Goal: Task Accomplishment & Management: Manage account settings

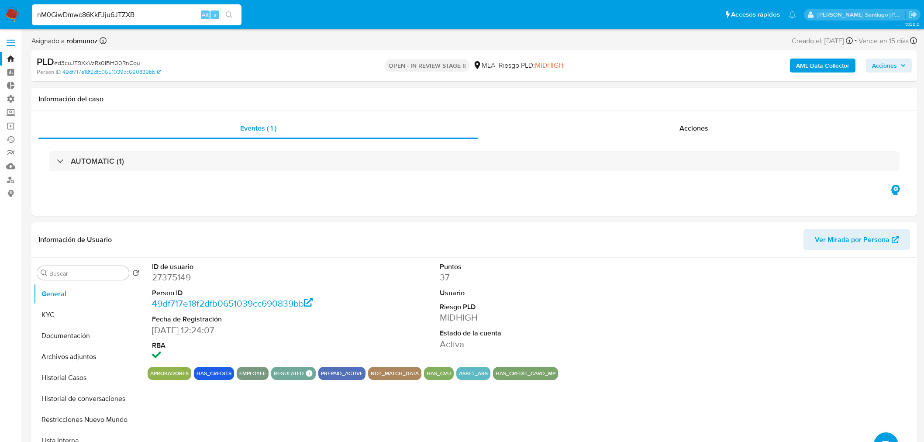
select select "10"
type input "nM0GiwDmwc86KkFJju6JTZXB"
click at [229, 15] on icon "search-icon" at bounding box center [229, 14] width 7 height 7
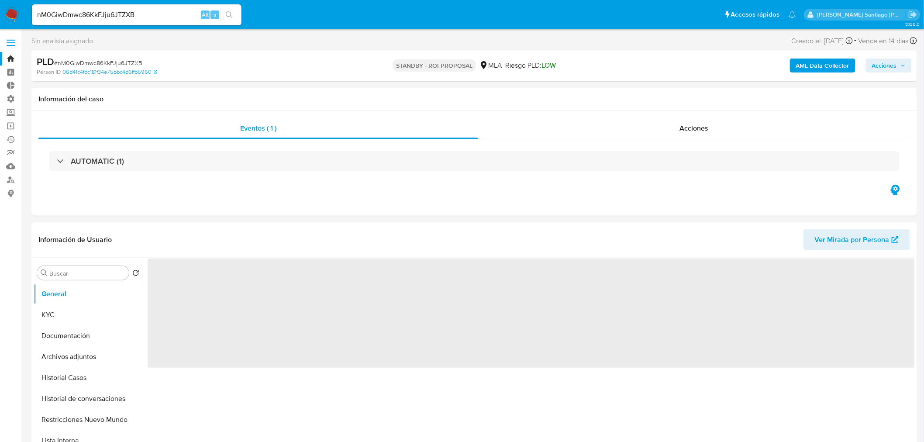
select select "10"
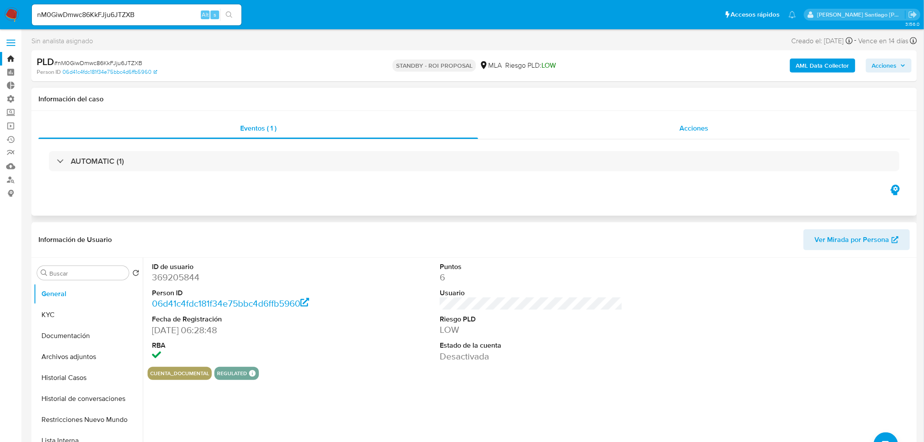
click at [654, 131] on div "Acciones" at bounding box center [694, 128] width 432 height 21
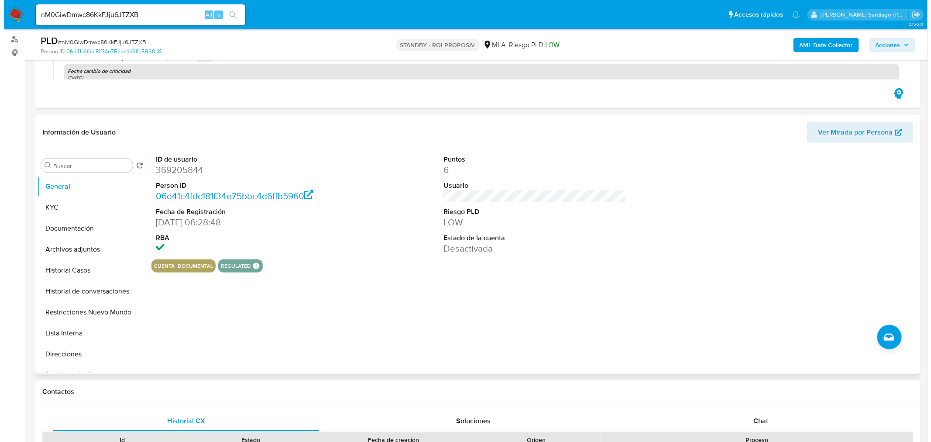
scroll to position [145, 0]
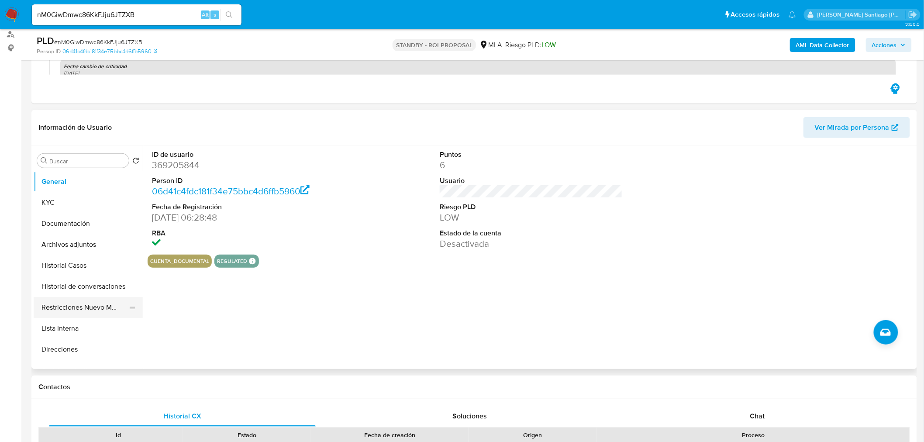
click at [86, 304] on button "Restricciones Nuevo Mundo" at bounding box center [85, 307] width 102 height 21
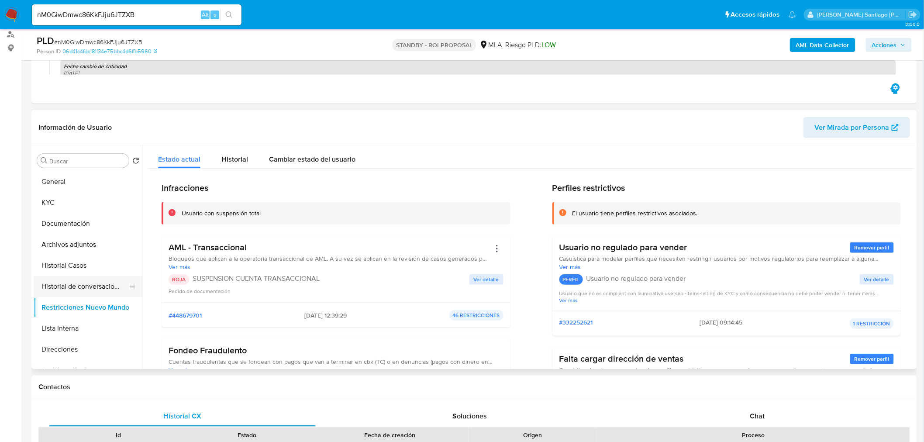
click at [86, 287] on button "Historial de conversaciones" at bounding box center [85, 286] width 102 height 21
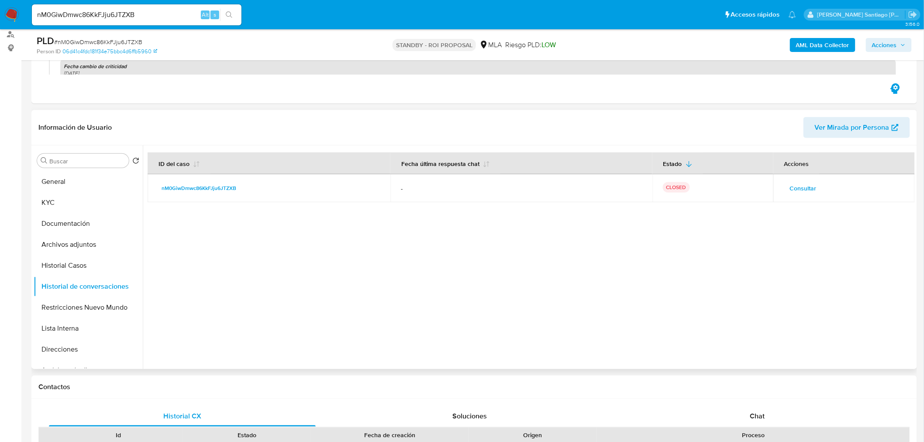
click at [795, 185] on span "Consultar" at bounding box center [803, 188] width 27 height 12
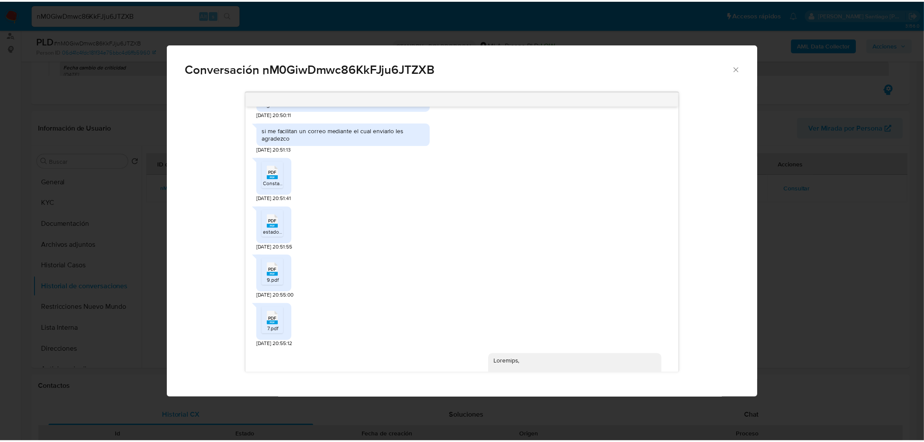
scroll to position [592, 0]
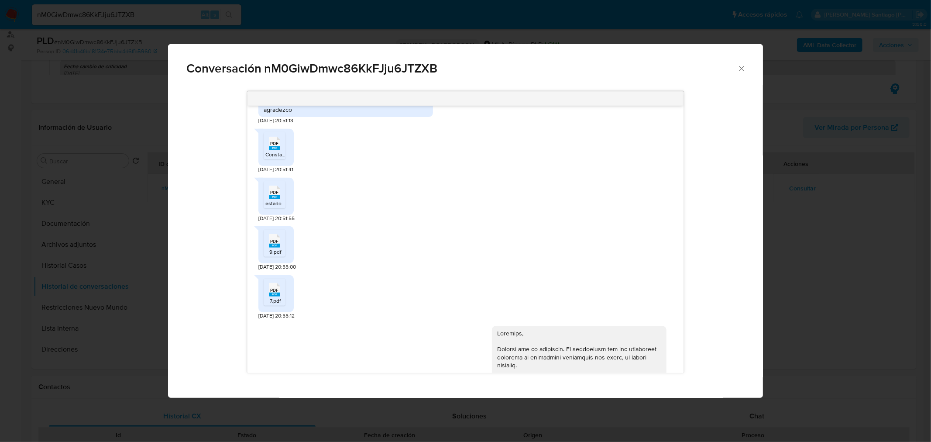
click at [882, 317] on div "Conversación nM0GiwDmwc86KkFJju6JTZXB 18/06/2025 18:11:22 Buenas tardes estimad…" at bounding box center [465, 221] width 931 height 442
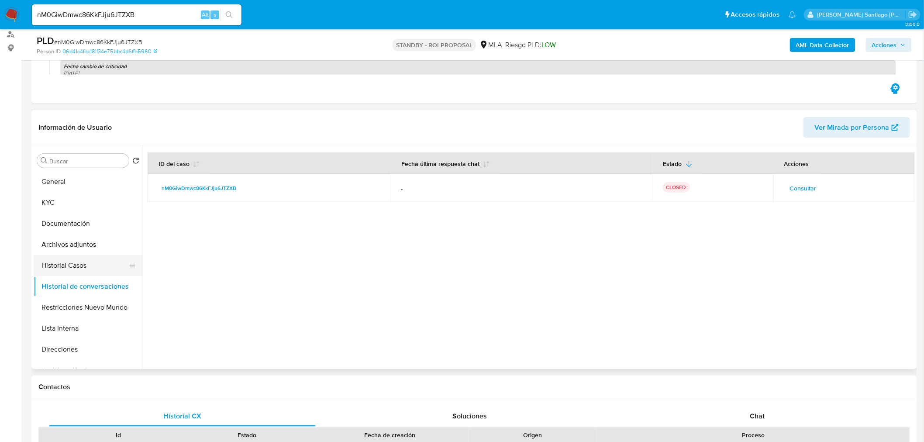
click at [90, 265] on button "Historial Casos" at bounding box center [85, 265] width 102 height 21
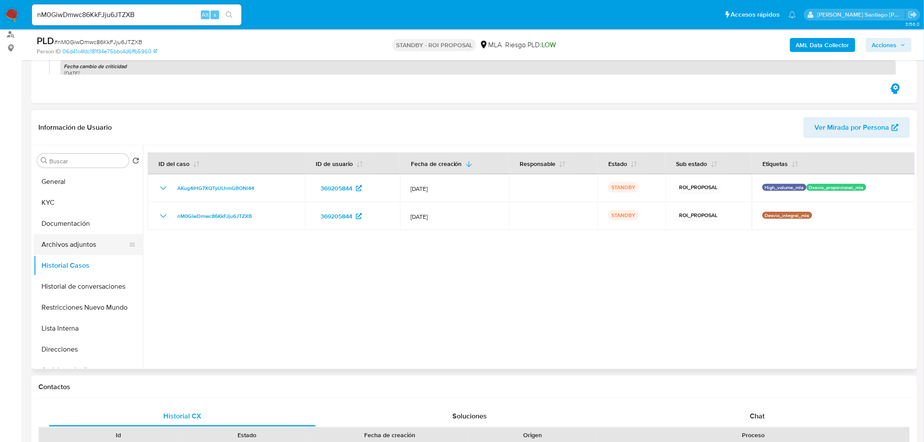
click at [86, 248] on button "Archivos adjuntos" at bounding box center [85, 244] width 102 height 21
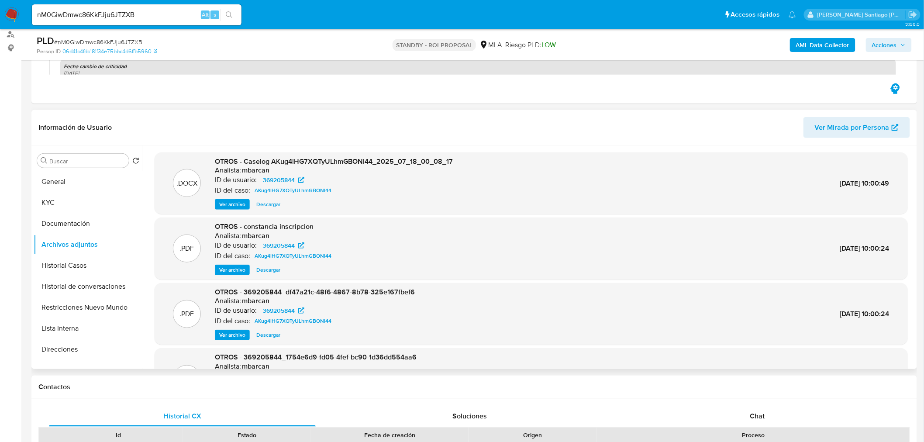
click at [273, 206] on span "Descargar" at bounding box center [268, 204] width 24 height 9
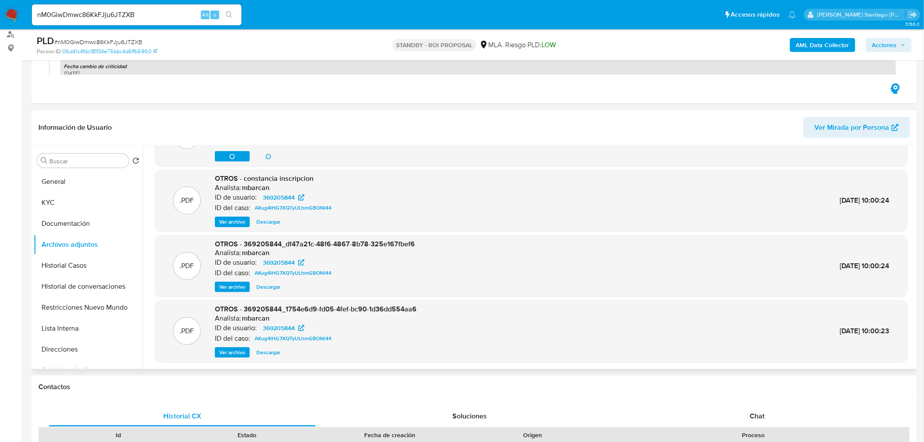
scroll to position [48, 0]
click at [227, 222] on span "Ver archivo" at bounding box center [232, 221] width 26 height 9
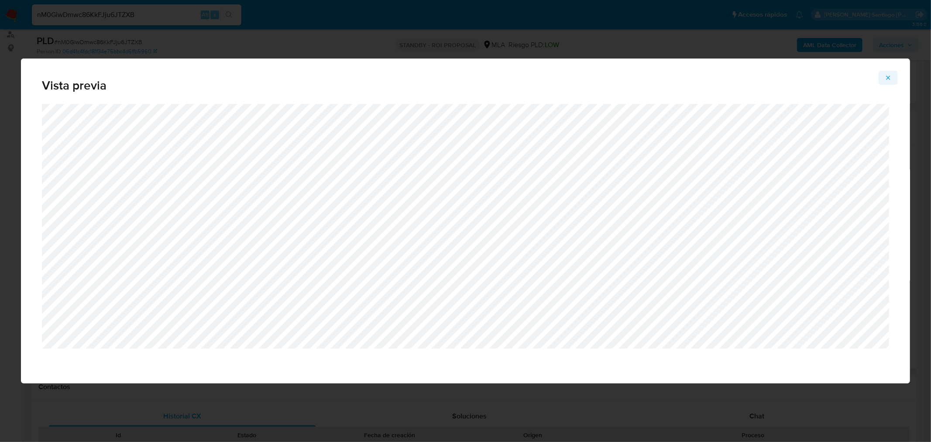
click at [892, 75] on icon "Attachment preview" at bounding box center [888, 77] width 7 height 7
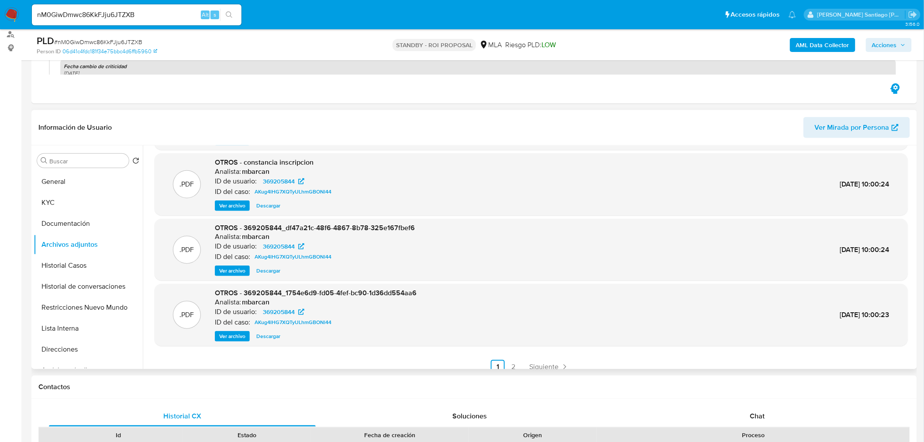
scroll to position [73, 0]
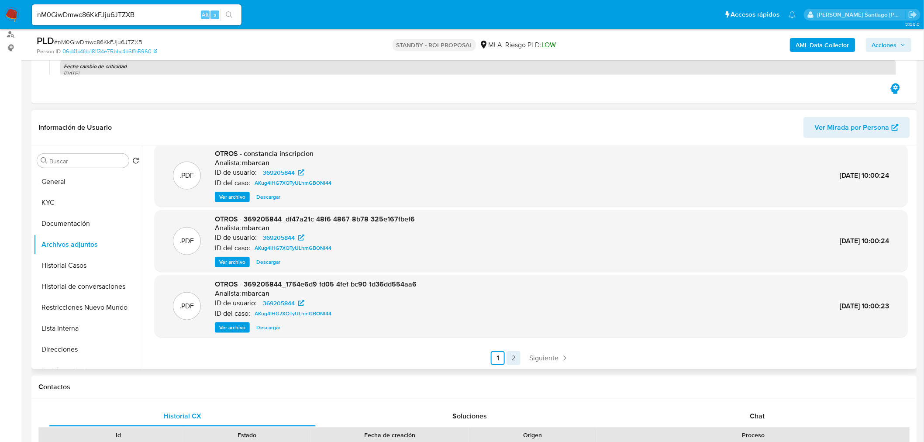
click at [517, 362] on link "2" at bounding box center [513, 358] width 14 height 14
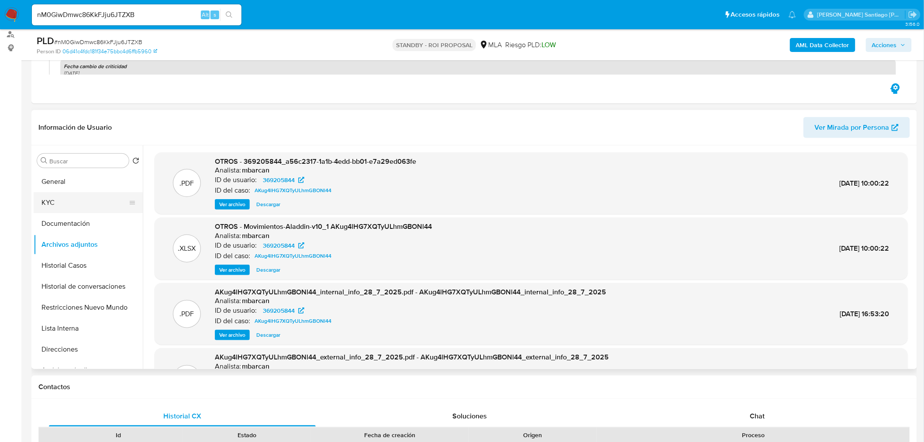
click at [95, 198] on button "KYC" at bounding box center [85, 202] width 102 height 21
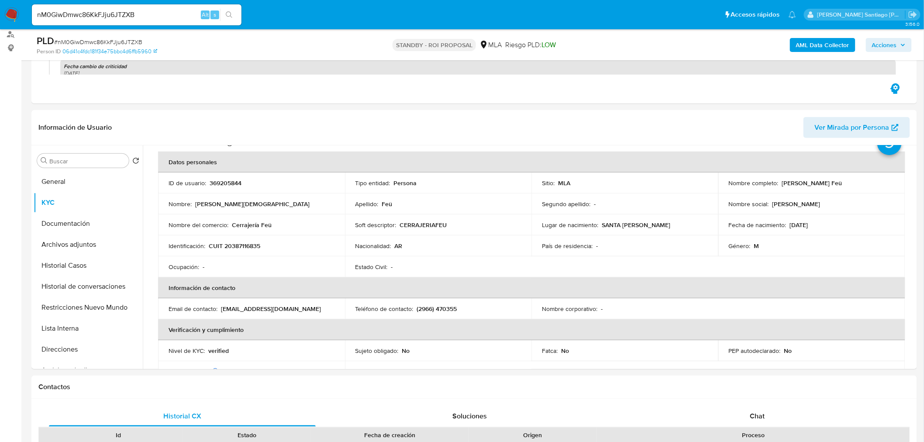
scroll to position [48, 0]
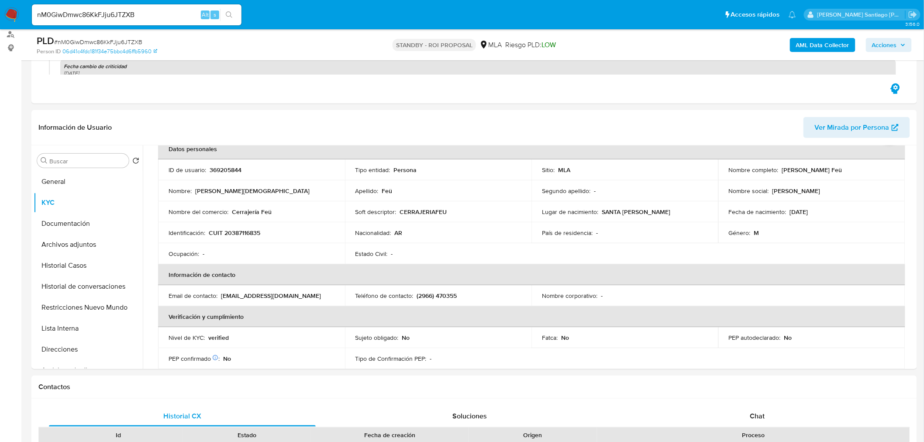
click at [265, 296] on p "marcosfeu1@gmail.com" at bounding box center [271, 296] width 100 height 8
drag, startPoint x: 221, startPoint y: 293, endPoint x: 289, endPoint y: 300, distance: 67.5
click at [286, 298] on div "Email de contacto : marcosfeu1@gmail.com" at bounding box center [252, 296] width 166 height 8
copy p "marcosfeu1@gmail.com"
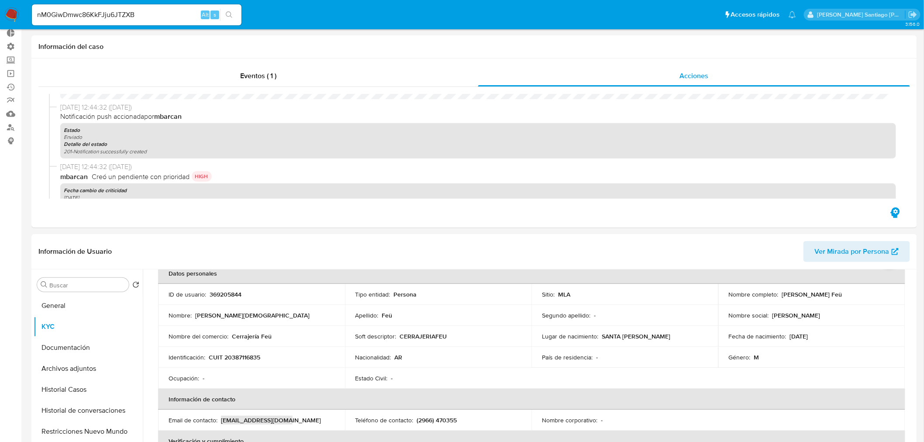
scroll to position [0, 0]
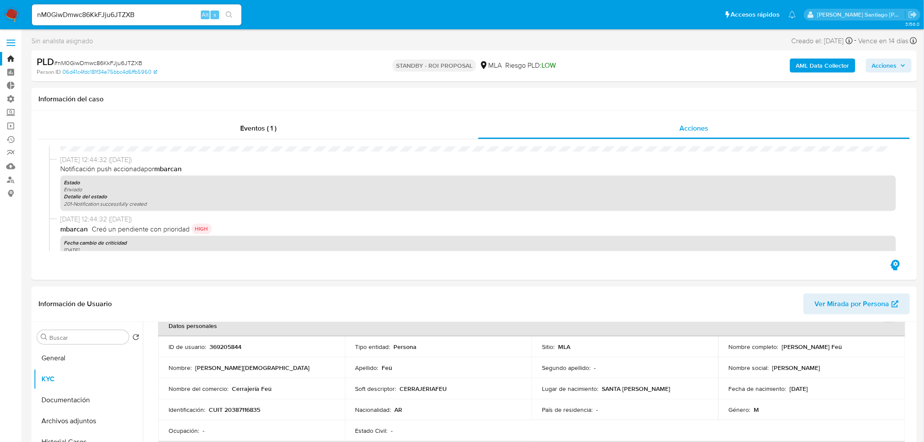
click at [123, 61] on span "# nM0GiwDmwc86KkFJju6JTZXB" at bounding box center [98, 63] width 88 height 9
copy span "nM0GiwDmwc86KkFJju6JTZXB"
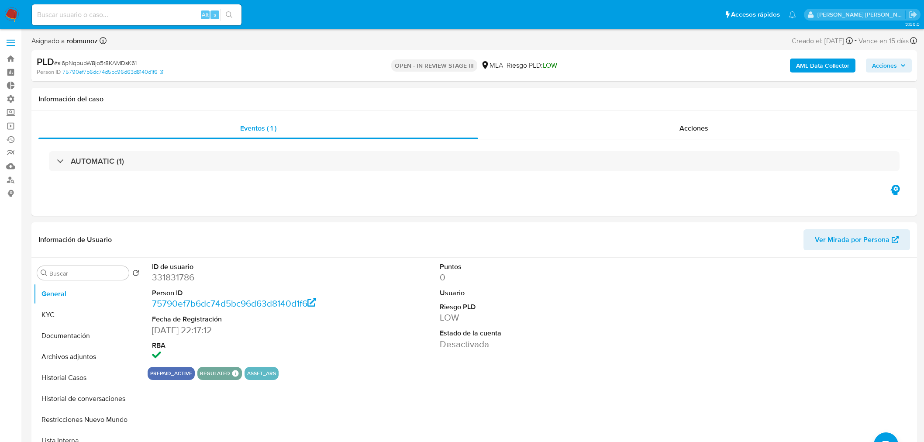
select select "10"
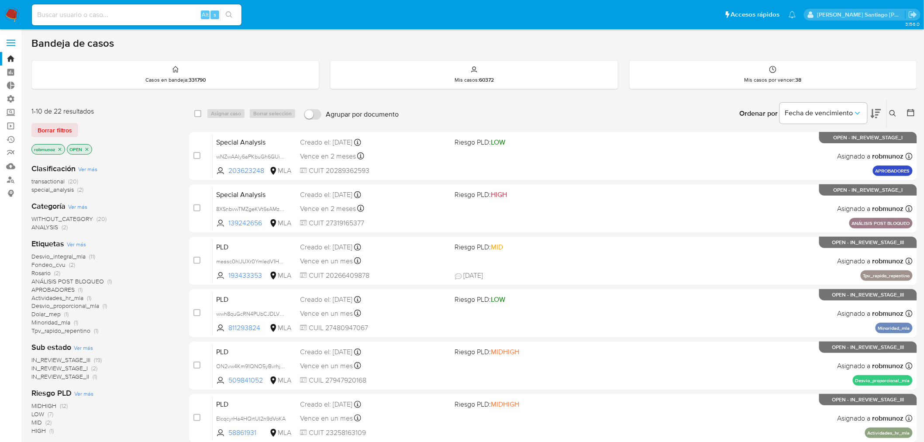
click at [894, 107] on div "Ingrese ID de usuario o caso Buscar Borrar filtros" at bounding box center [893, 113] width 15 height 27
click at [892, 112] on icon at bounding box center [892, 113] width 7 height 7
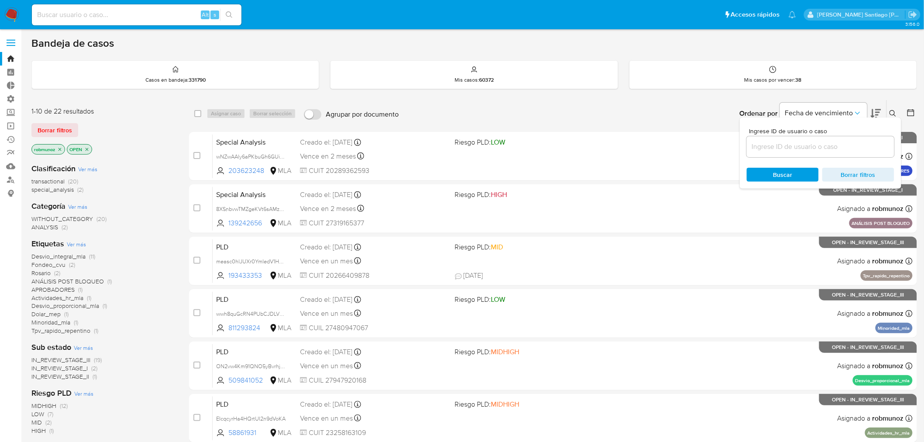
click at [815, 143] on input at bounding box center [821, 146] width 148 height 11
type input "nM0GiwDmwc86KkFJju6JTZXB"
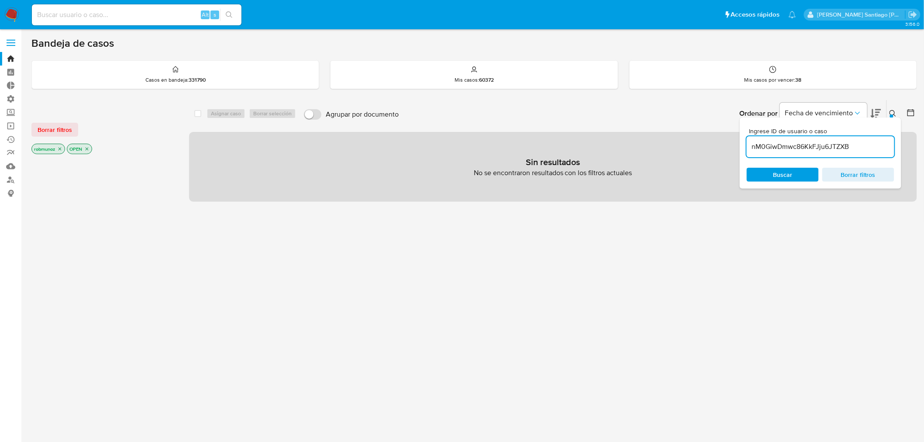
click at [42, 127] on span "Borrar filtros" at bounding box center [55, 130] width 34 height 12
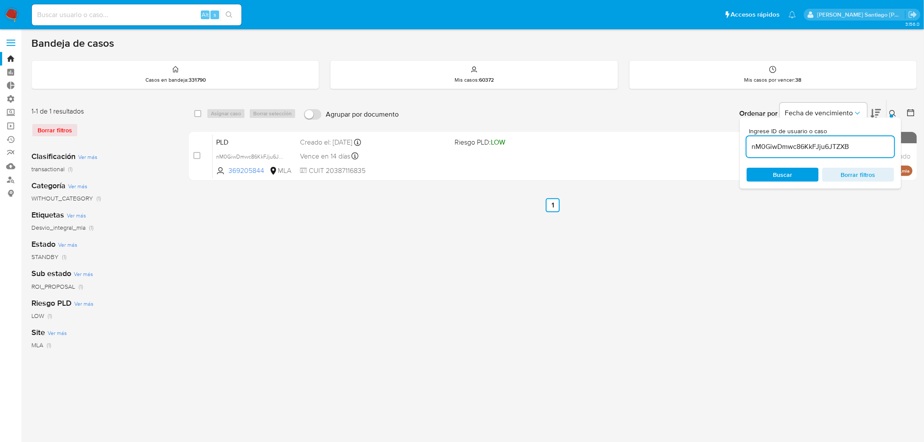
click at [894, 109] on button at bounding box center [894, 113] width 14 height 10
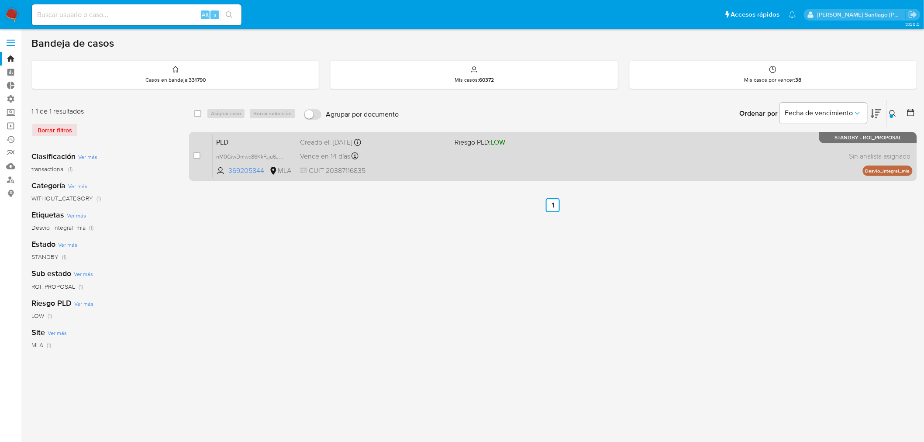
click at [197, 158] on div "case-item-checkbox" at bounding box center [196, 155] width 7 height 9
click at [198, 156] on input "checkbox" at bounding box center [196, 155] width 7 height 7
checkbox input "true"
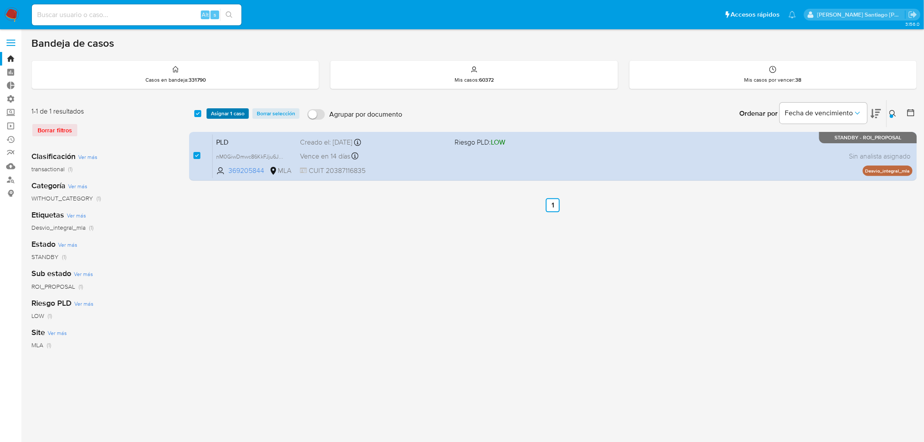
click at [241, 110] on span "Asignar 1 caso" at bounding box center [228, 113] width 34 height 9
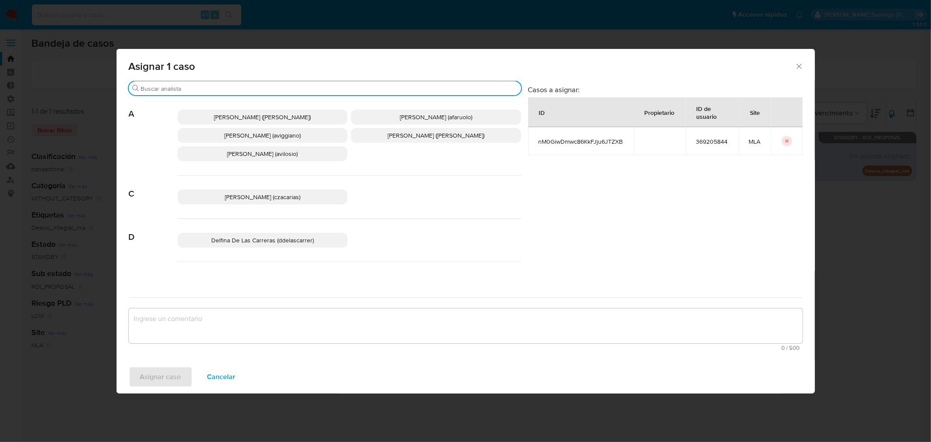
click at [211, 89] on input "Buscar" at bounding box center [329, 89] width 377 height 8
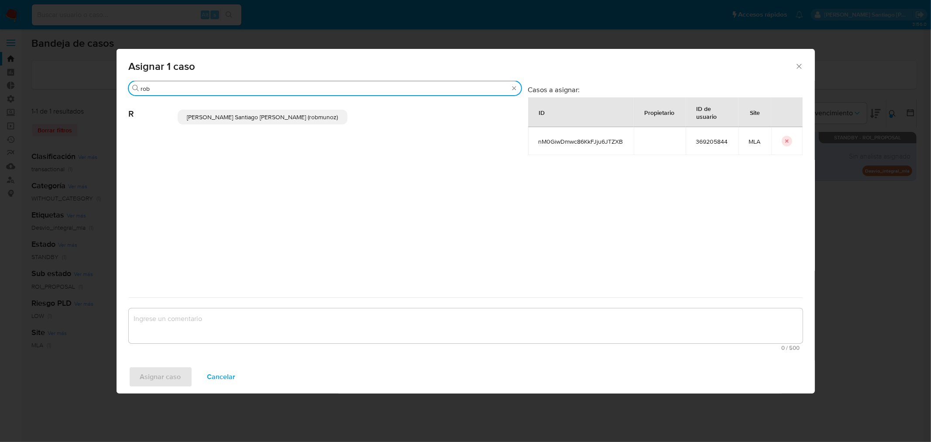
type input "rob"
drag, startPoint x: 230, startPoint y: 120, endPoint x: 223, endPoint y: 152, distance: 32.6
click at [230, 121] on span "[PERSON_NAME] Santiago [PERSON_NAME] (robmunoz)" at bounding box center [262, 117] width 151 height 9
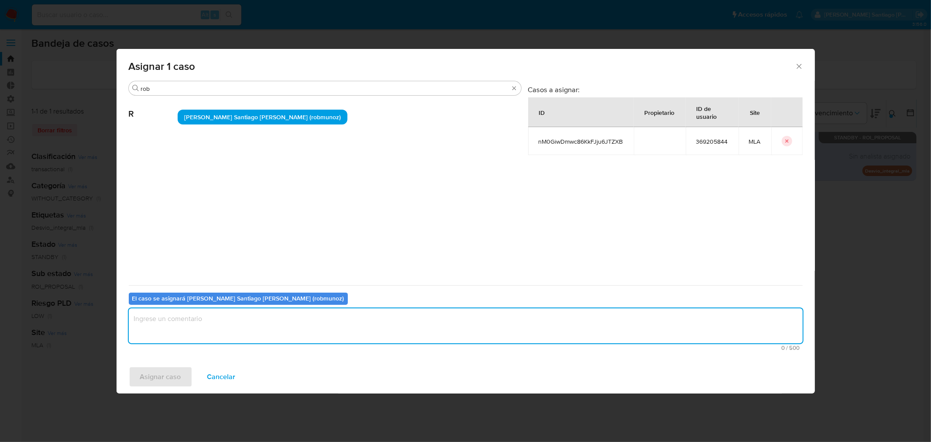
drag, startPoint x: 233, startPoint y: 320, endPoint x: 188, endPoint y: 354, distance: 57.0
click at [233, 320] on textarea "assign-modal" at bounding box center [466, 325] width 674 height 35
click at [166, 383] on span "Asignar caso" at bounding box center [160, 376] width 41 height 19
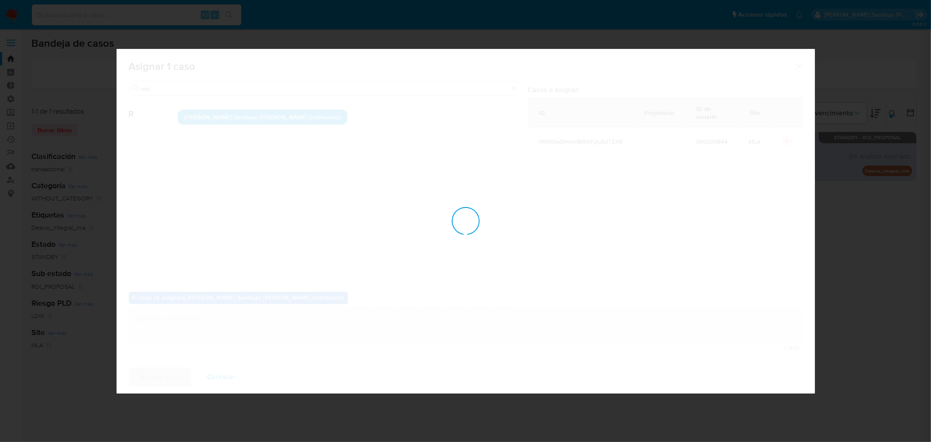
checkbox input "false"
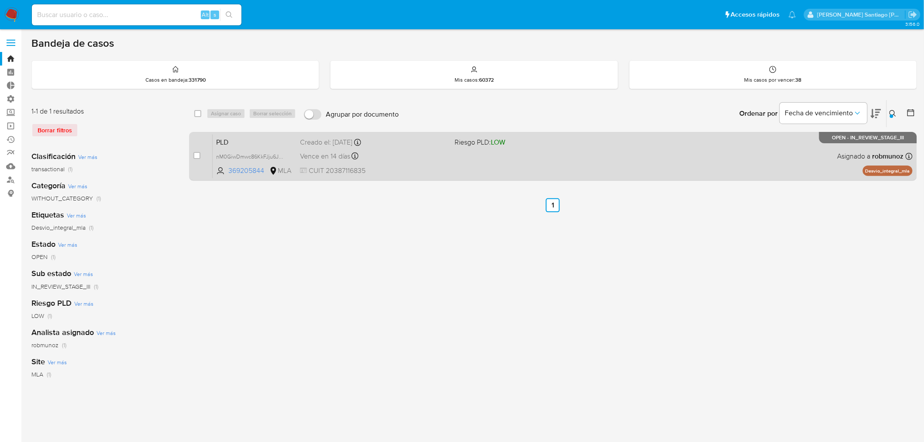
click at [647, 147] on div "PLD nM0GiwDmwc86KkFJju6JTZXB 369205844 MLA Riesgo PLD: LOW Creado el: 12/06/202…" at bounding box center [563, 156] width 700 height 44
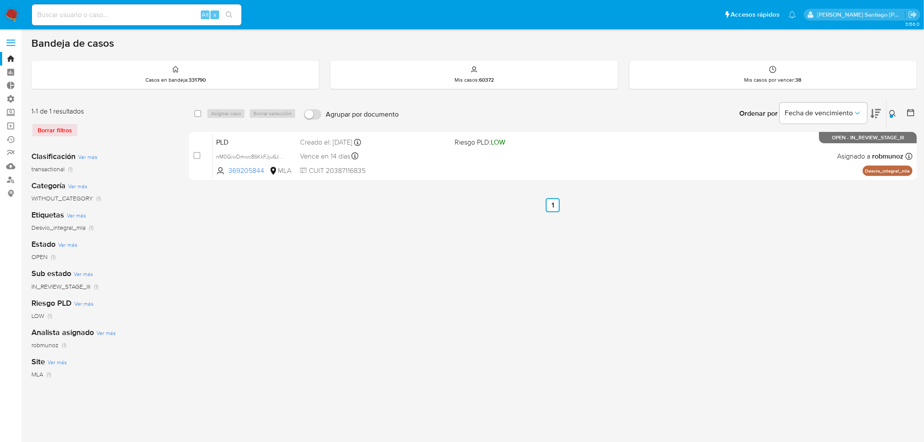
click at [100, 14] on input at bounding box center [137, 14] width 210 height 11
paste input "yq3d1OS2rdeg275clJ9T8hi1"
type input "yq3d1OS2rdeg275clJ9T8hi1"
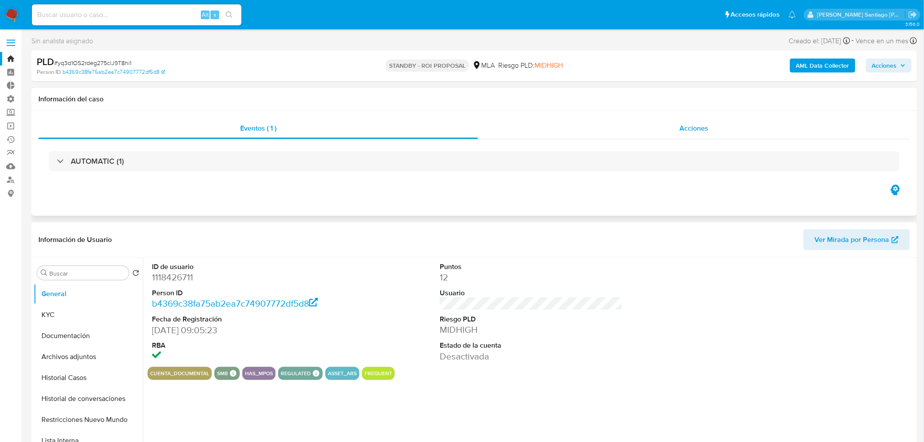
click at [698, 124] on span "Acciones" at bounding box center [693, 128] width 29 height 10
select select "10"
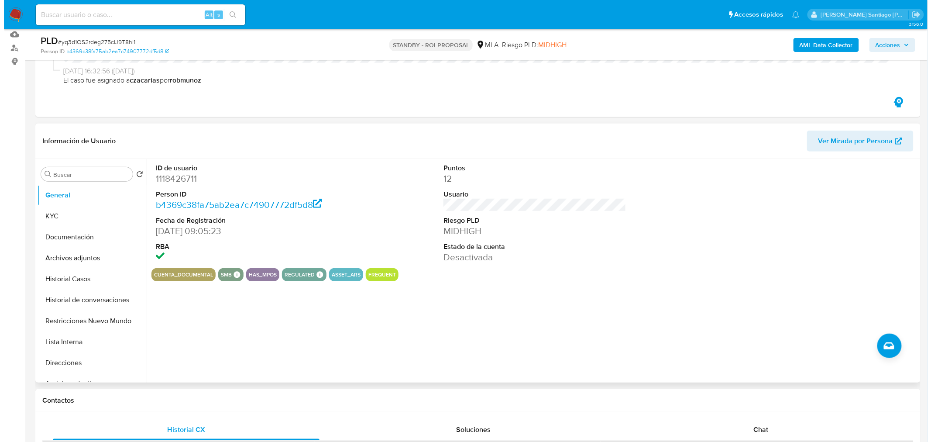
scroll to position [145, 0]
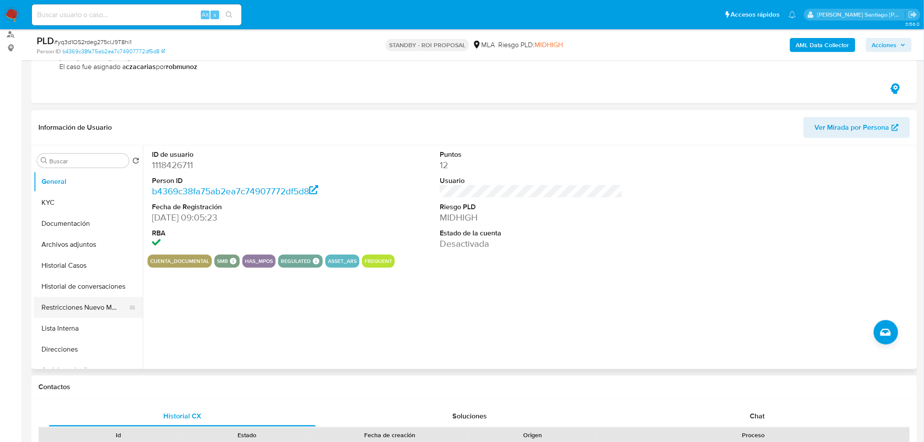
click at [111, 308] on button "Restricciones Nuevo Mundo" at bounding box center [85, 307] width 102 height 21
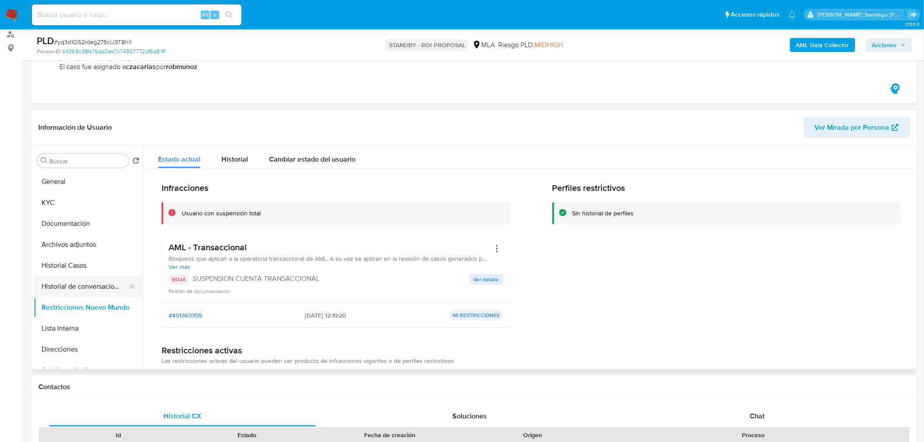
click at [61, 292] on button "Historial de conversaciones" at bounding box center [85, 286] width 102 height 21
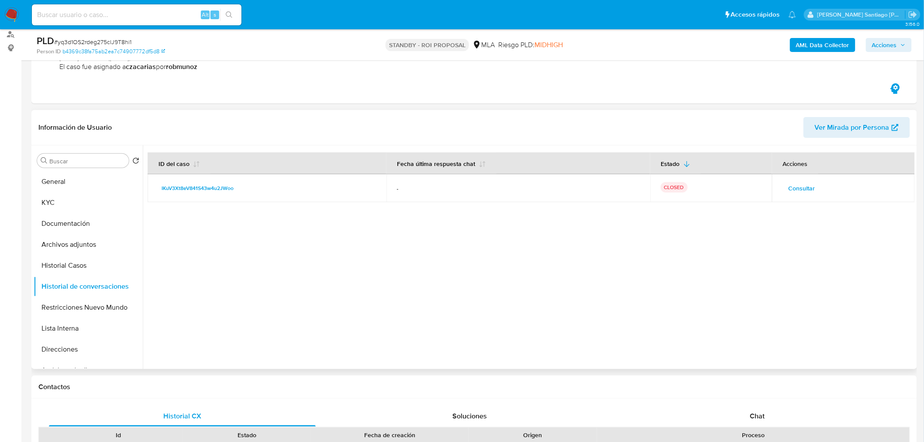
click at [808, 182] on span "Consultar" at bounding box center [802, 188] width 27 height 12
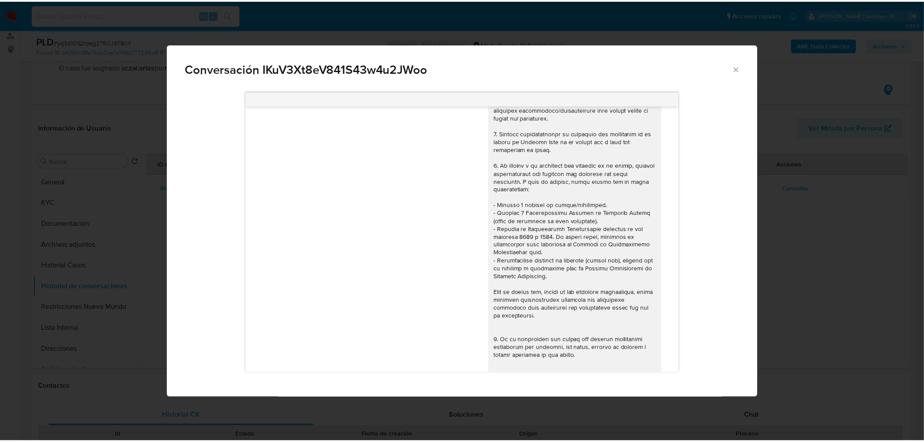
scroll to position [0, 0]
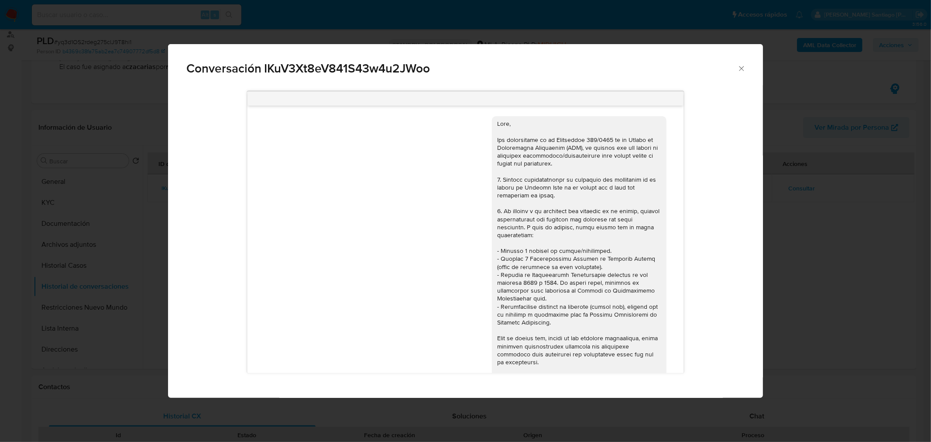
click at [848, 269] on div "Conversación IKuV3Xt8eV841S43w4u2JWoo 18/06/2025 18:03:57 Hola, Esperamos que t…" at bounding box center [465, 221] width 931 height 442
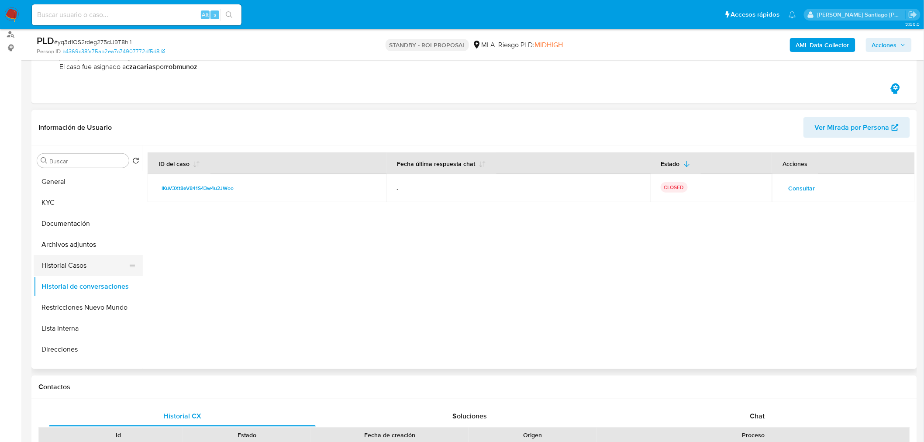
click at [73, 269] on button "Historial Casos" at bounding box center [85, 265] width 102 height 21
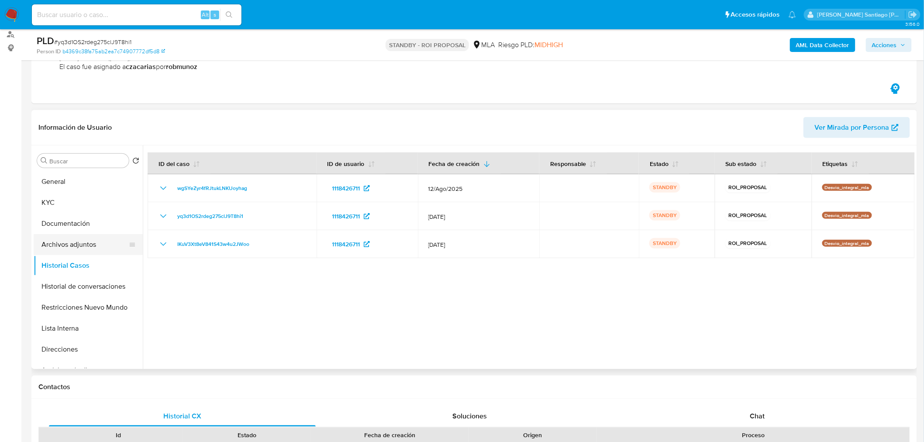
click at [77, 247] on button "Archivos adjuntos" at bounding box center [85, 244] width 102 height 21
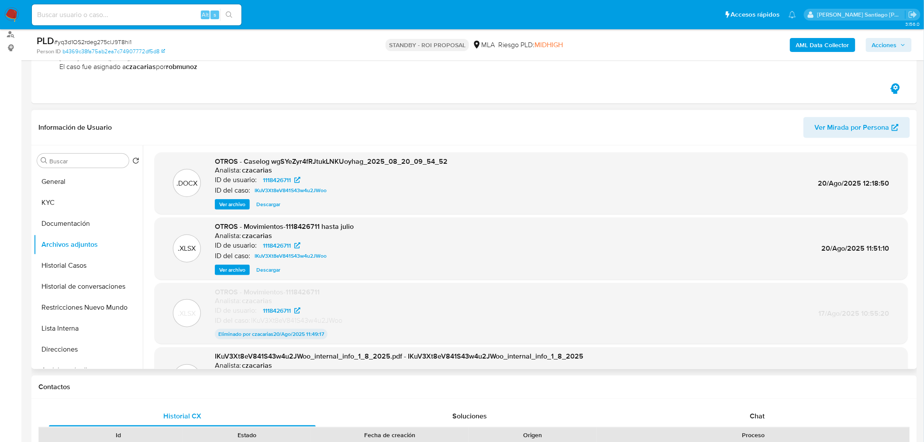
click at [256, 207] on span "Descargar" at bounding box center [268, 204] width 24 height 9
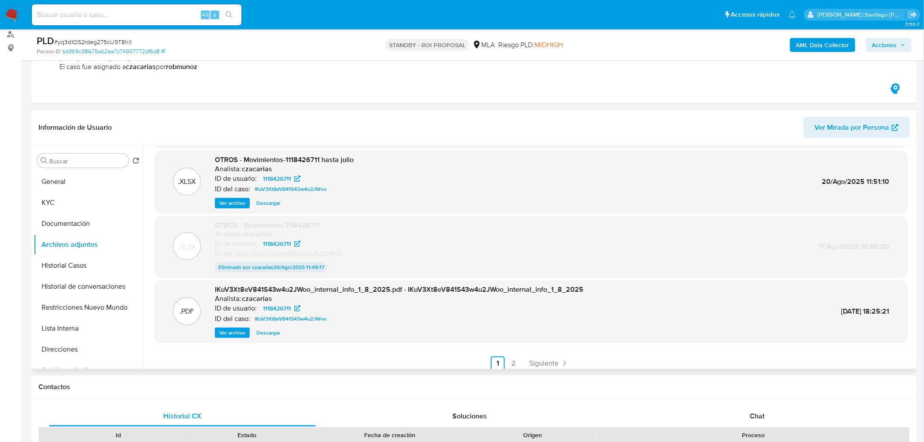
scroll to position [72, 0]
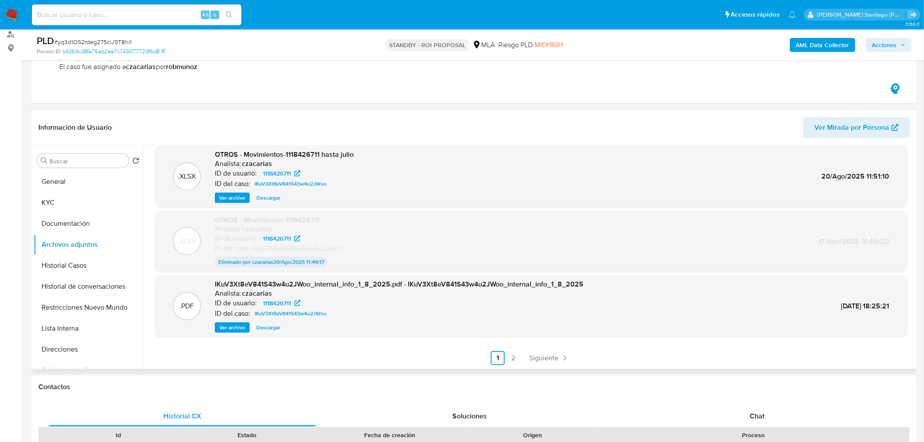
click at [333, 117] on header "Información de Usuario Ver Mirada por Persona" at bounding box center [474, 127] width 872 height 21
click at [114, 39] on span "# yq3d1OS2rdeg275clJ9T8hi1" at bounding box center [92, 42] width 77 height 9
click at [114, 38] on span "# yq3d1OS2rdeg275clJ9T8hi1" at bounding box center [92, 42] width 77 height 9
copy span "yq3d1OS2rdeg275clJ9T8hi1"
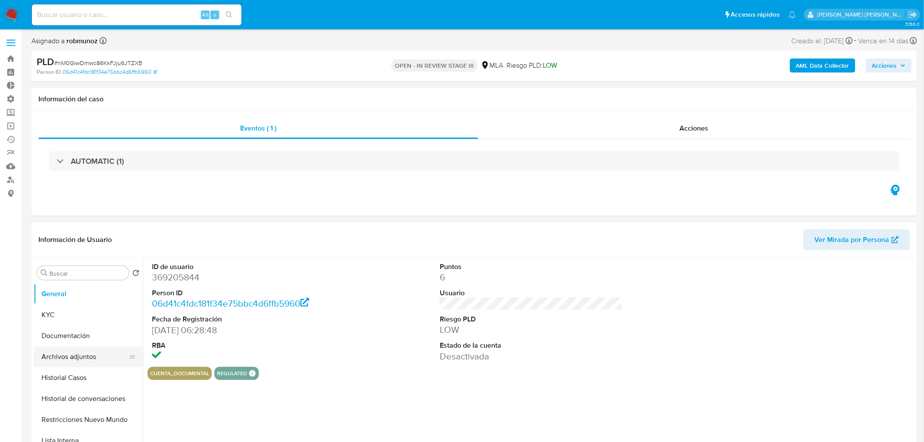
select select "10"
click at [89, 355] on button "Archivos adjuntos" at bounding box center [85, 356] width 102 height 21
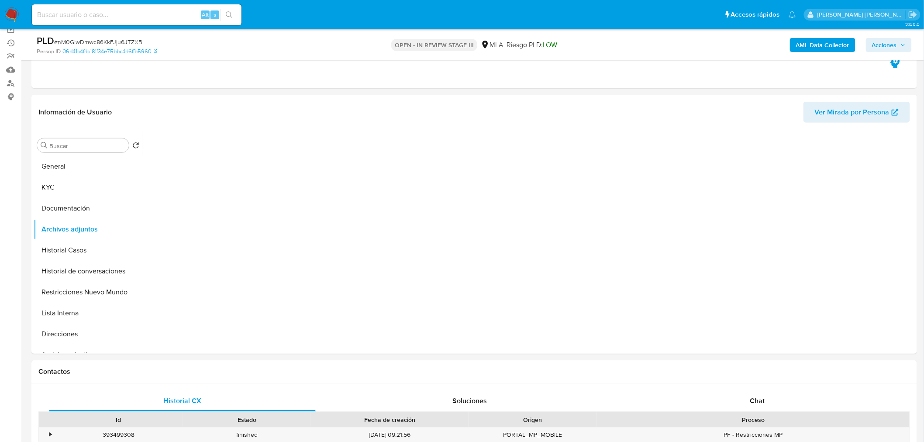
scroll to position [97, 0]
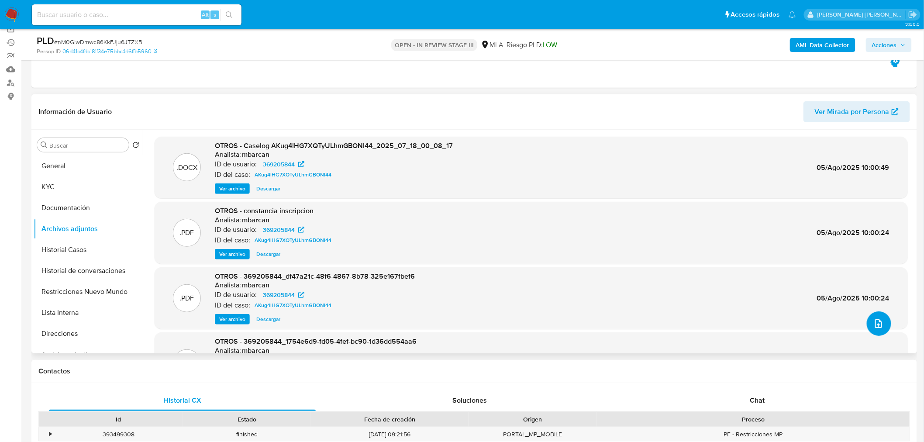
click at [878, 329] on span "upload-file" at bounding box center [879, 323] width 10 height 10
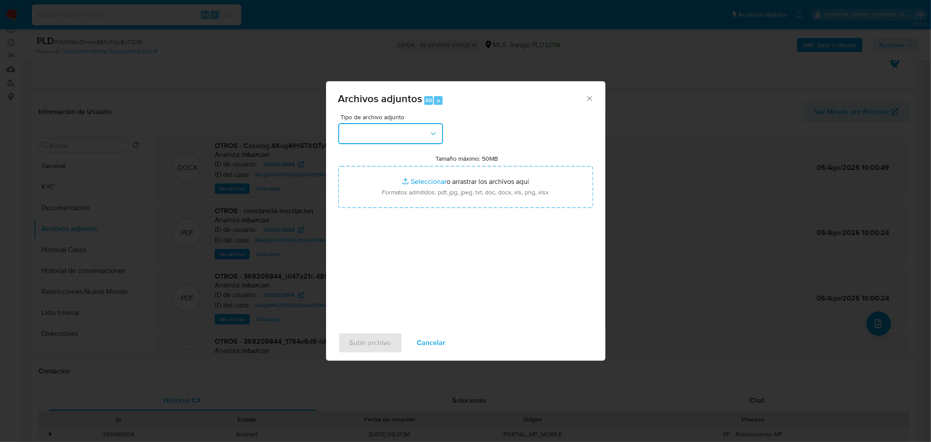
click at [417, 137] on button "button" at bounding box center [390, 133] width 105 height 21
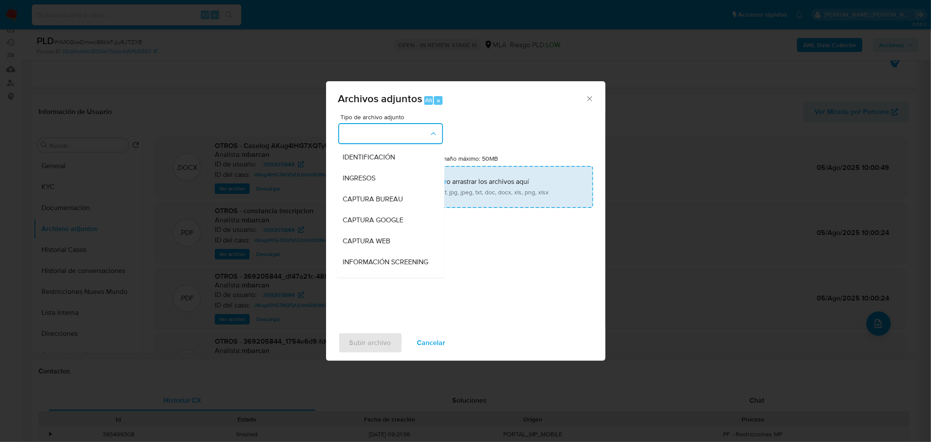
click at [407, 158] on div "IDENTIFICACIÓN" at bounding box center [387, 156] width 89 height 21
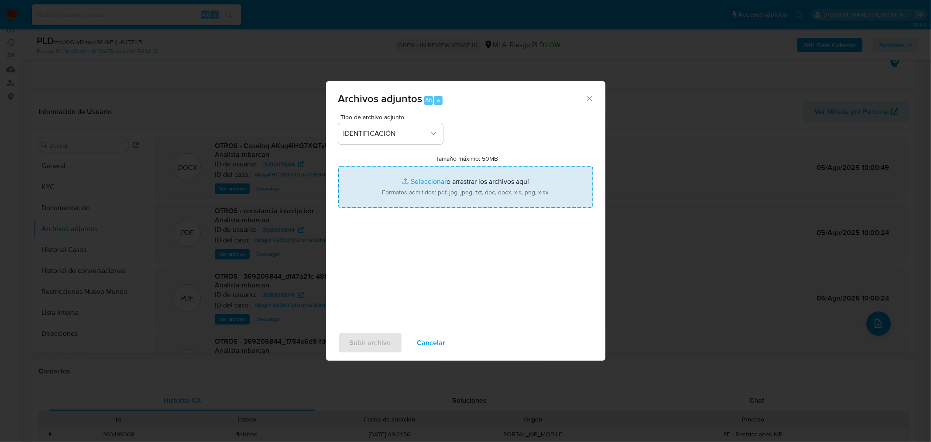
click at [444, 187] on input "Tamaño máximo: 50MB Seleccionar archivos" at bounding box center [465, 187] width 255 height 42
type input "C:\fakepath\Caselog AKug4lHG7XQTyULhmGBONl44_VII.docx"
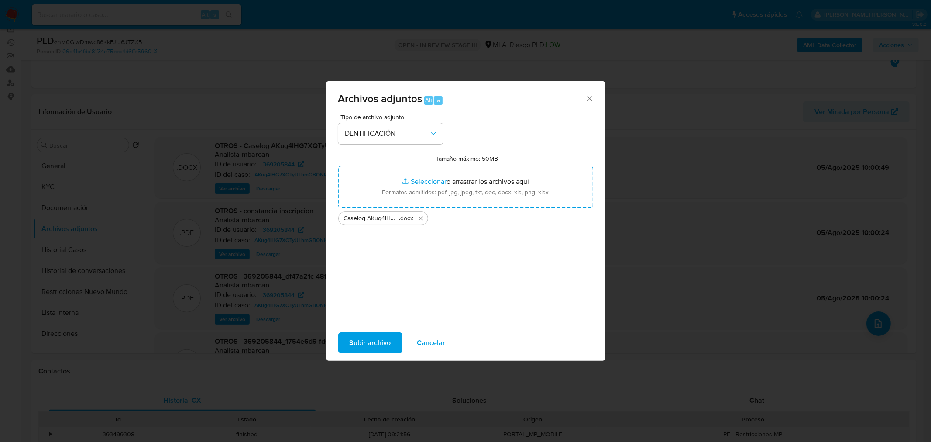
click at [382, 338] on span "Subir archivo" at bounding box center [370, 342] width 41 height 19
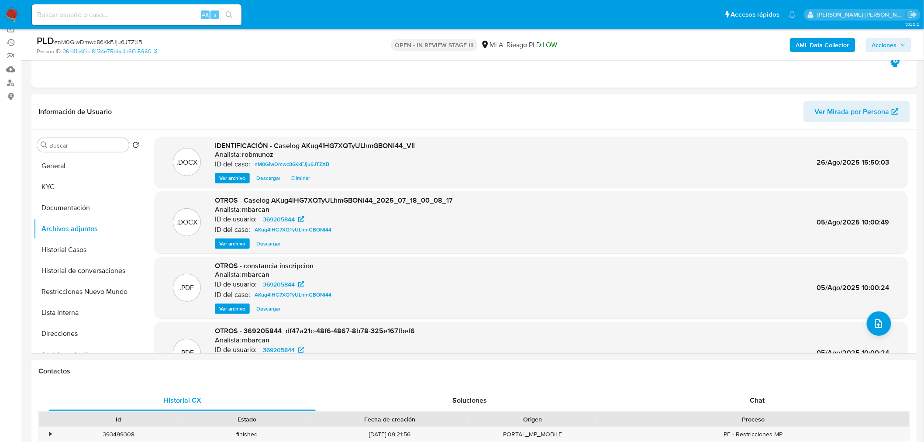
click at [11, 7] on nav "Pausado Ver notificaciones Alt s Accesos rápidos Presiona las siguientes teclas…" at bounding box center [462, 14] width 924 height 29
click at [10, 16] on img at bounding box center [11, 14] width 15 height 15
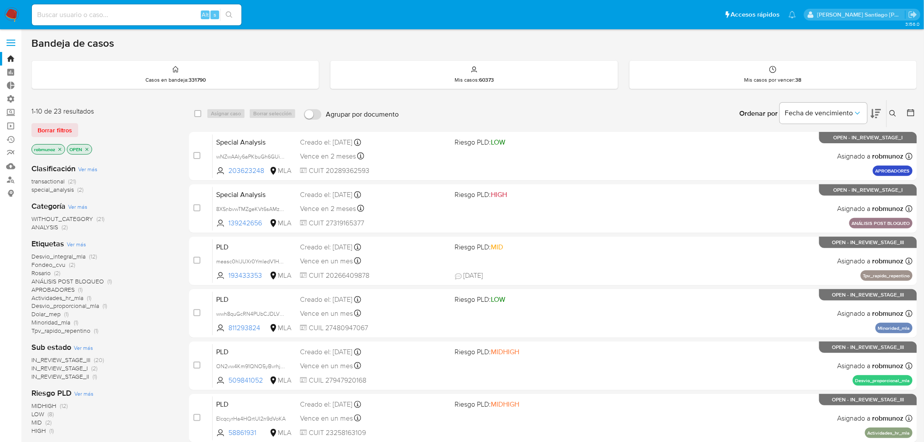
click at [892, 110] on icon at bounding box center [892, 113] width 7 height 7
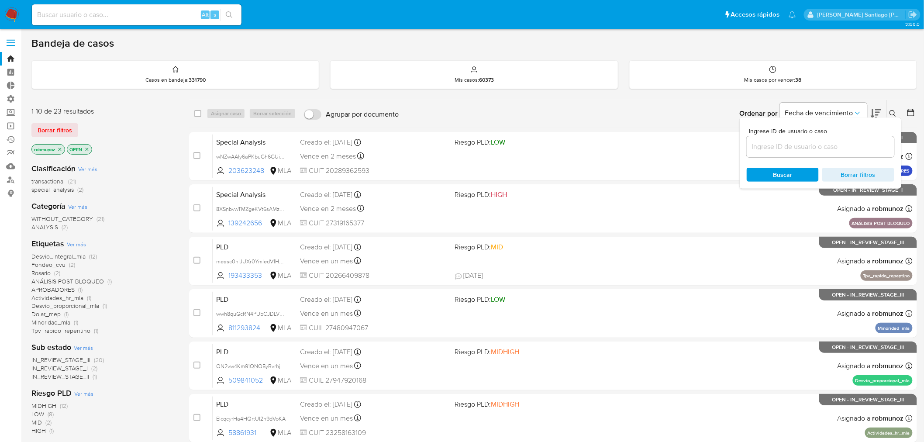
click at [832, 142] on input at bounding box center [821, 146] width 148 height 11
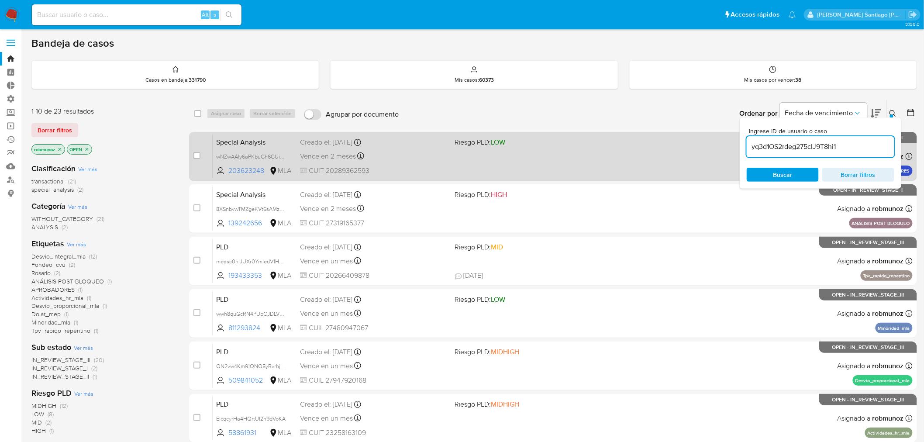
type input "yq3d1OS2rdeg275clJ9T8hi1"
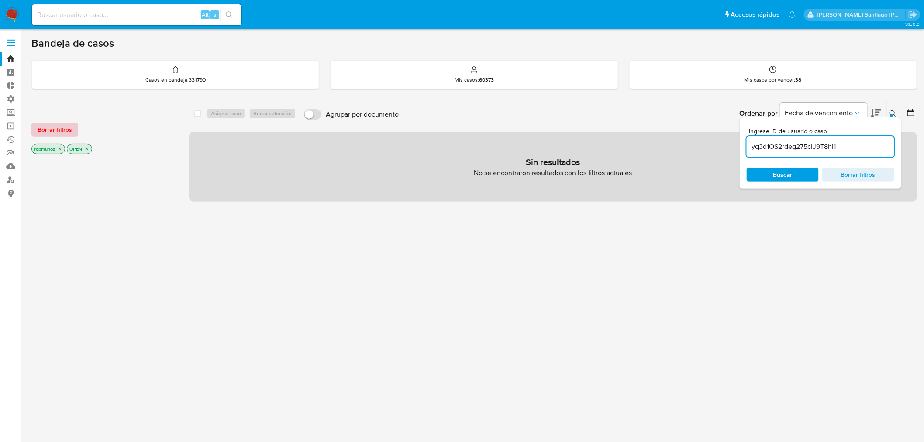
click at [57, 128] on span "Borrar filtros" at bounding box center [55, 130] width 34 height 12
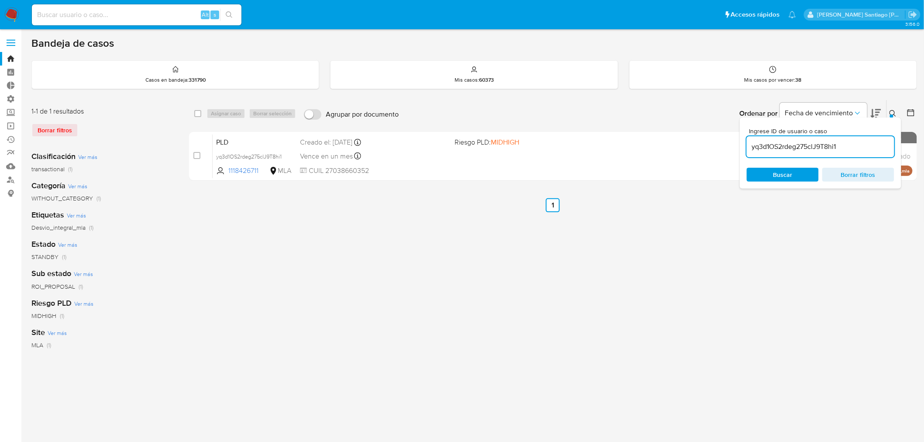
click at [895, 108] on button at bounding box center [894, 113] width 14 height 10
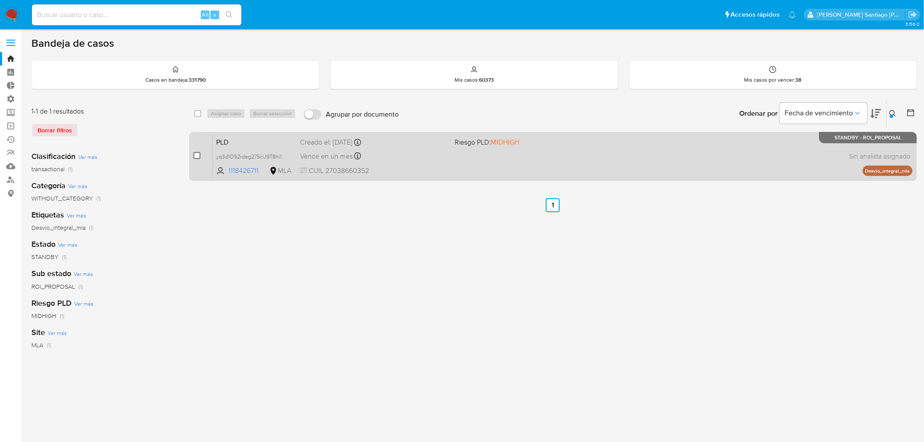
click at [196, 153] on input "checkbox" at bounding box center [196, 155] width 7 height 7
checkbox input "true"
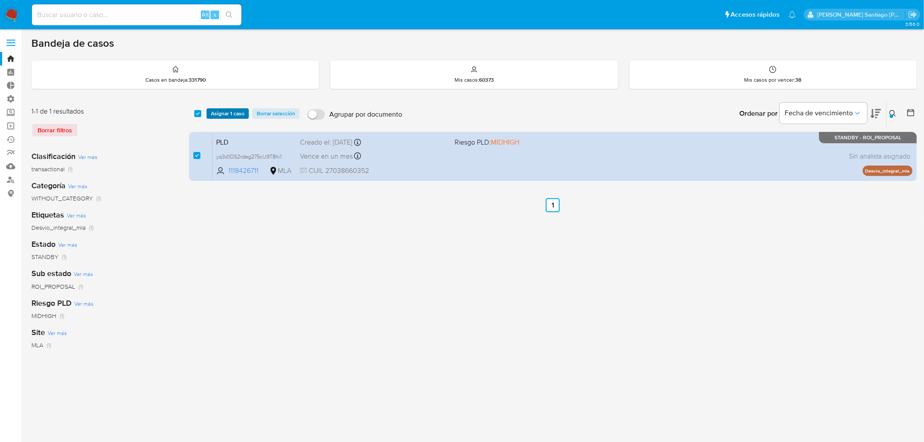
click at [222, 111] on span "Asignar 1 caso" at bounding box center [228, 113] width 34 height 9
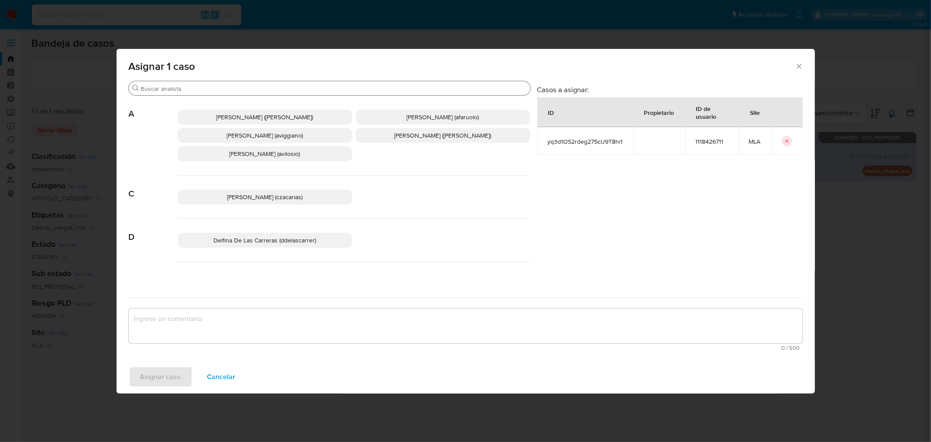
click at [306, 86] on input "Buscar" at bounding box center [334, 89] width 386 height 8
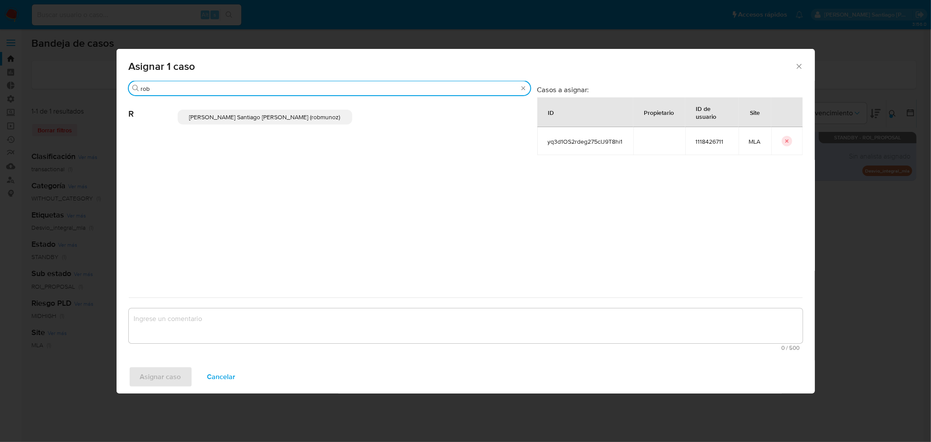
type input "rob"
click at [315, 124] on p "[PERSON_NAME] Santiago [PERSON_NAME] (robmunoz)" at bounding box center [265, 117] width 175 height 15
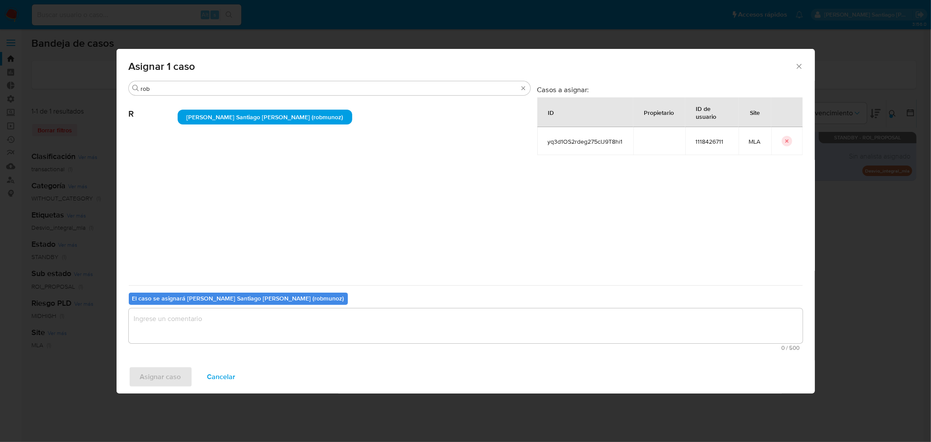
click at [284, 338] on textarea "assign-modal" at bounding box center [466, 325] width 674 height 35
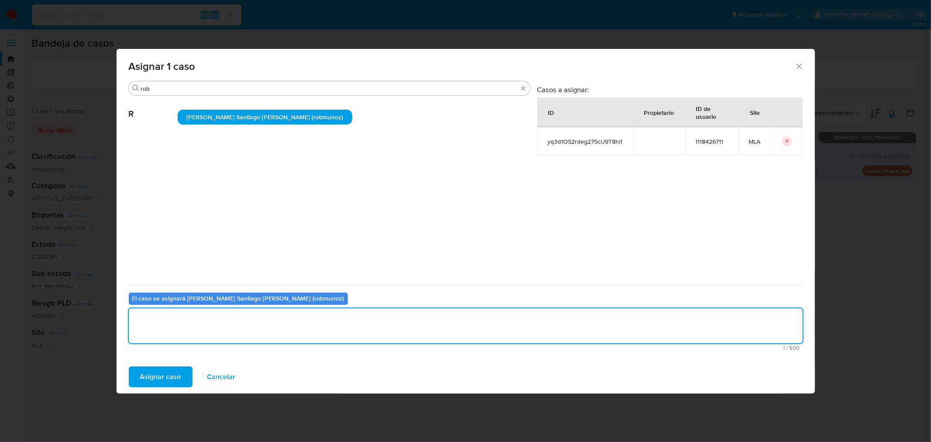
click at [138, 372] on button "Asignar caso" at bounding box center [161, 376] width 64 height 21
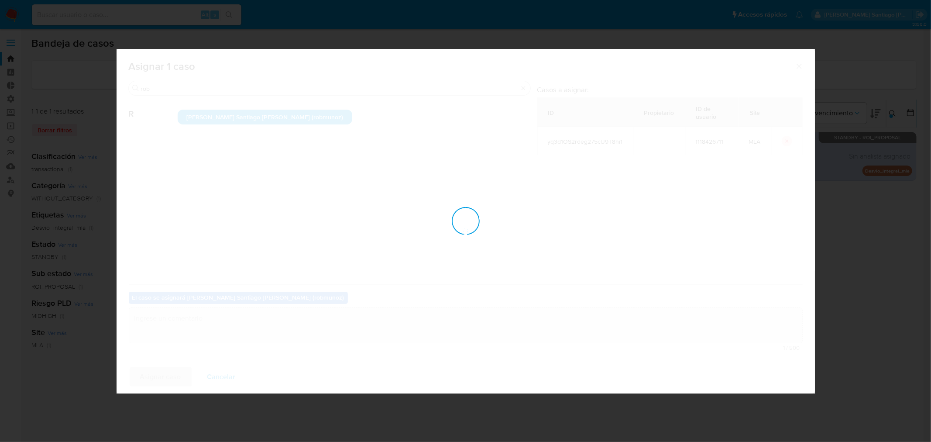
checkbox input "false"
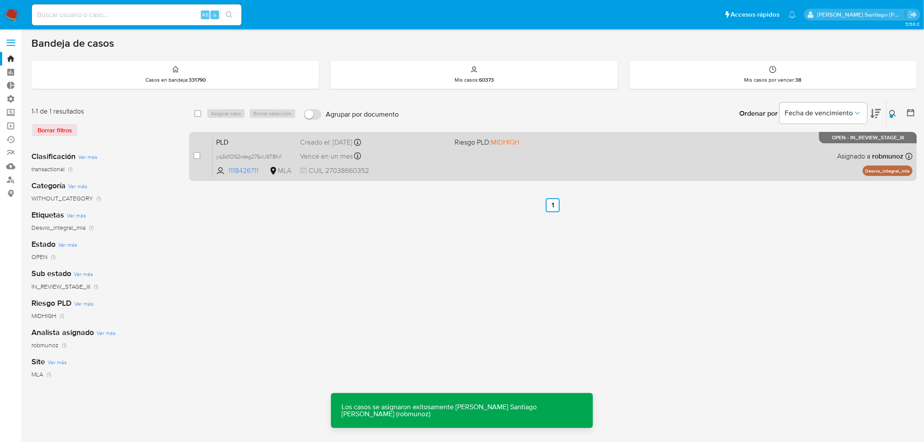
click at [665, 177] on div "PLD yq3d1OS2rdeg275clJ9T8hi1 1118426711 MLA Riesgo PLD: MIDHIGH Creado el: [DAT…" at bounding box center [563, 156] width 700 height 44
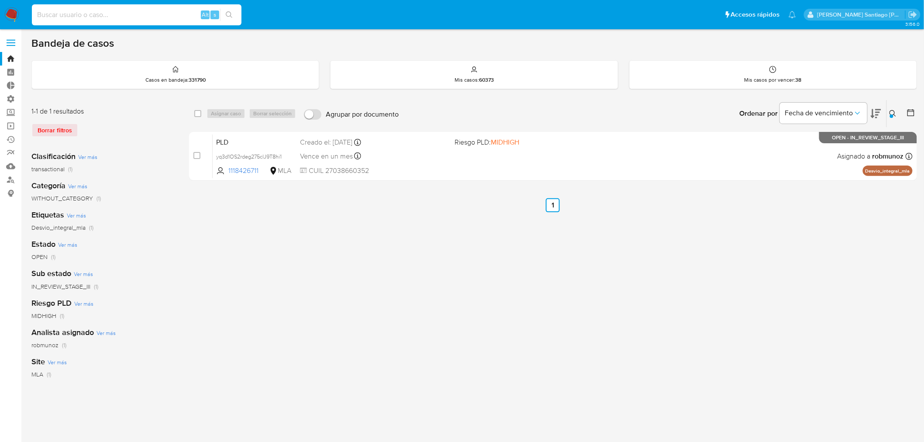
click at [159, 17] on input at bounding box center [137, 14] width 210 height 11
paste input "4QoaeX9gJVCU5SpCRzkFqshQ"
type input "4QoaeX9gJVCU5SpCRzkFqshQ"
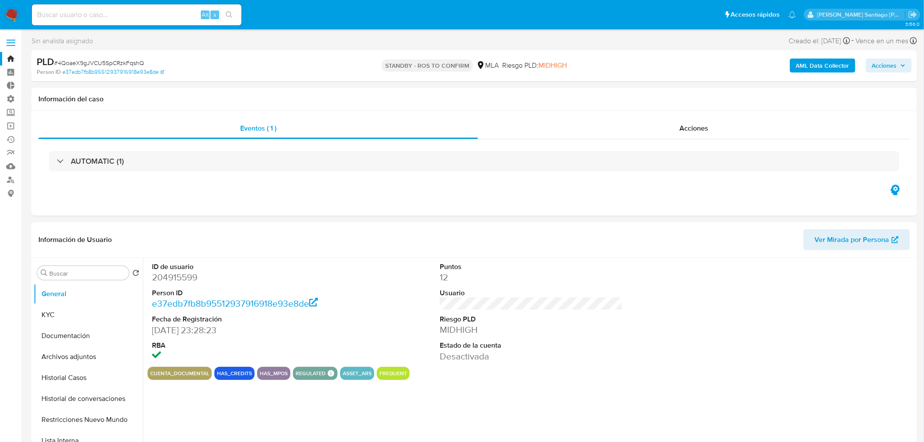
select select "10"
click at [659, 133] on div "Acciones" at bounding box center [694, 128] width 432 height 21
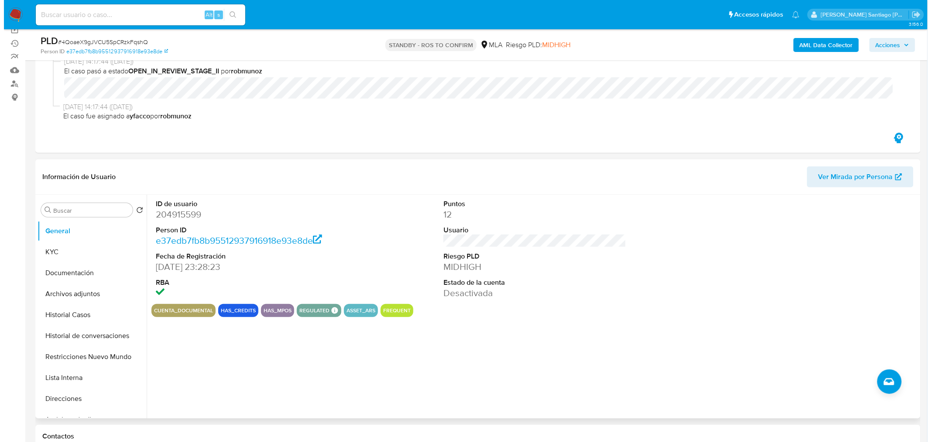
scroll to position [97, 0]
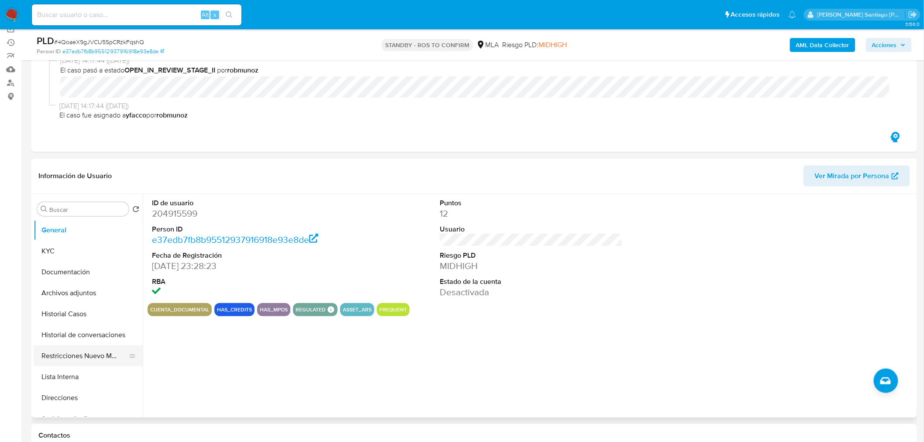
click at [88, 349] on button "Restricciones Nuevo Mundo" at bounding box center [85, 355] width 102 height 21
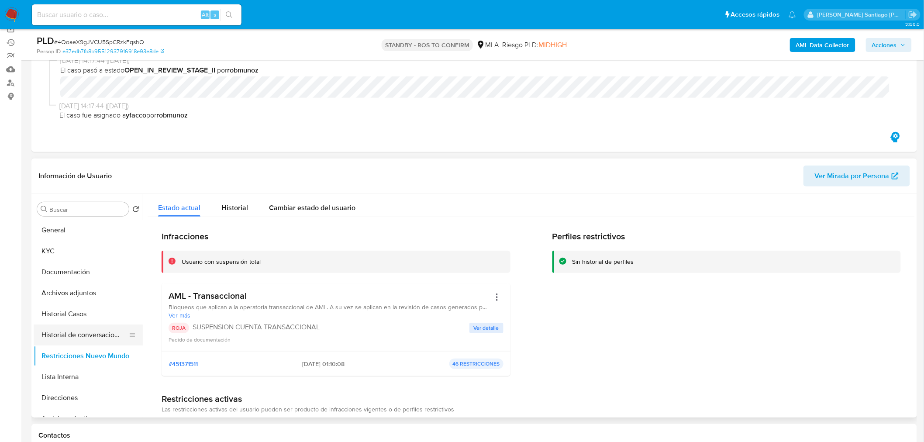
click at [104, 332] on button "Historial de conversaciones" at bounding box center [85, 334] width 102 height 21
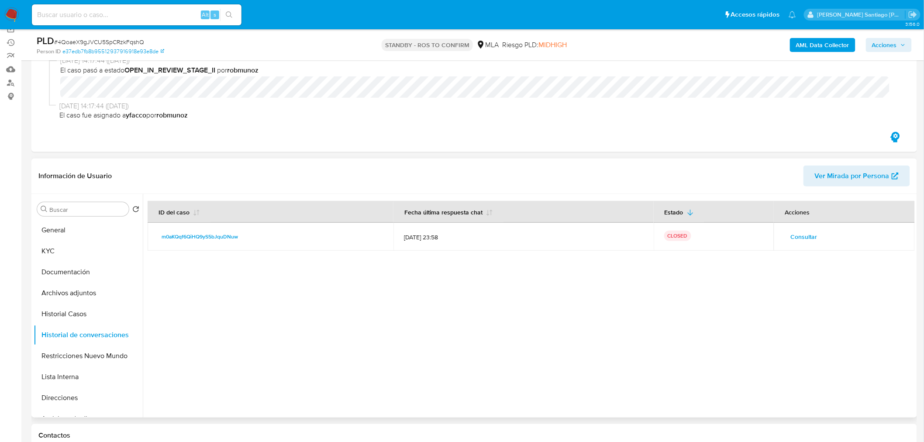
click at [803, 245] on td "Consultar" at bounding box center [844, 237] width 141 height 28
click at [805, 234] on span "Consultar" at bounding box center [803, 237] width 27 height 12
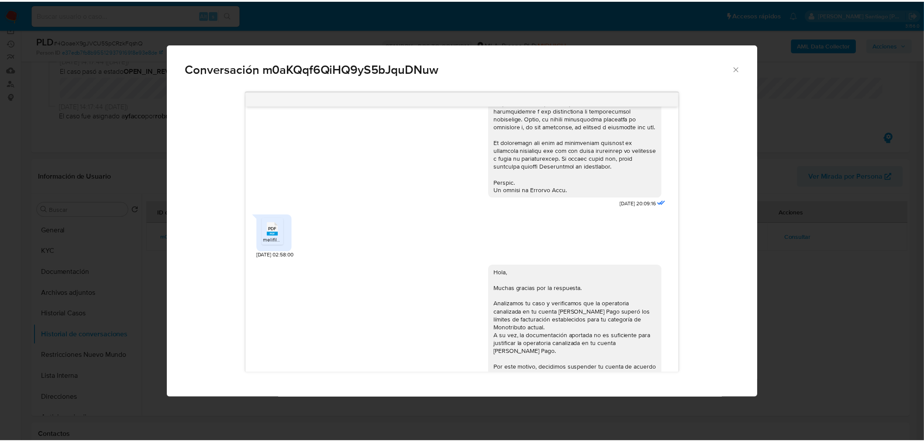
scroll to position [314, 0]
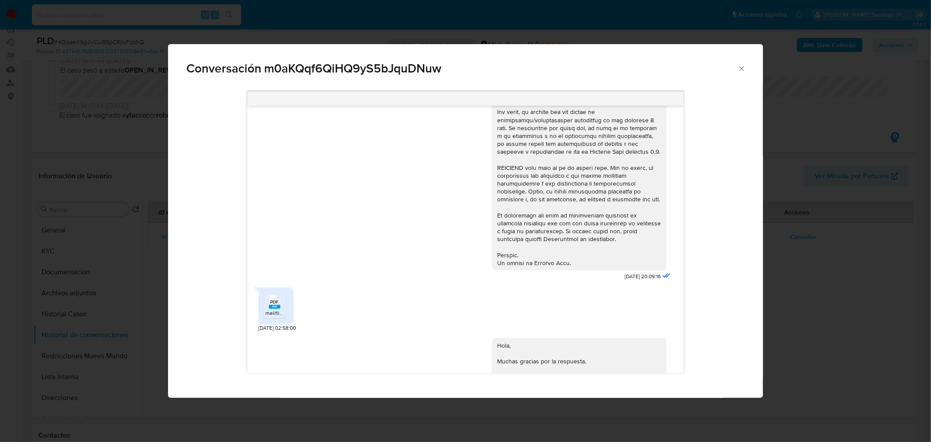
click at [818, 304] on div "Conversación m0aKQqf6QiHQ9yS5bJquDNuw [DATE] 20:09:16 PDF PDF melifile460457972…" at bounding box center [465, 221] width 931 height 442
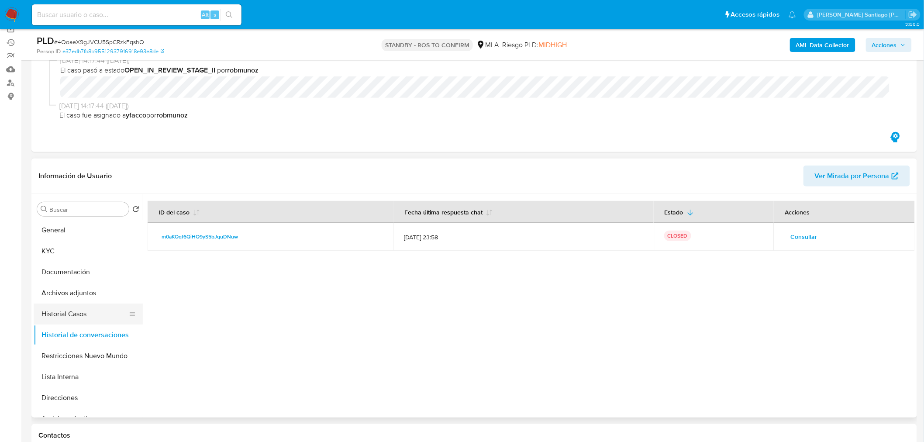
click at [90, 306] on button "Historial Casos" at bounding box center [85, 313] width 102 height 21
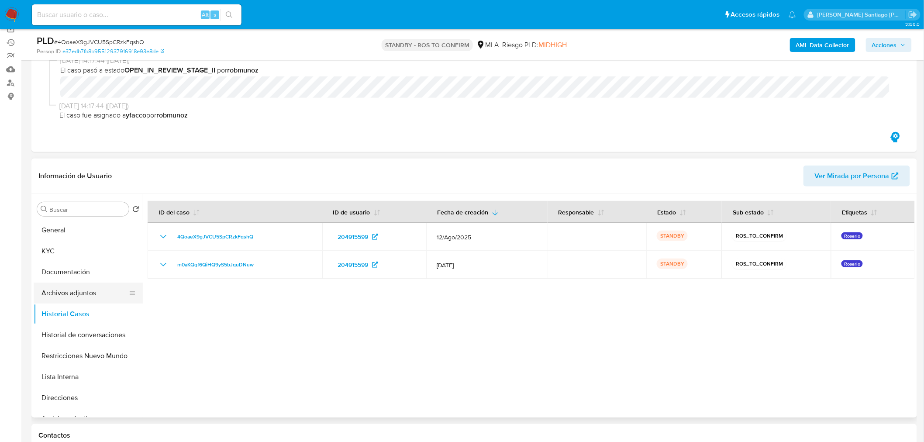
click at [82, 298] on button "Archivos adjuntos" at bounding box center [85, 293] width 102 height 21
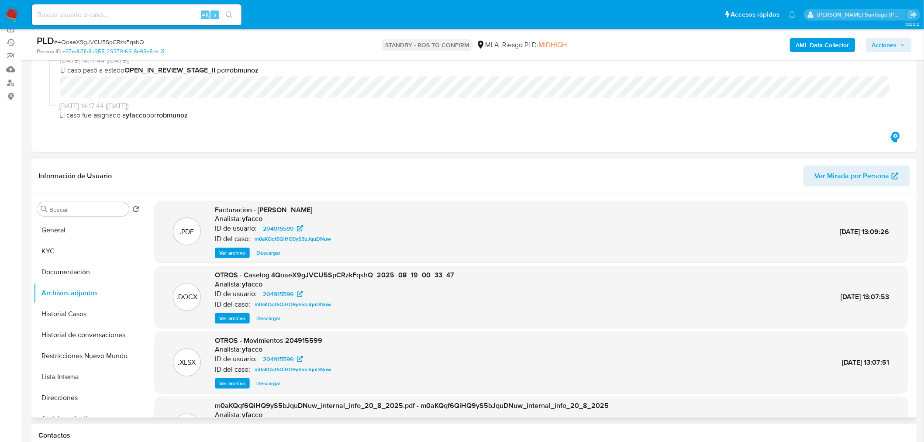
click at [245, 250] on button "Ver archivo" at bounding box center [232, 253] width 35 height 10
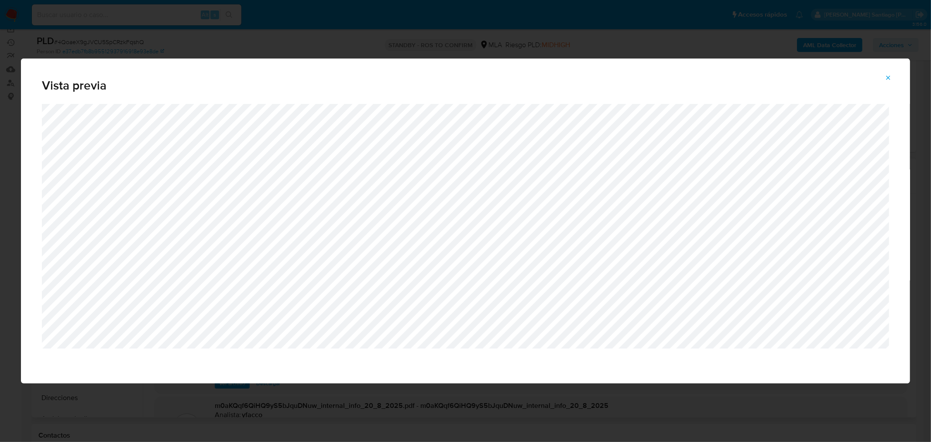
click at [841, 396] on div "Vista previa" at bounding box center [465, 221] width 931 height 442
drag, startPoint x: 888, startPoint y: 77, endPoint x: 874, endPoint y: 87, distance: 17.6
click at [888, 78] on icon "Attachment preview" at bounding box center [888, 77] width 7 height 7
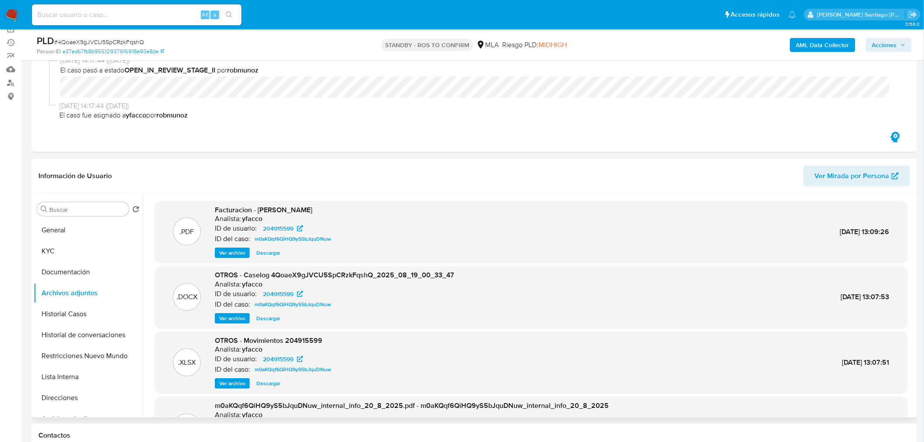
click at [267, 317] on span "Descargar" at bounding box center [268, 318] width 24 height 9
click at [130, 41] on span "# 4QoaeX9gJVCU5SpCRzkFqshQ" at bounding box center [99, 42] width 90 height 9
copy span "4QoaeX9gJVCU5SpCRzkFqshQ"
click at [14, 17] on img at bounding box center [11, 14] width 15 height 15
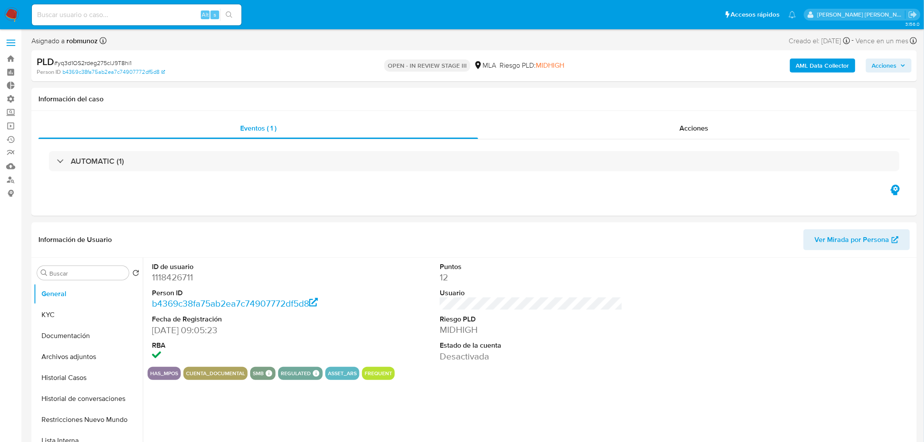
select select "10"
drag, startPoint x: 82, startPoint y: 372, endPoint x: 79, endPoint y: 365, distance: 6.9
click at [81, 372] on button "Historial Casos" at bounding box center [88, 377] width 109 height 21
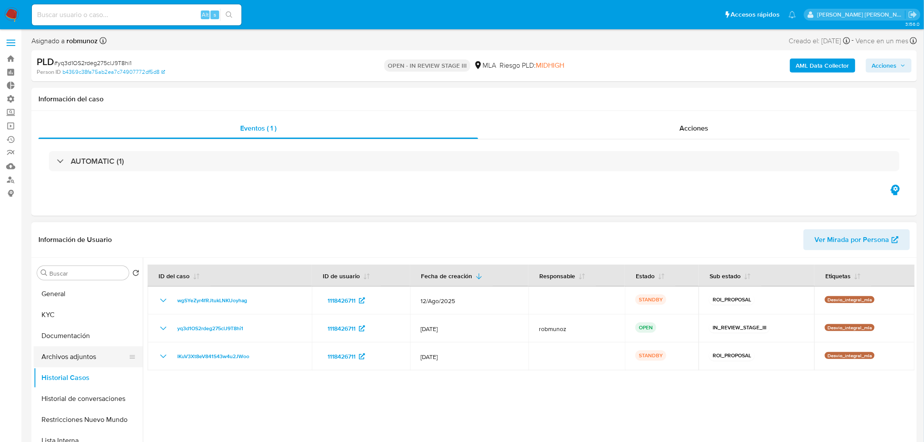
click at [78, 356] on button "Archivos adjuntos" at bounding box center [85, 356] width 102 height 21
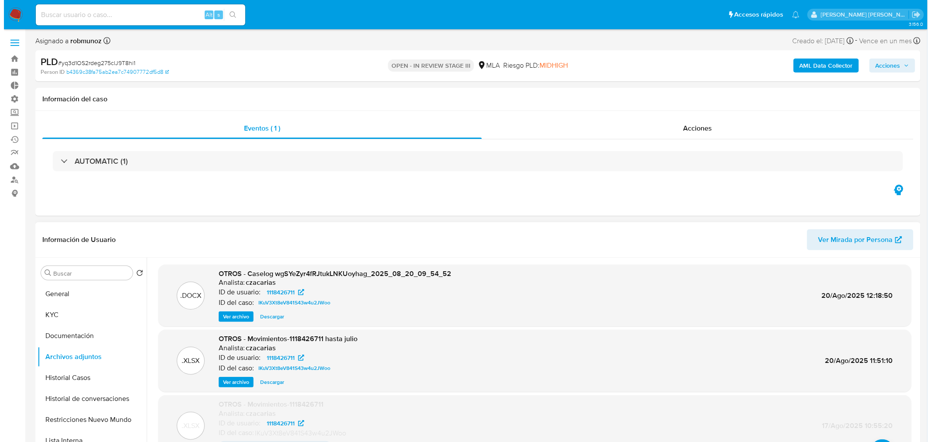
scroll to position [72, 0]
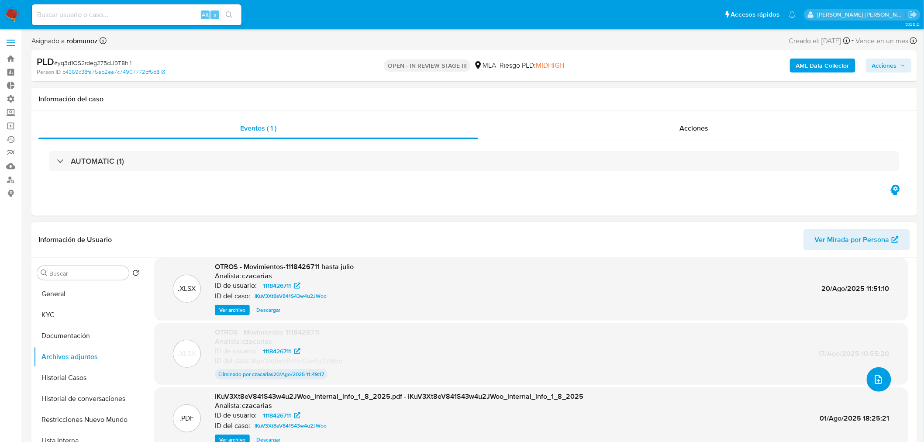
click at [873, 378] on icon "upload-file" at bounding box center [878, 379] width 10 height 10
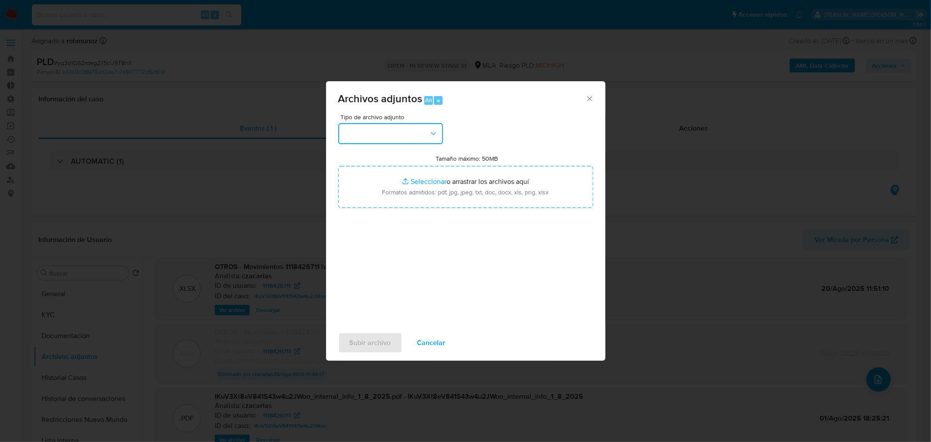
click at [415, 132] on button "button" at bounding box center [390, 133] width 105 height 21
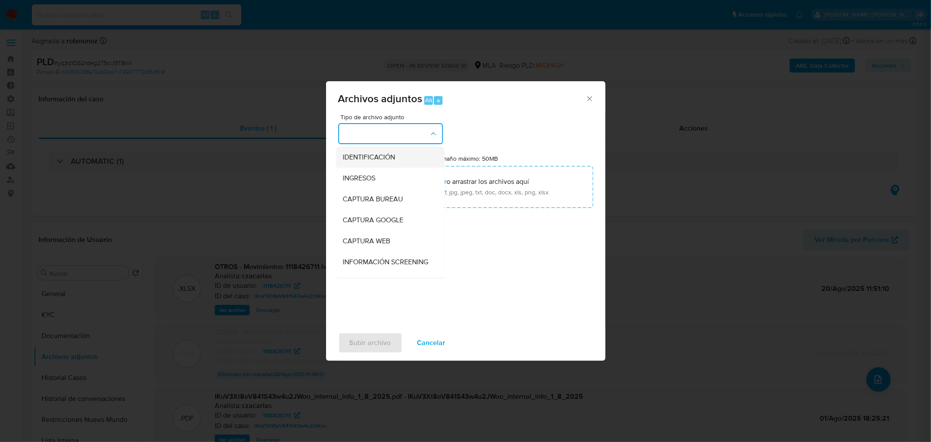
click at [409, 152] on div "IDENTIFICACIÓN" at bounding box center [387, 156] width 89 height 21
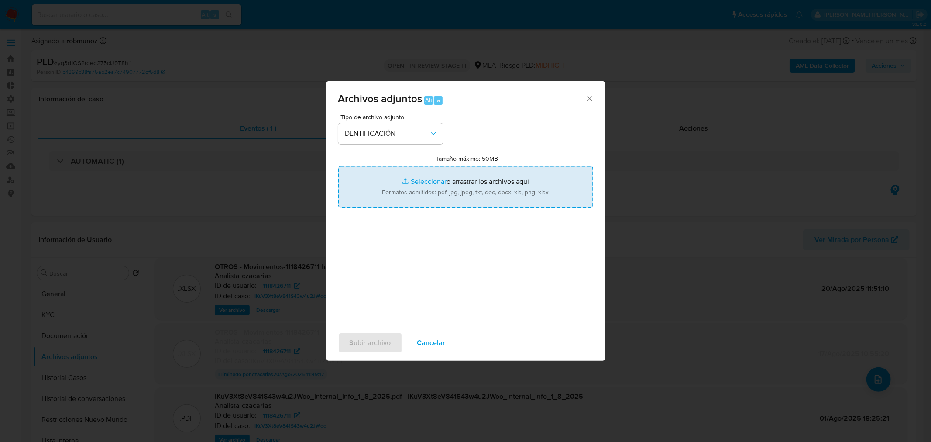
click at [453, 193] on input "Tamaño máximo: 50MB Seleccionar archivos" at bounding box center [465, 187] width 255 height 42
type input "C:\fakepath\Caselog wgSYeZyr4fRJtukLNKUoyhag_VII.docx"
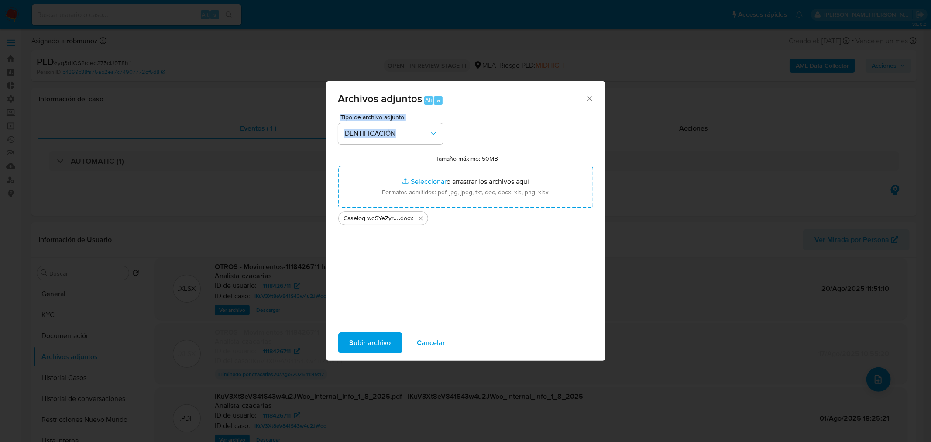
drag, startPoint x: 470, startPoint y: 96, endPoint x: 558, endPoint y: 159, distance: 108.0
click at [675, 127] on div "Archivos adjuntos Alt a Tipo de archivo adjunto IDENTIFICACIÓN Tamaño máximo: 5…" at bounding box center [465, 221] width 931 height 442
click at [375, 337] on span "Subir archivo" at bounding box center [370, 342] width 41 height 19
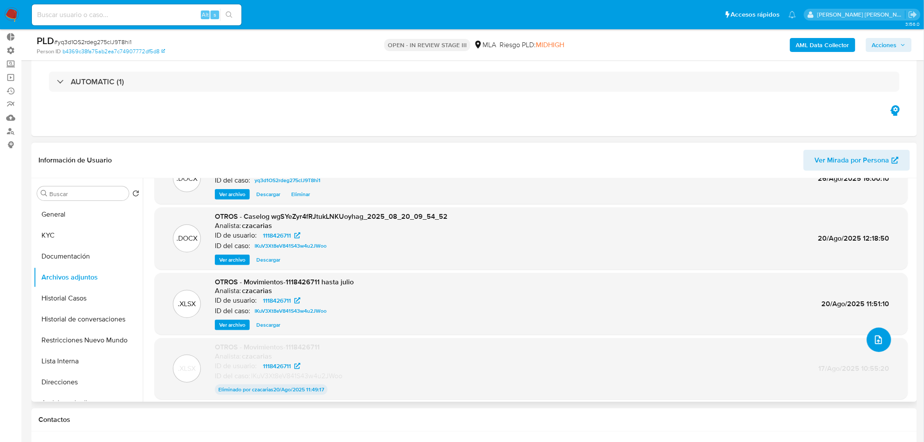
scroll to position [0, 0]
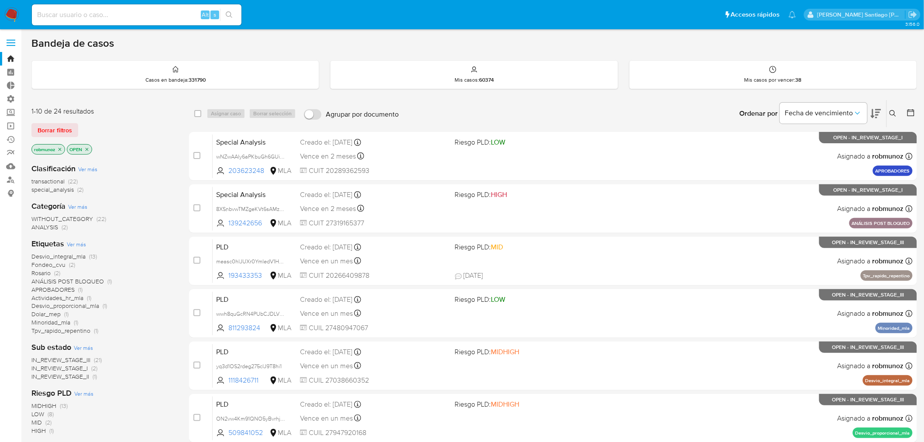
click at [899, 117] on button at bounding box center [894, 113] width 14 height 10
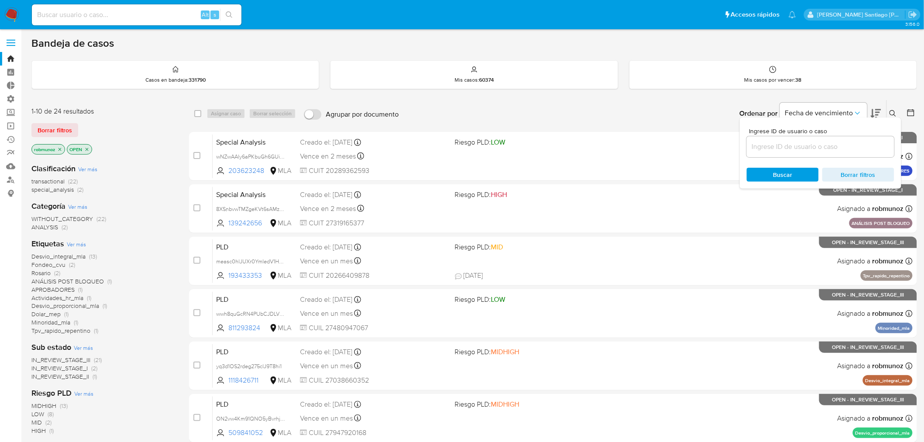
click at [843, 148] on input at bounding box center [821, 146] width 148 height 11
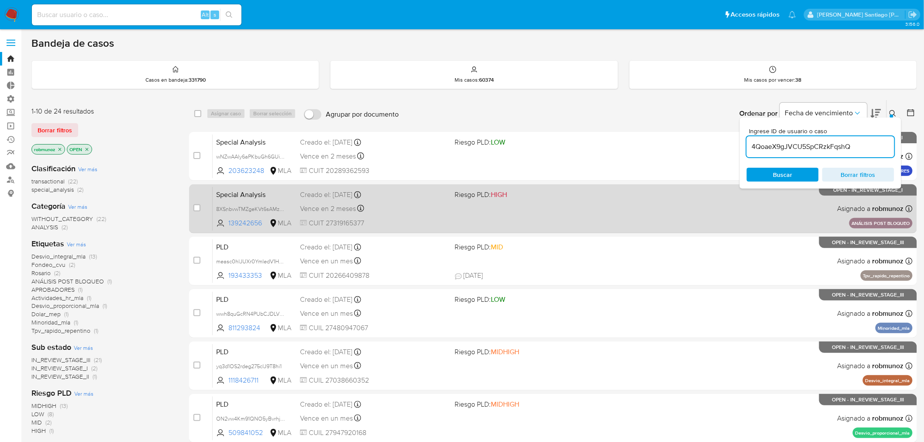
type input "4QoaeX9gJVCU5SpCRzkFqshQ"
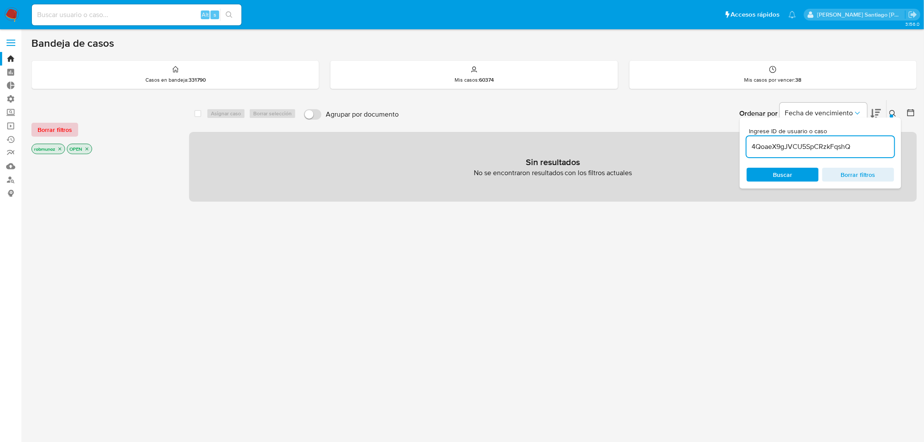
click at [57, 125] on span "Borrar filtros" at bounding box center [55, 130] width 34 height 12
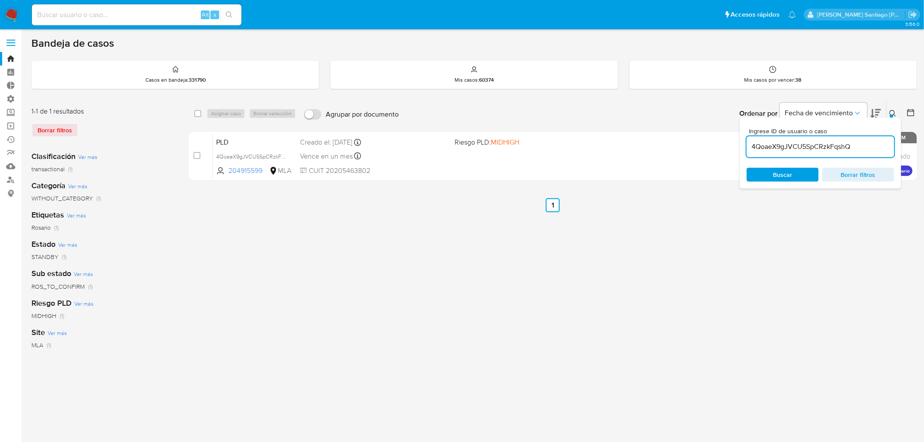
click at [891, 111] on icon at bounding box center [892, 113] width 7 height 7
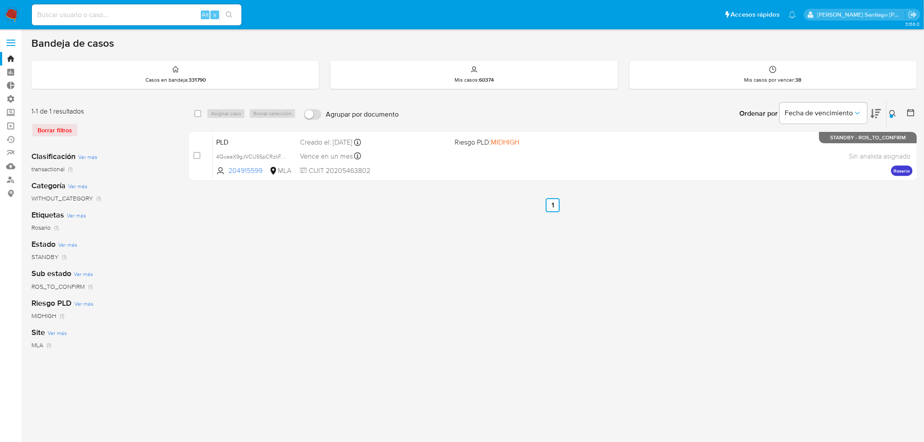
drag, startPoint x: 195, startPoint y: 152, endPoint x: 223, endPoint y: 121, distance: 42.1
click at [195, 153] on input "checkbox" at bounding box center [196, 155] width 7 height 7
checkbox input "true"
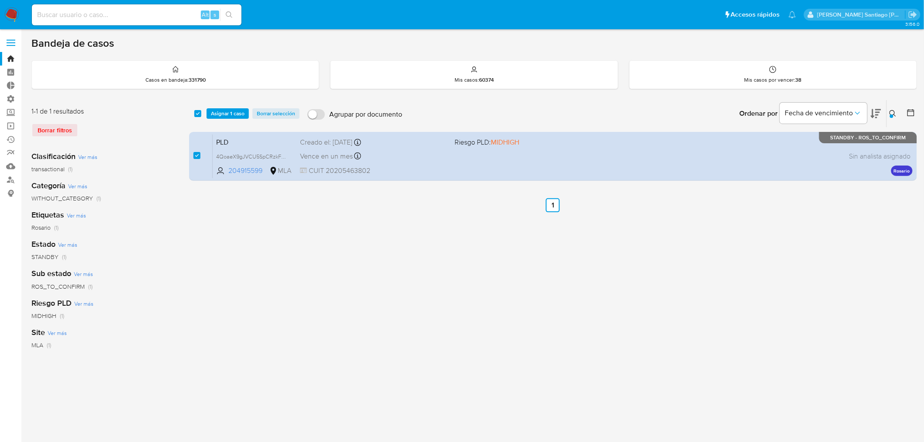
click at [231, 107] on div "select-all-cases-checkbox Asignar 1 caso Borrar selección Agrupar por documento…" at bounding box center [553, 113] width 728 height 27
click at [228, 109] on span "Asignar 1 caso" at bounding box center [228, 113] width 34 height 9
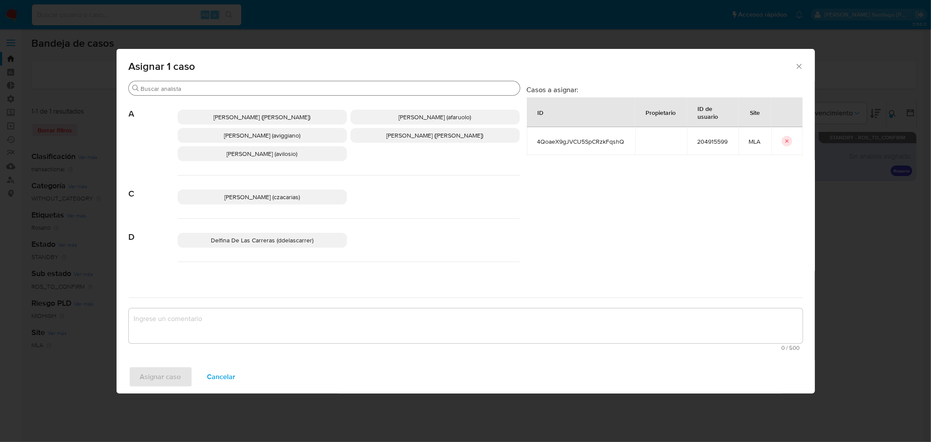
click at [219, 85] on input "Buscar" at bounding box center [329, 89] width 376 height 8
paste input "4QoaeX9gJVCU5SpCRzkFqshQ"
type input "4QoaeX9gJVCU5SpCRzkFqshQ"
click at [228, 309] on textarea "assign-modal" at bounding box center [466, 325] width 674 height 35
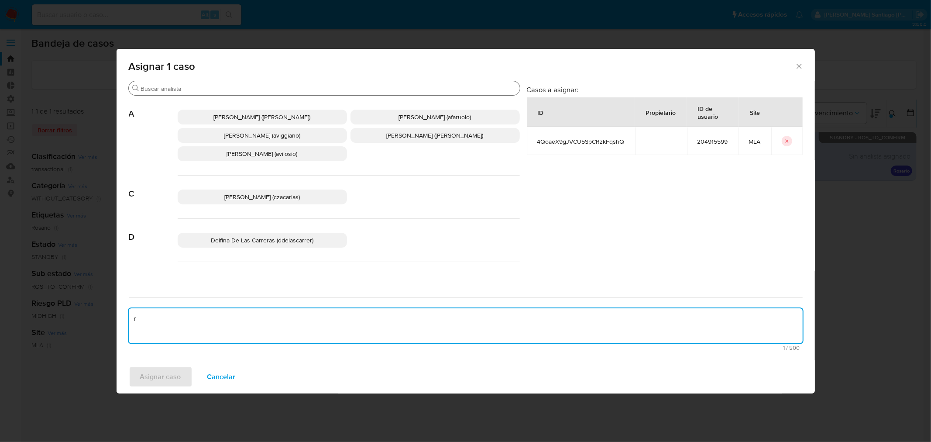
type textarea "r"
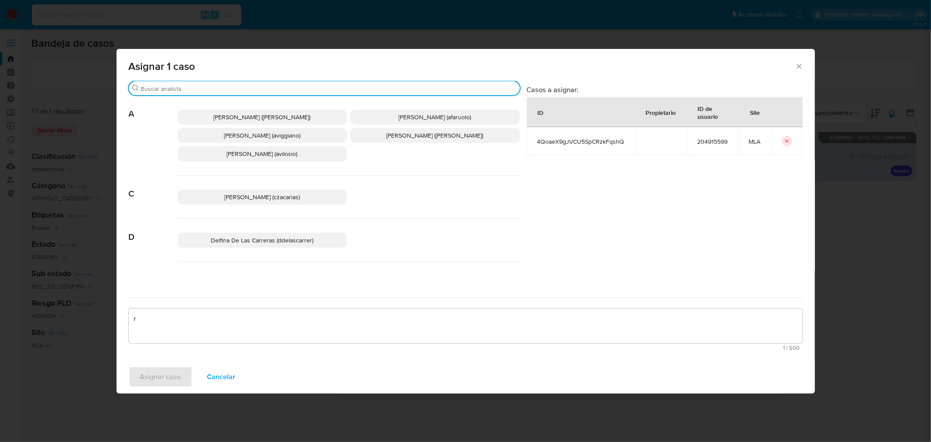
click at [251, 91] on input "Buscar" at bounding box center [329, 89] width 376 height 8
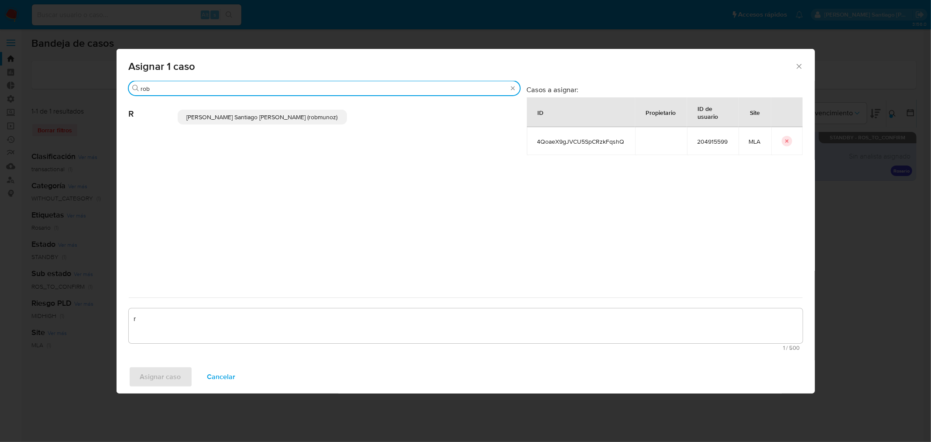
type input "rob"
click at [272, 119] on span "Roberto Santiago Munoz (robmunoz)" at bounding box center [262, 117] width 151 height 9
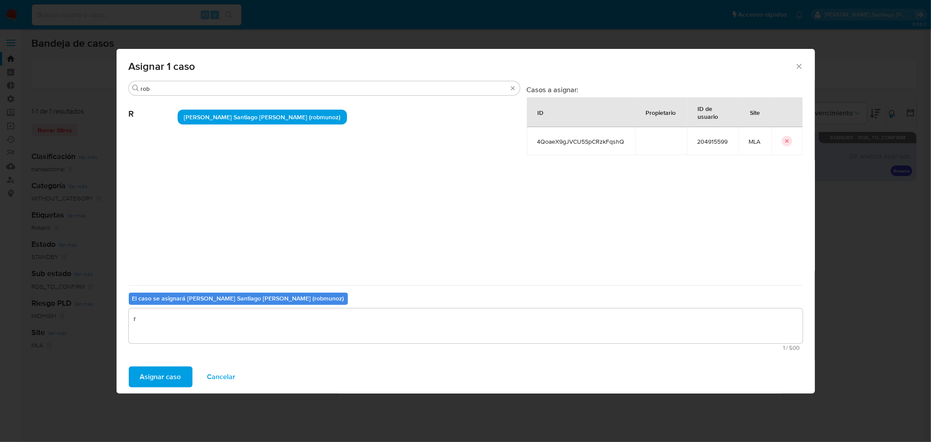
click at [202, 317] on textarea "r" at bounding box center [466, 325] width 674 height 35
click at [173, 376] on span "Asignar caso" at bounding box center [160, 376] width 41 height 19
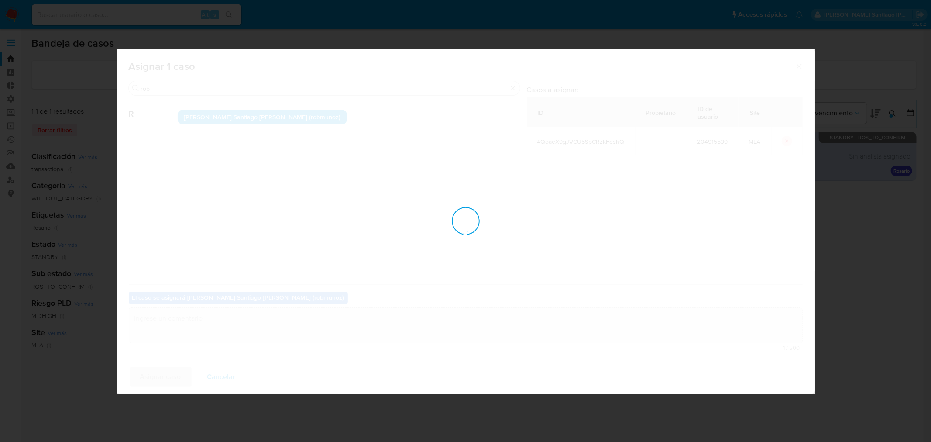
checkbox input "false"
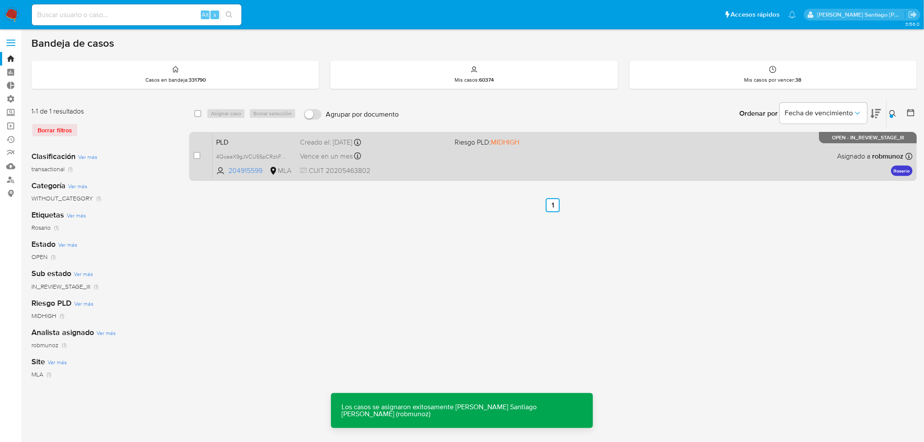
click at [676, 162] on div "PLD 4QoaeX9gJVCU5SpCRzkFqshQ 204915599 MLA Riesgo PLD: MIDHIGH Creado el: 12/08…" at bounding box center [563, 156] width 700 height 44
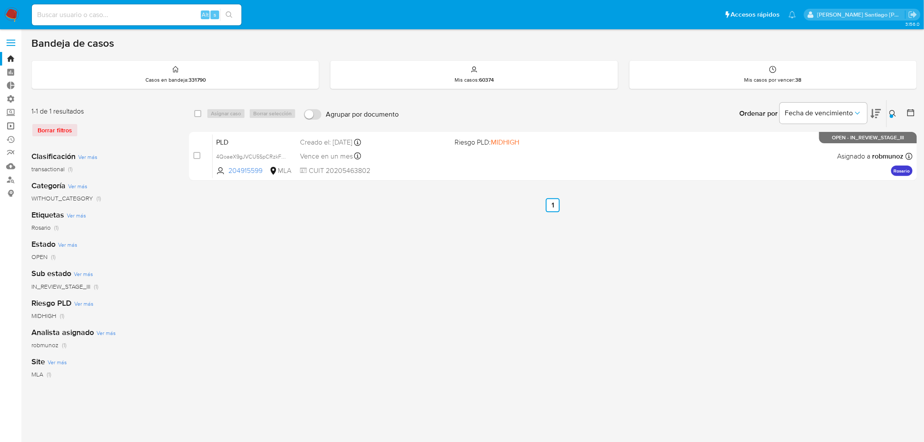
click at [13, 122] on link "Operaciones masivas" at bounding box center [52, 126] width 104 height 14
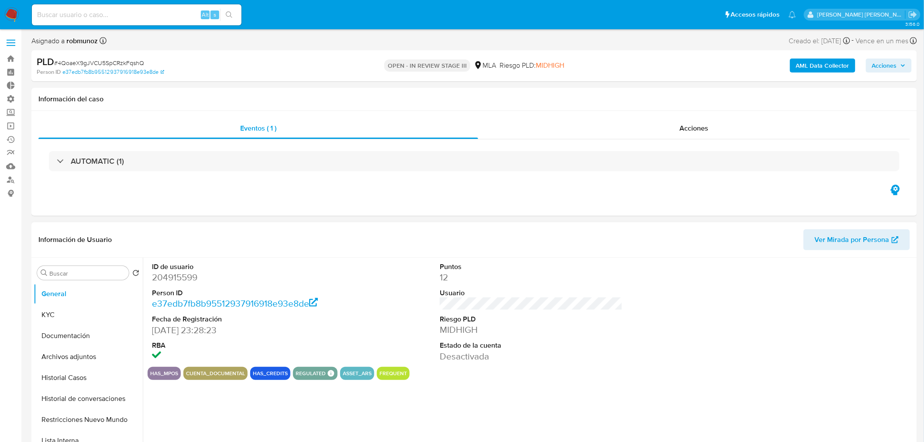
select select "10"
click at [73, 357] on button "Archivos adjuntos" at bounding box center [85, 356] width 102 height 21
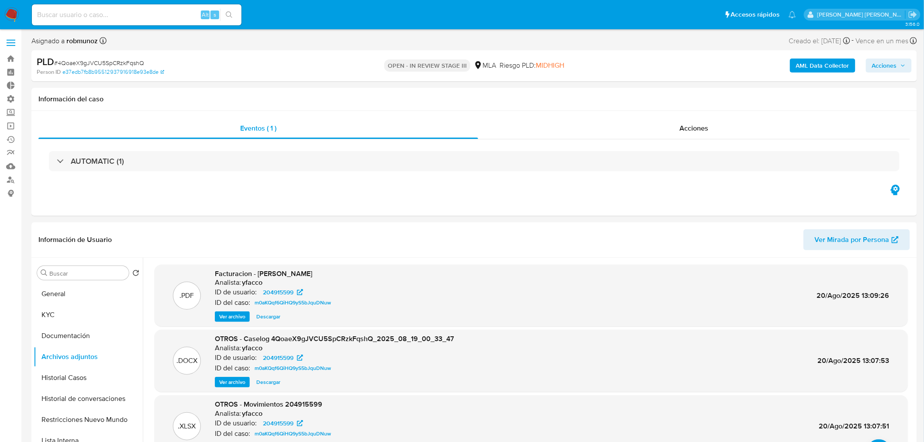
scroll to position [73, 0]
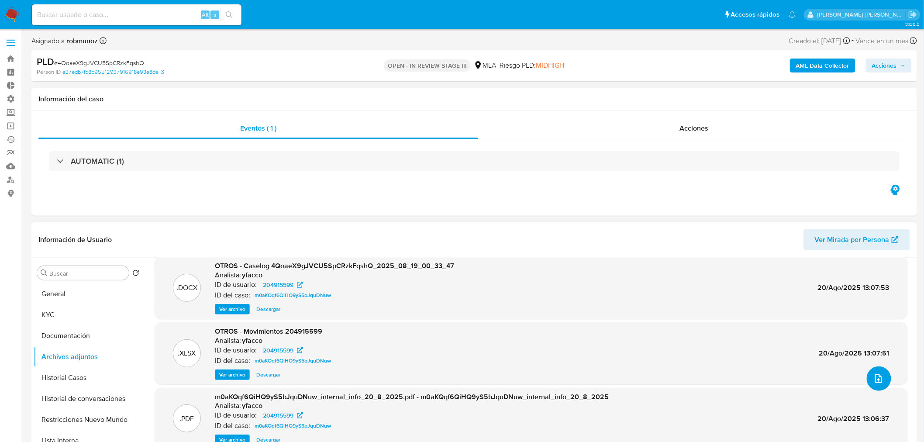
click at [879, 381] on icon "upload-file" at bounding box center [878, 378] width 10 height 10
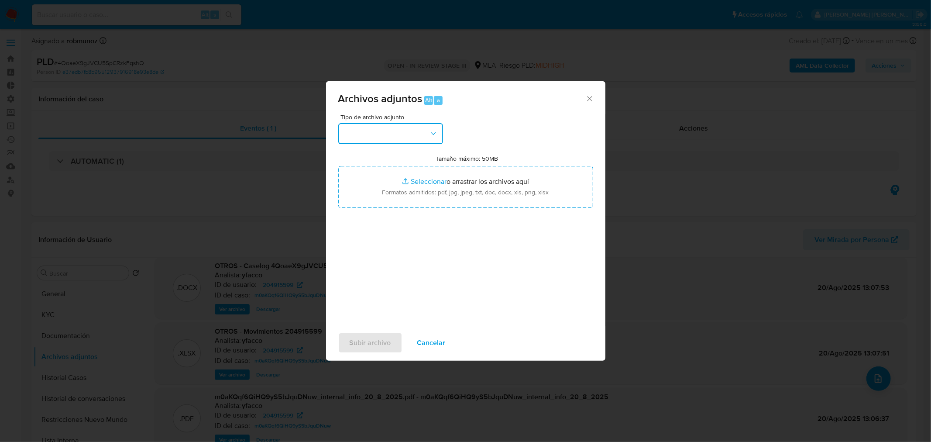
click at [385, 137] on button "button" at bounding box center [390, 133] width 105 height 21
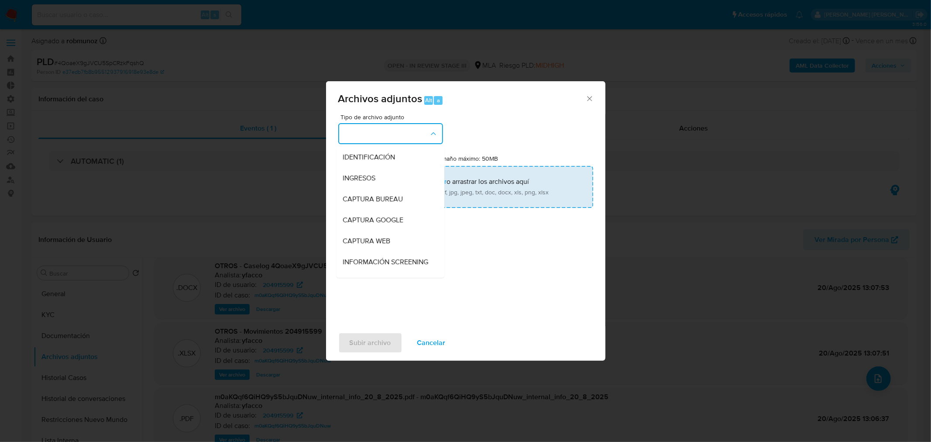
drag, startPoint x: 378, startPoint y: 155, endPoint x: 405, endPoint y: 194, distance: 48.0
click at [377, 155] on span "IDENTIFICACIÓN" at bounding box center [369, 156] width 52 height 9
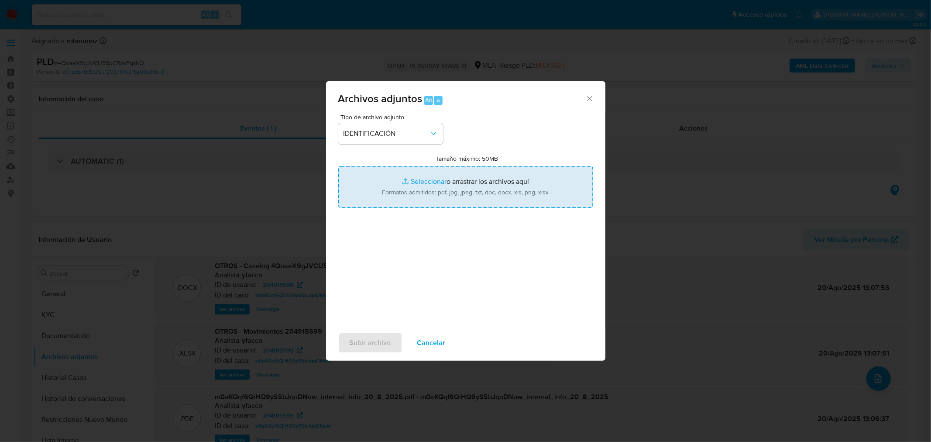
click at [407, 193] on input "Tamaño máximo: 50MB Seleccionar archivos" at bounding box center [465, 187] width 255 height 42
type input "C:\fakepath\Caselog 4QoaeX9gJVCU5SpCRzkFqshQ_VII.docx"
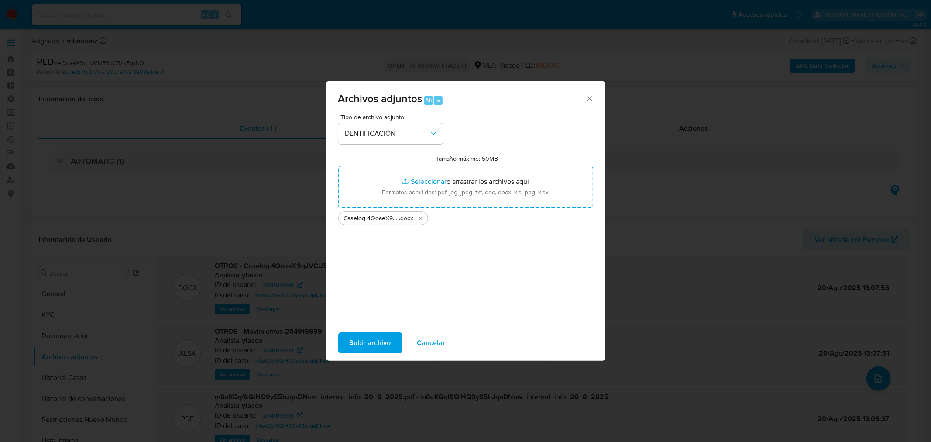
click at [390, 338] on button "Subir archivo" at bounding box center [370, 342] width 64 height 21
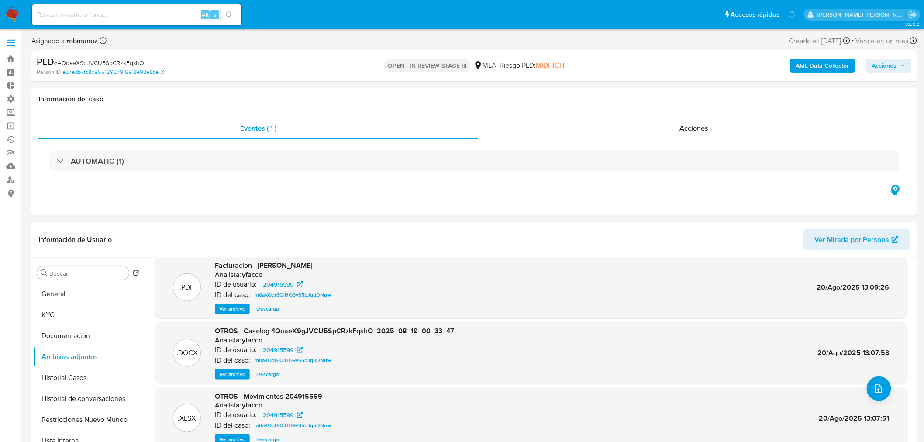
scroll to position [63, 0]
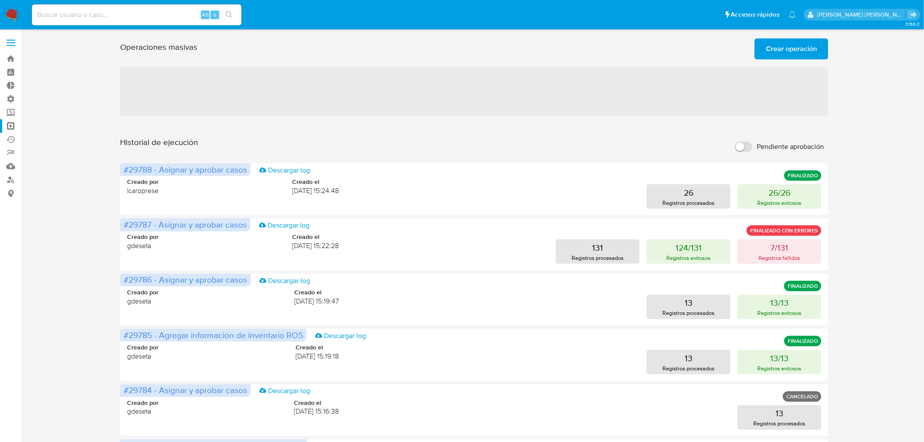
click at [802, 50] on span "Crear operación" at bounding box center [791, 48] width 51 height 19
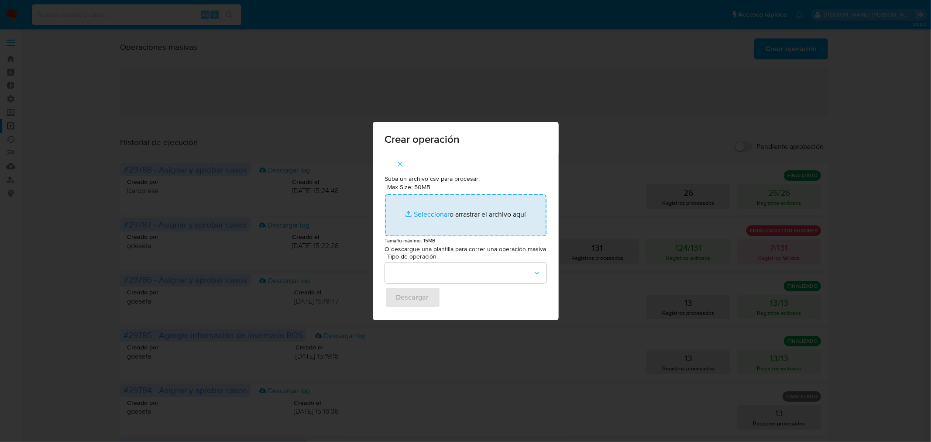
click at [491, 216] on input "Max Size: 50MB Seleccionar archivos" at bounding box center [466, 215] width 162 height 42
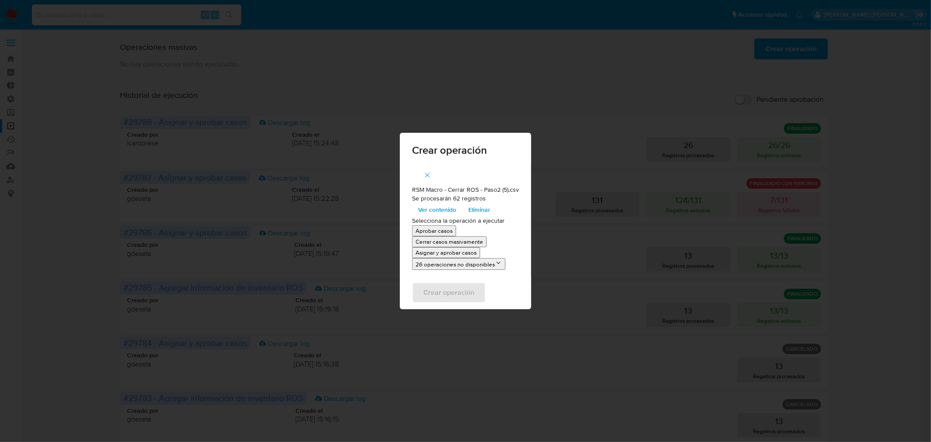
click at [458, 251] on p "Asignar y aprobar casos" at bounding box center [446, 252] width 61 height 8
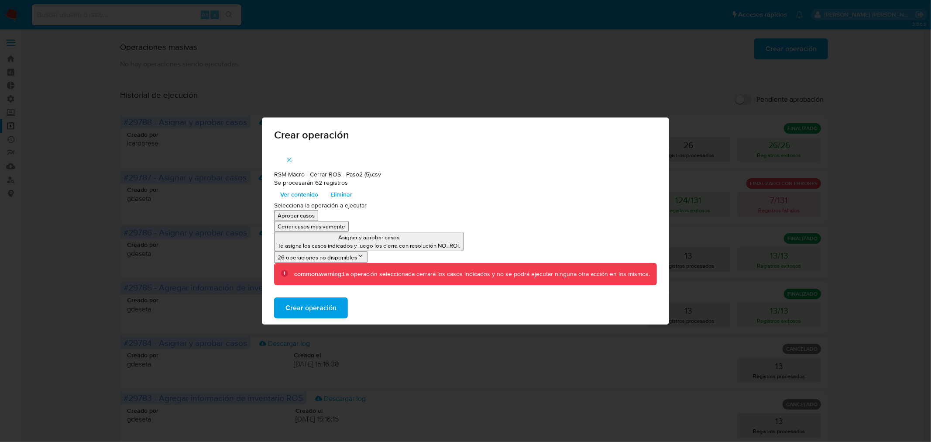
click at [342, 307] on button "Crear operación" at bounding box center [311, 307] width 74 height 21
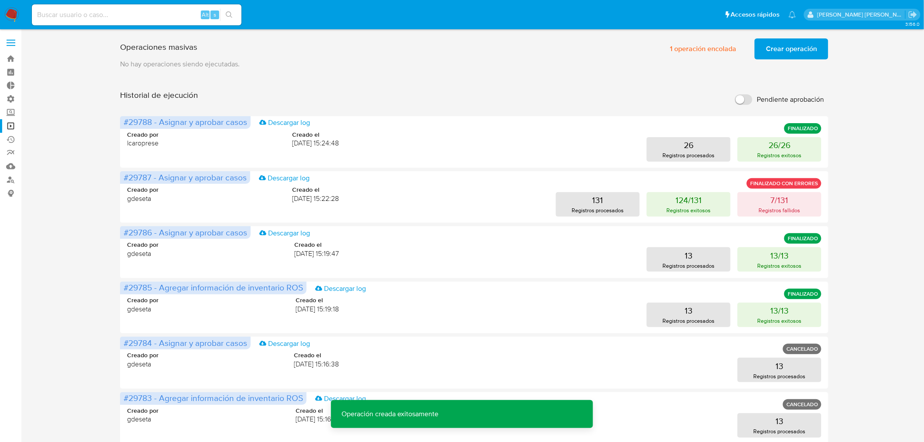
click at [787, 51] on span "Crear operación" at bounding box center [791, 48] width 51 height 19
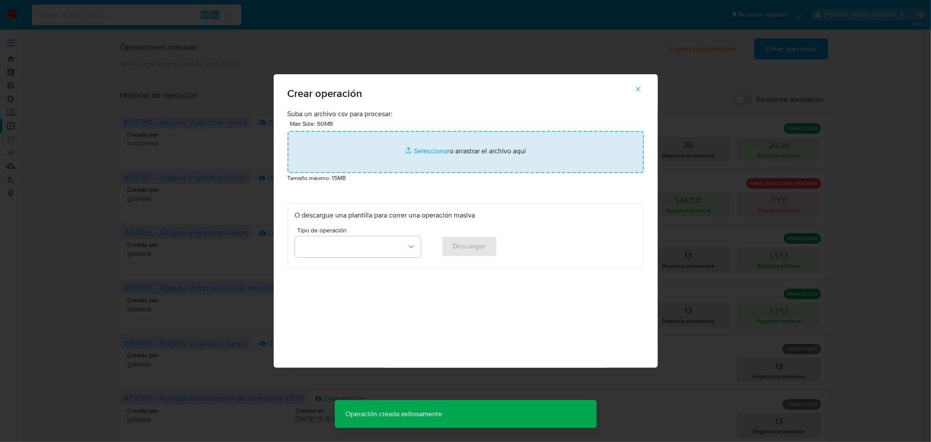
click at [446, 142] on input "file" at bounding box center [466, 152] width 356 height 42
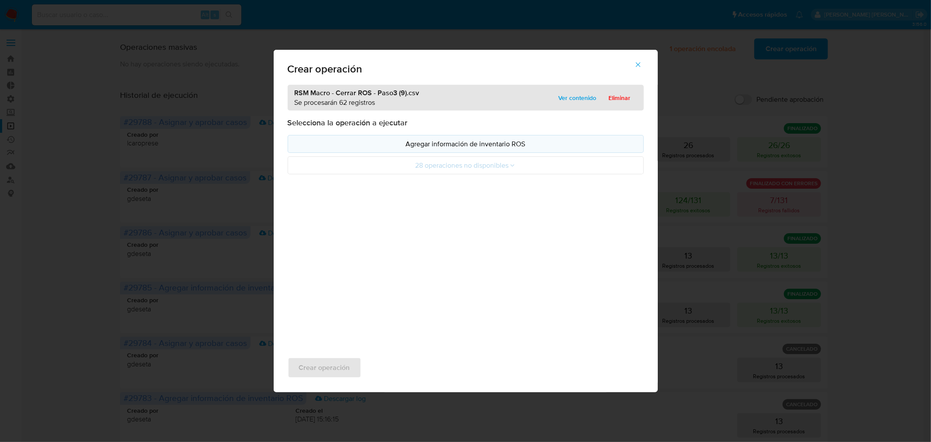
drag, startPoint x: 446, startPoint y: 142, endPoint x: 503, endPoint y: 143, distance: 56.8
click at [503, 143] on p "Agregar información de inventario ROS" at bounding box center [465, 144] width 341 height 10
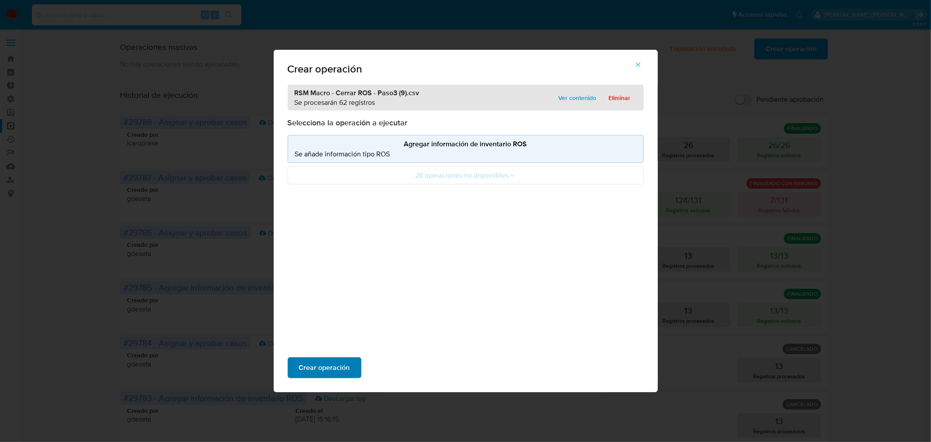
click at [316, 368] on span "Crear operación" at bounding box center [324, 367] width 51 height 19
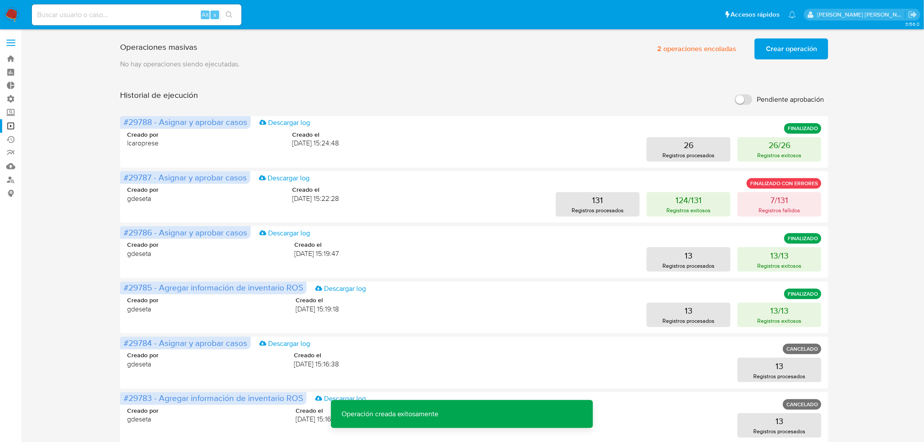
click at [772, 51] on span "Crear operación" at bounding box center [791, 48] width 51 height 19
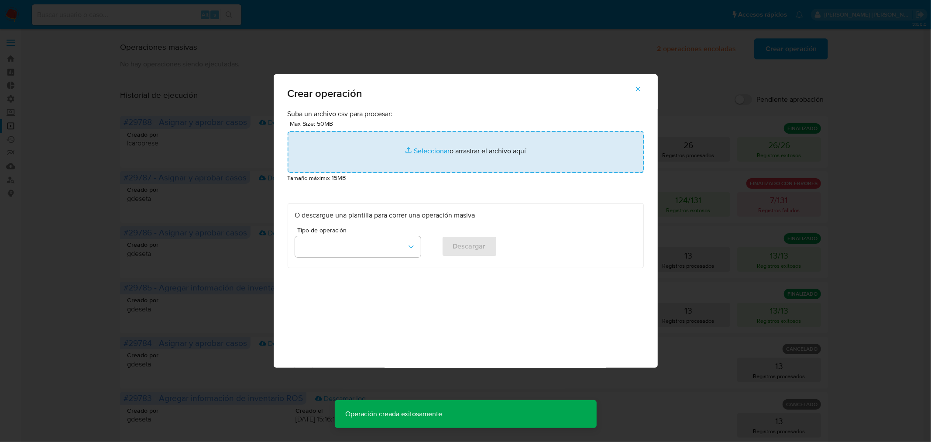
click at [493, 167] on input "file" at bounding box center [466, 152] width 356 height 42
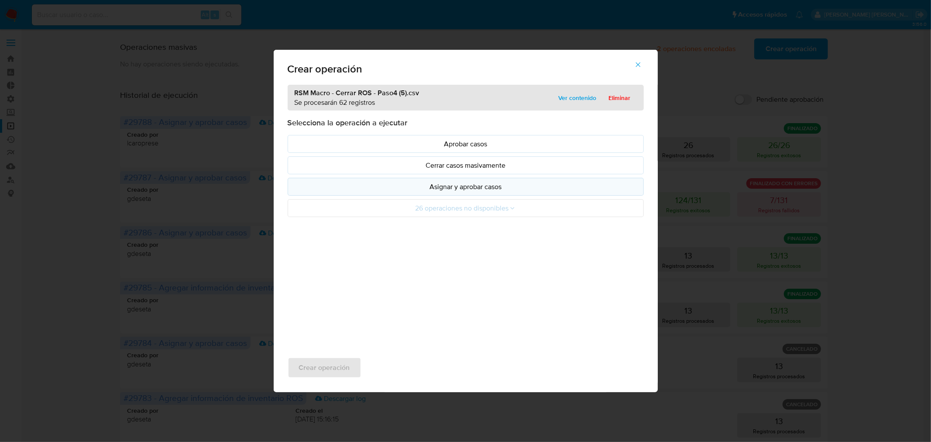
click at [489, 189] on p "Asignar y aprobar casos" at bounding box center [465, 187] width 341 height 10
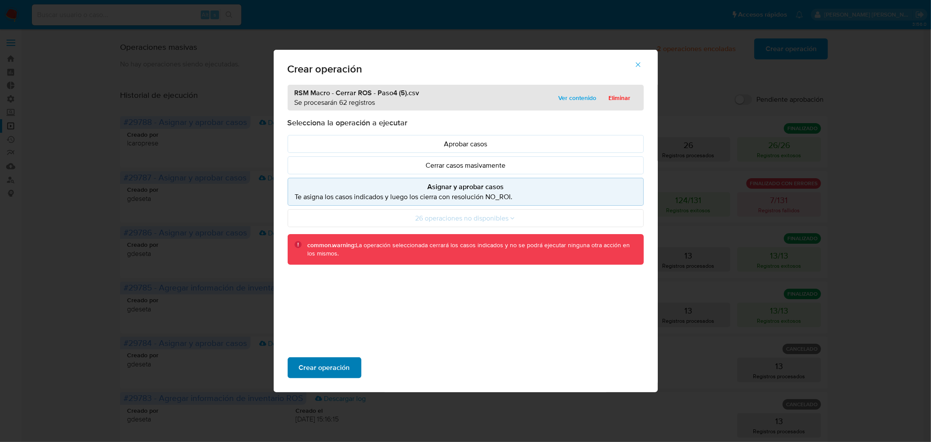
click at [345, 366] on span "Crear operación" at bounding box center [324, 367] width 51 height 19
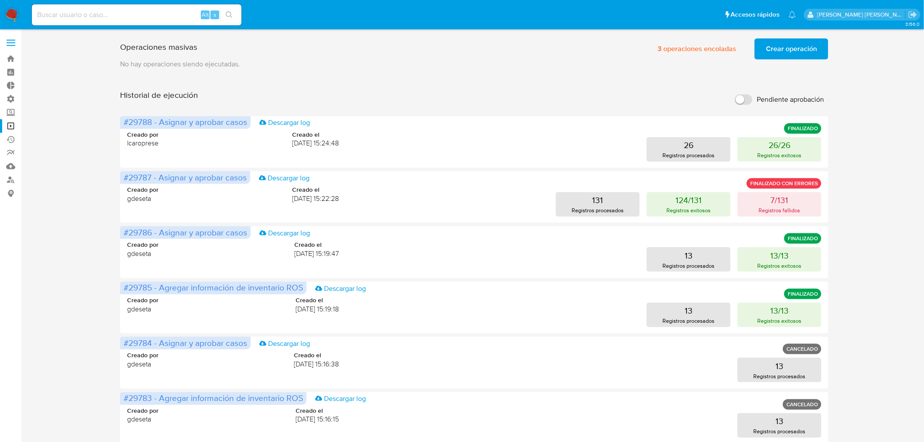
click at [10, 18] on img at bounding box center [11, 14] width 15 height 15
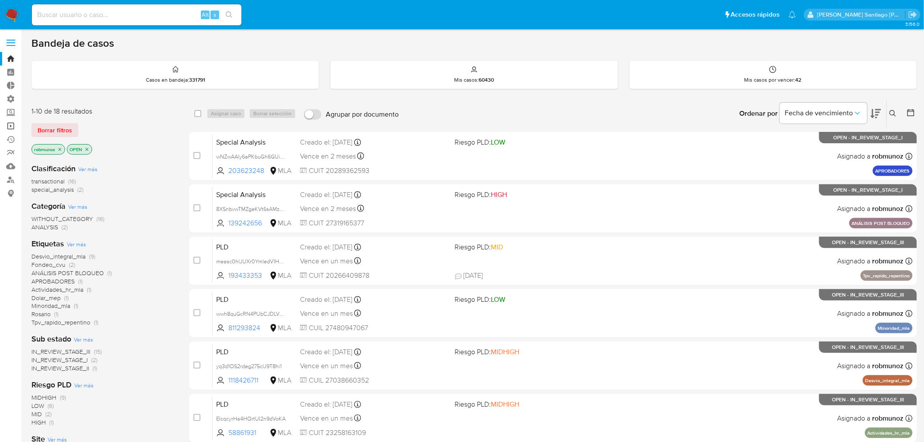
click at [7, 127] on link "Operaciones masivas" at bounding box center [52, 126] width 104 height 14
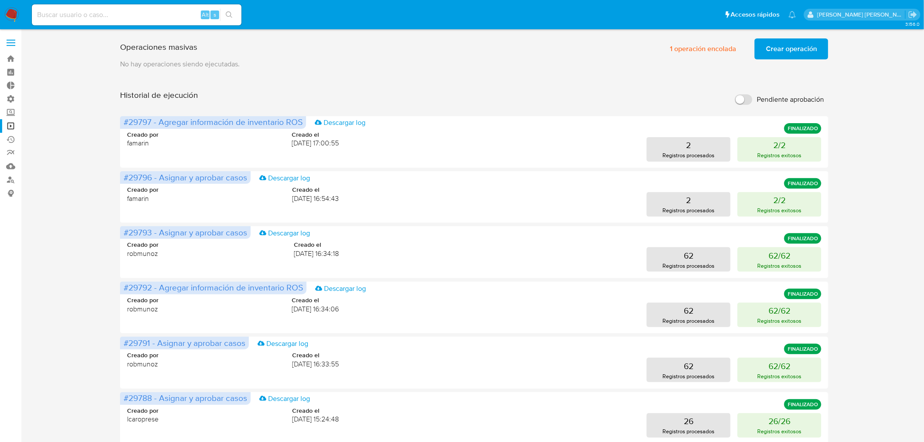
click at [121, 16] on input at bounding box center [137, 14] width 210 height 11
paste input "Nbk6zxfjQooA2veMITXePRHT"
type input "Nbk6zxfjQooA2veMITXePRHT"
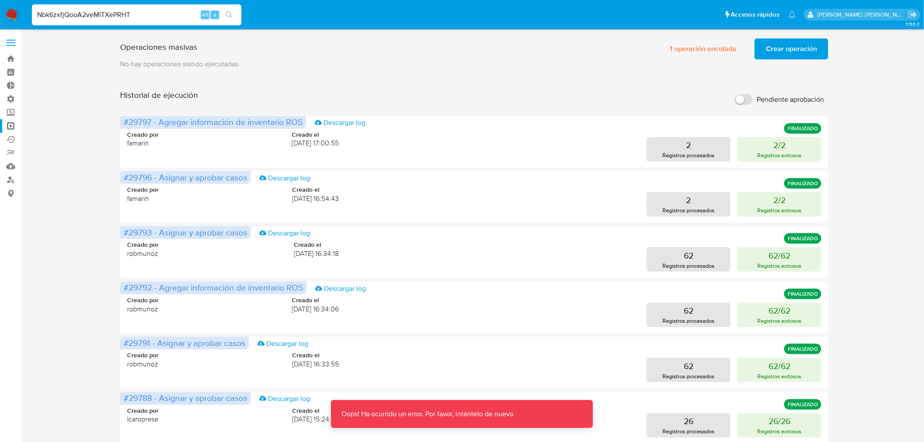
click at [14, 9] on img at bounding box center [11, 14] width 15 height 15
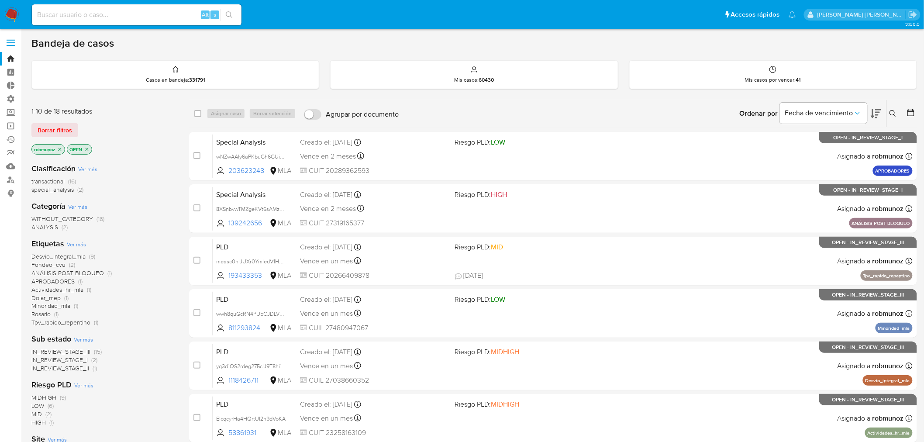
drag, startPoint x: 121, startPoint y: 5, endPoint x: 121, endPoint y: 10, distance: 5.7
click at [121, 7] on div "Alt s" at bounding box center [137, 14] width 210 height 21
click at [125, 20] on div "Alt s" at bounding box center [137, 14] width 210 height 21
click at [127, 16] on input at bounding box center [137, 14] width 210 height 11
paste input "Nbk6zxfjQooA2veMITXePRHT"
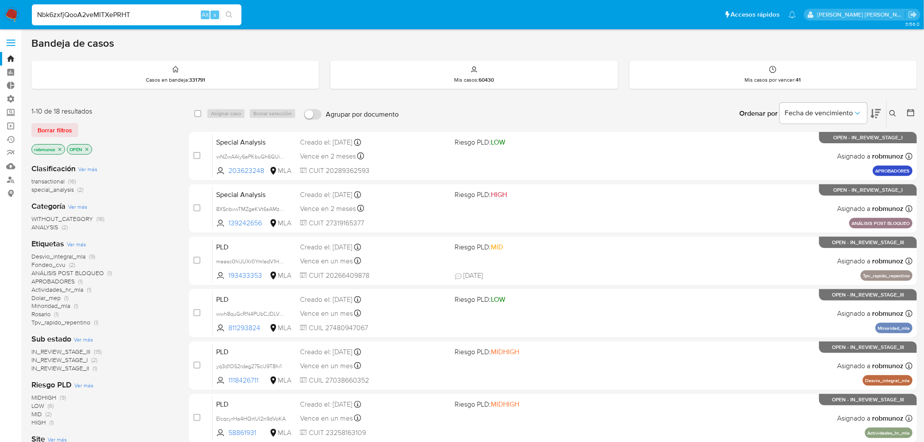
type input "Nbk6zxfjQooA2veMITXePRHT"
click at [230, 15] on icon "search-icon" at bounding box center [229, 14] width 7 height 7
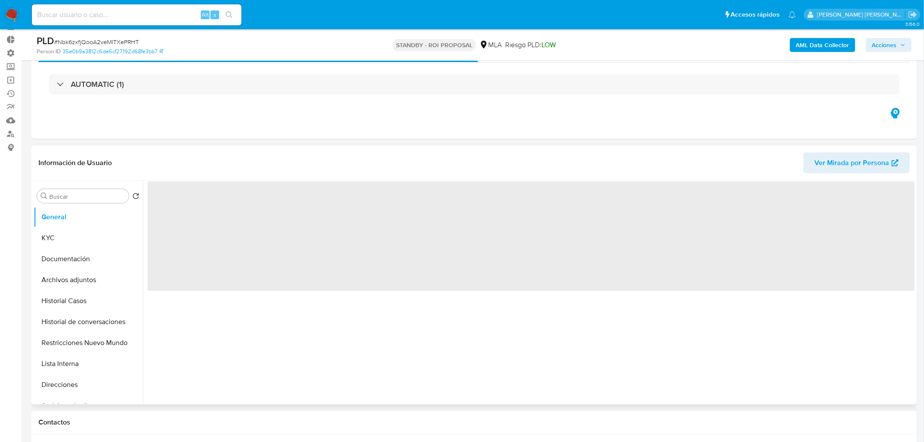
scroll to position [145, 0]
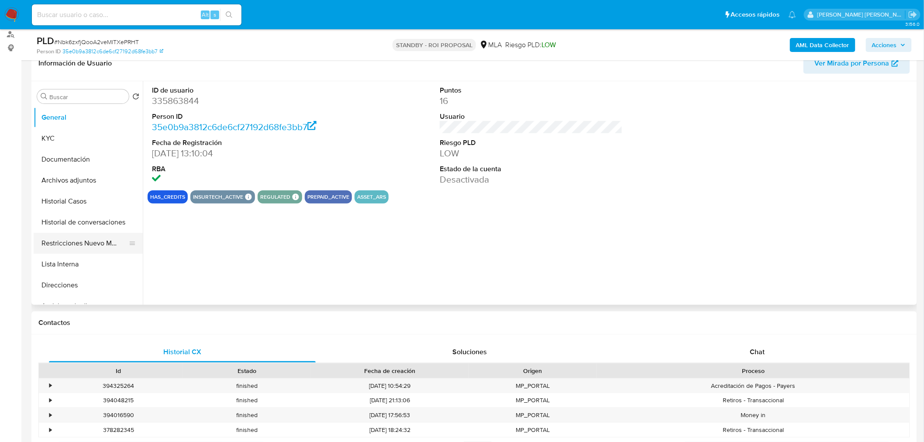
click at [49, 245] on button "Restricciones Nuevo Mundo" at bounding box center [85, 243] width 102 height 21
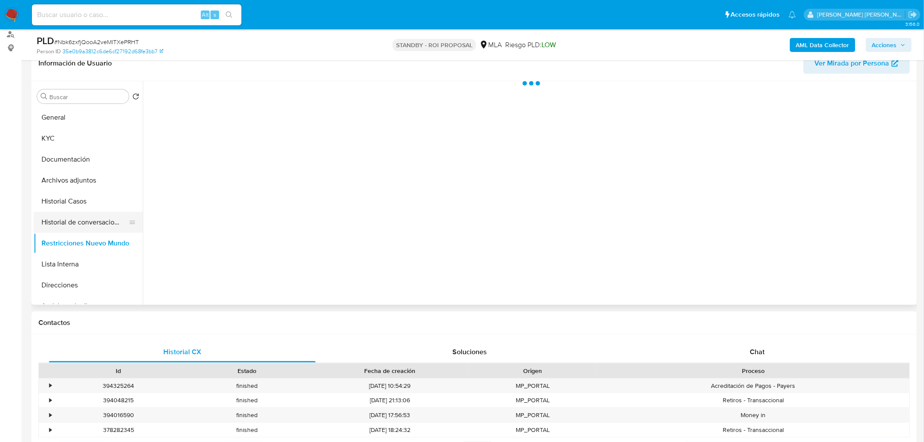
select select "10"
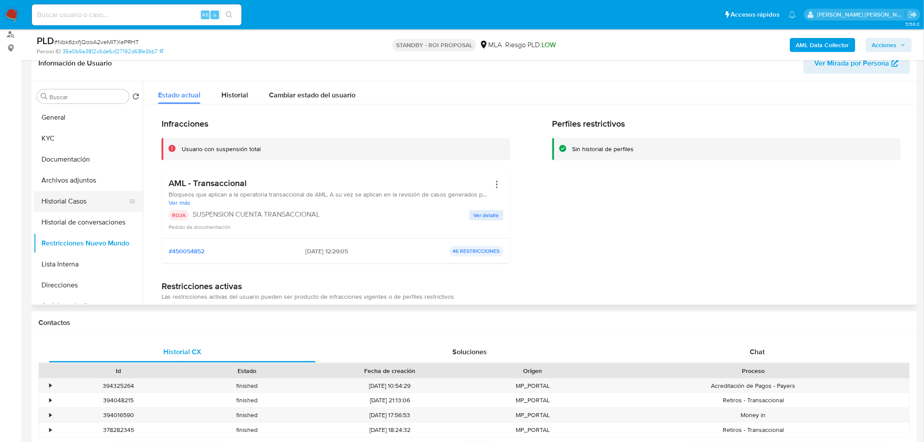
click at [72, 207] on button "Historial Casos" at bounding box center [85, 201] width 102 height 21
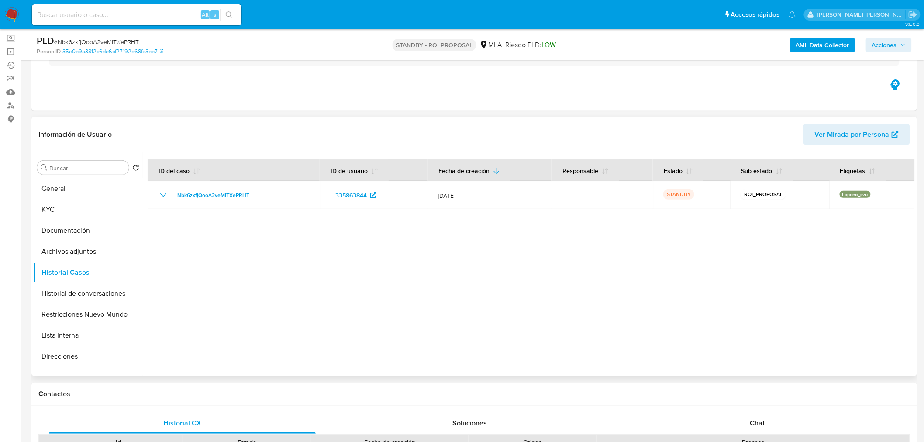
scroll to position [0, 0]
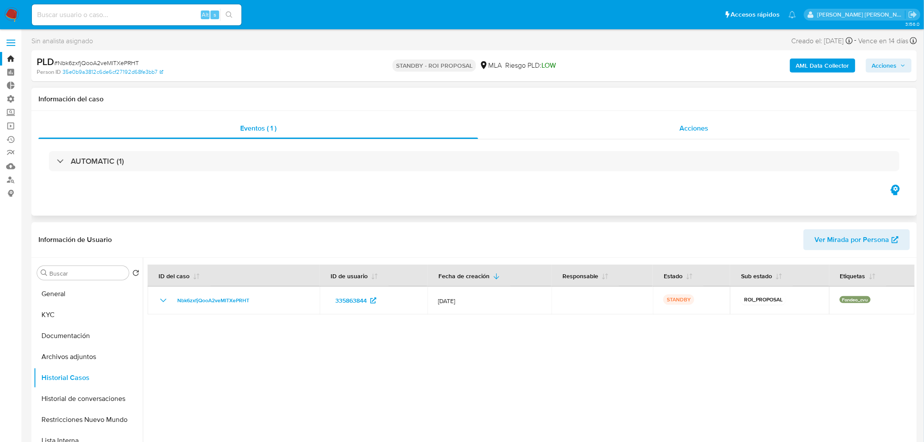
click at [715, 127] on div "Acciones" at bounding box center [694, 128] width 432 height 21
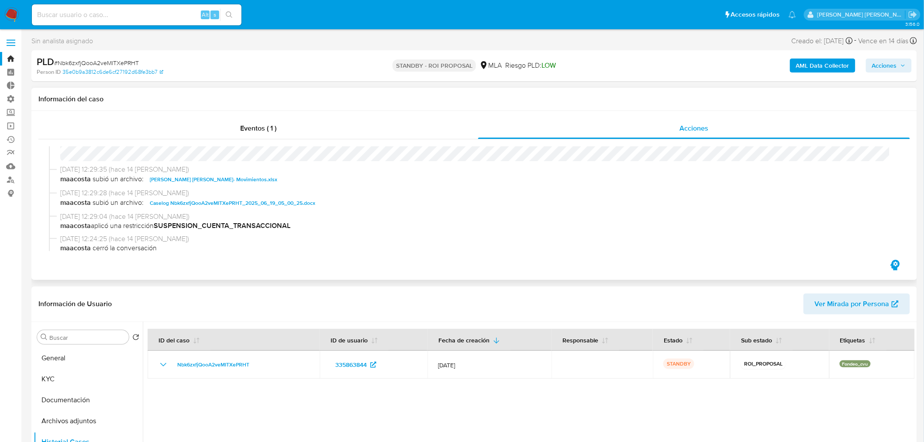
scroll to position [48, 0]
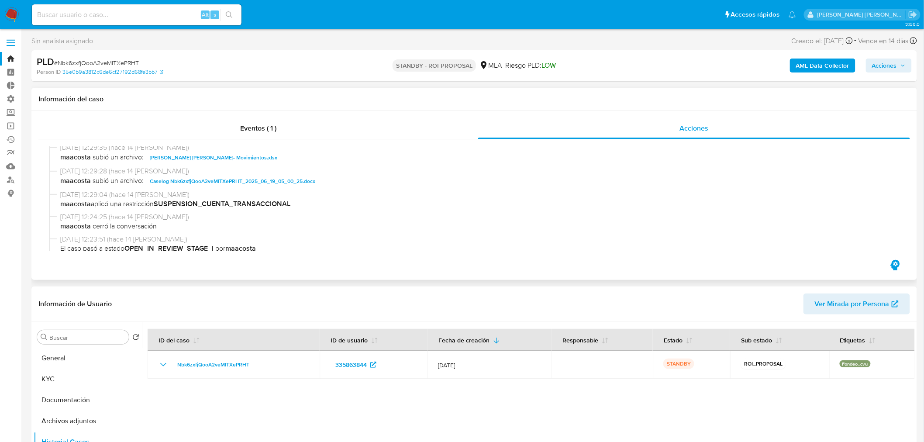
click at [280, 180] on span "Caselog Nbk6zxfjQooA2veMITXePRHT_2025_06_19_05_00_25.docx" at bounding box center [232, 181] width 165 height 10
click at [134, 16] on input at bounding box center [137, 14] width 210 height 11
paste input "4wRxU7lp5MSM0xfWj2Ow9Dho"
type input "4wRxU7lp5MSM0xfWj2Ow9Dho"
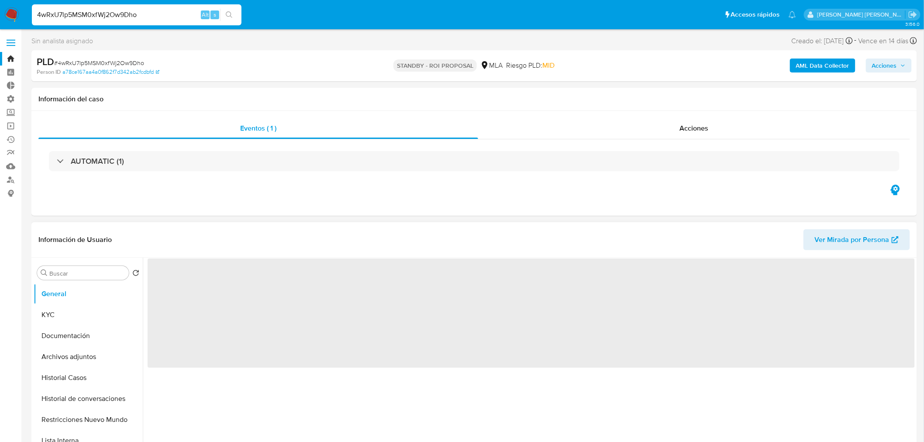
select select "10"
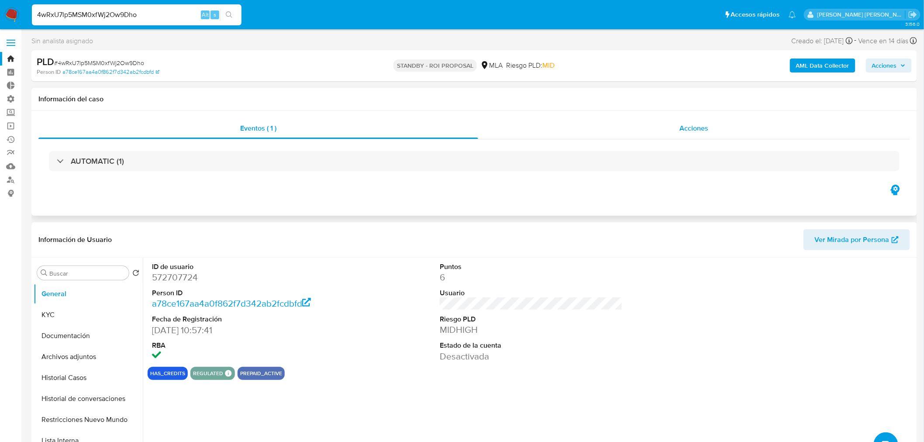
click at [671, 128] on div "Acciones" at bounding box center [694, 128] width 432 height 21
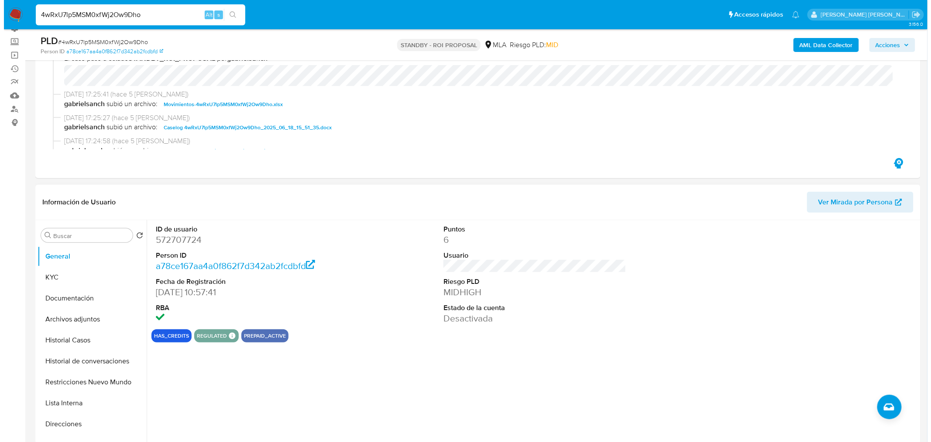
scroll to position [194, 0]
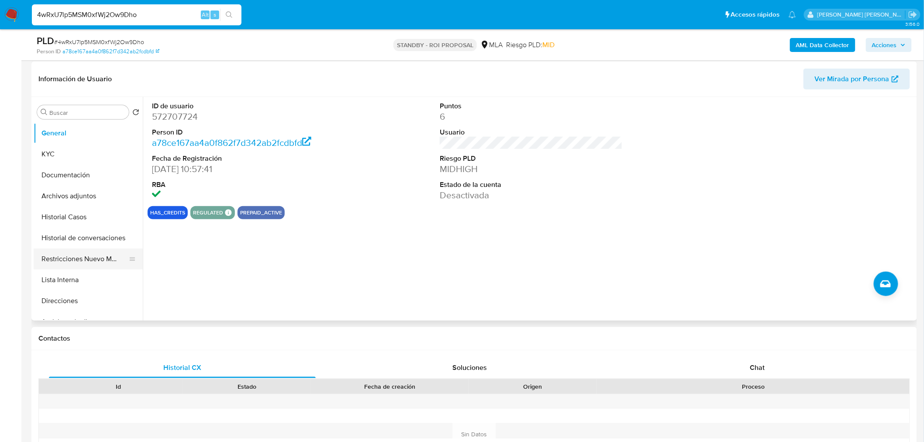
click at [44, 250] on button "Restricciones Nuevo Mundo" at bounding box center [85, 258] width 102 height 21
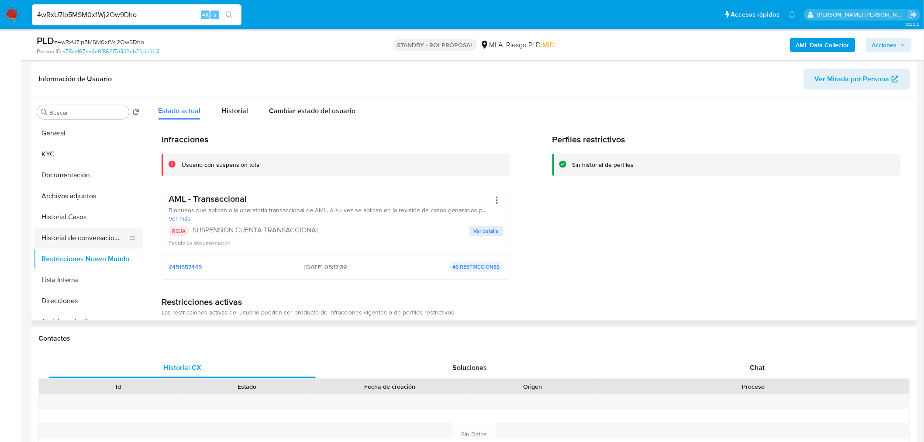
click at [107, 238] on button "Historial de conversaciones" at bounding box center [85, 237] width 102 height 21
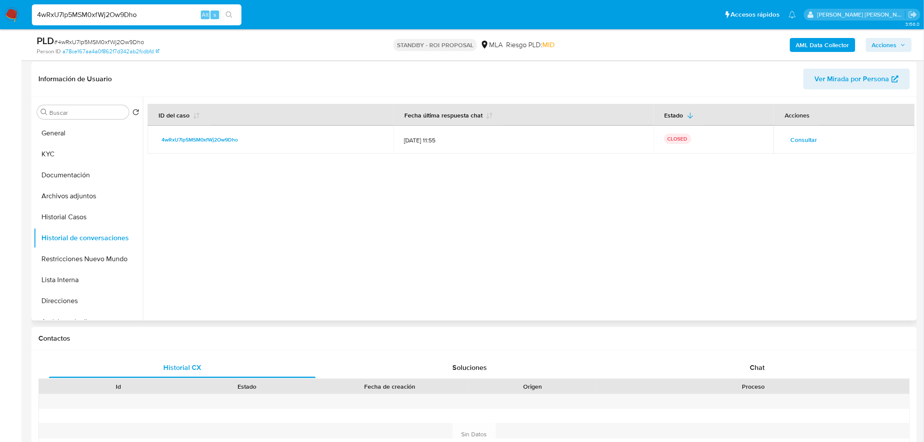
click at [803, 143] on span "Consultar" at bounding box center [803, 140] width 27 height 12
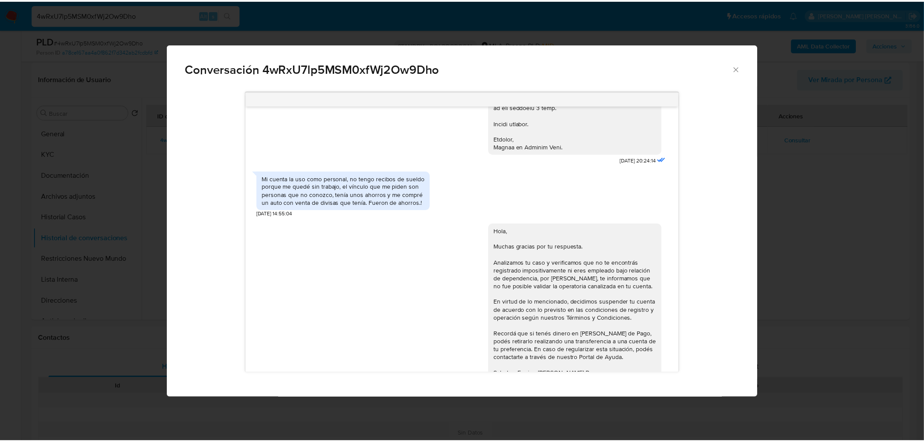
scroll to position [910, 0]
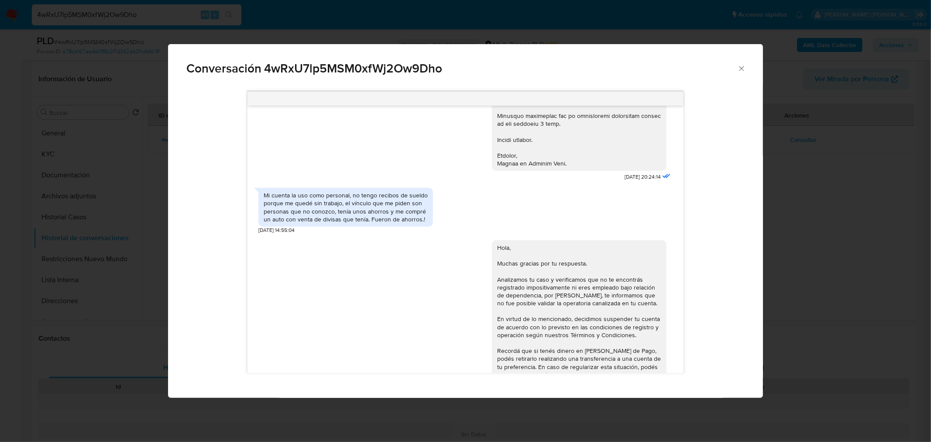
click at [914, 277] on div "Conversación 4wRxU7lp5MSM0xfWj2Ow9Dho [DATE] 17:56:27 Operaciones personales, p…" at bounding box center [465, 221] width 931 height 442
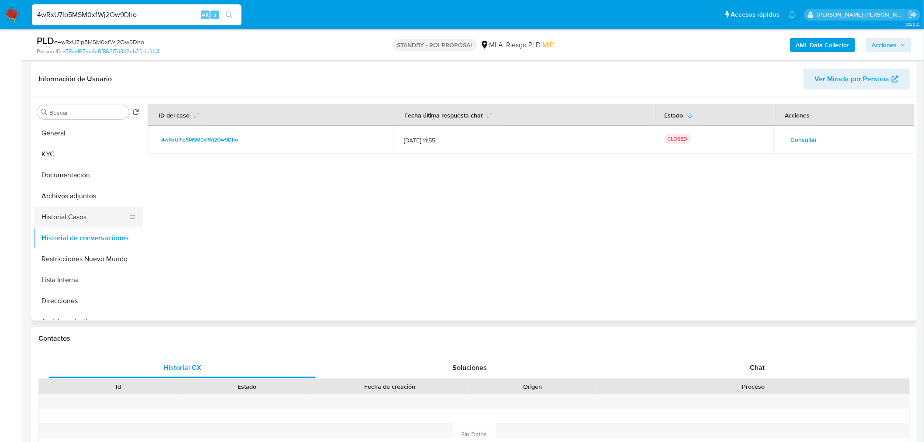
click at [67, 223] on button "Historial Casos" at bounding box center [85, 217] width 102 height 21
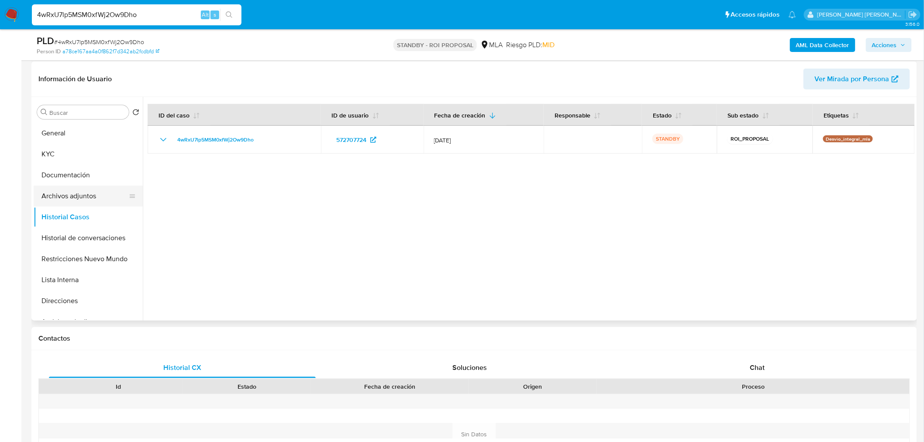
click at [82, 190] on button "Archivos adjuntos" at bounding box center [85, 196] width 102 height 21
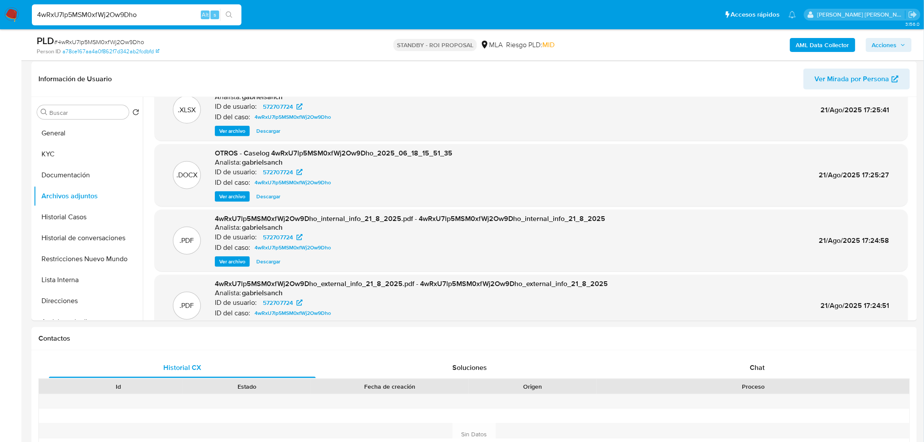
scroll to position [49, 0]
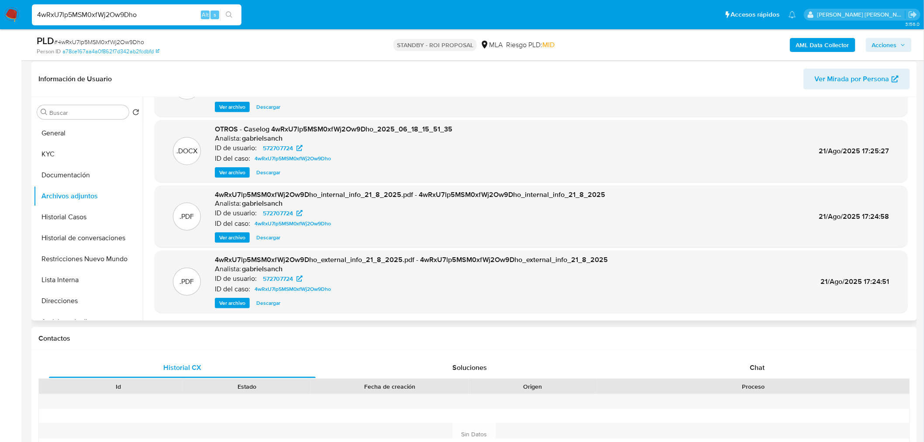
click at [268, 172] on span "Descargar" at bounding box center [268, 172] width 24 height 9
click at [164, 12] on input "4wRxU7lp5MSM0xfWj2Ow9Dho" at bounding box center [137, 14] width 210 height 11
paste input "VprxTHJogMoG0bMgmCmGyVOJ"
type input "VprxTHJogMoG0bMgmCmGyVOJ"
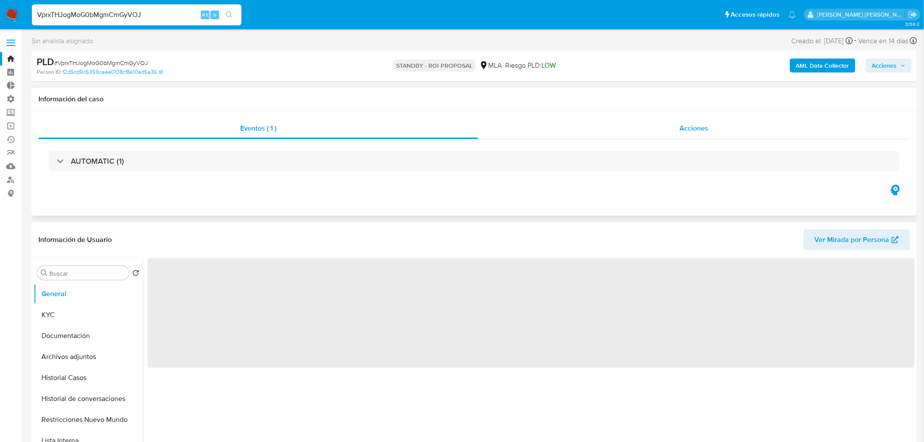
click at [668, 123] on div "Acciones" at bounding box center [694, 128] width 432 height 21
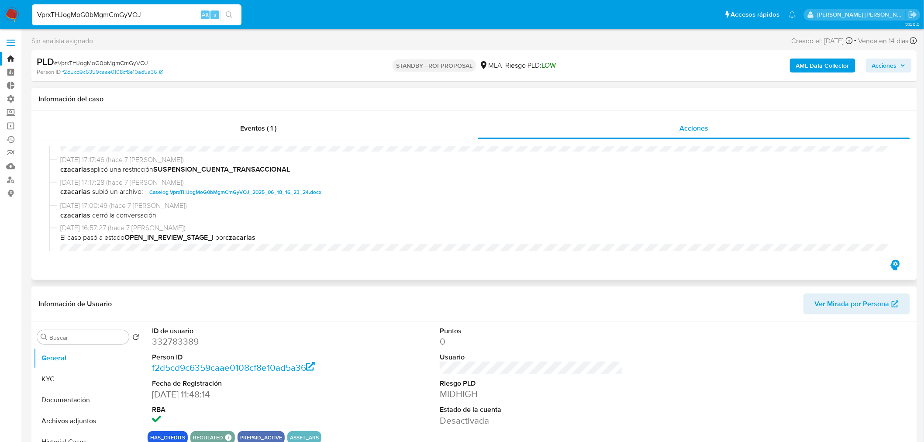
select select "10"
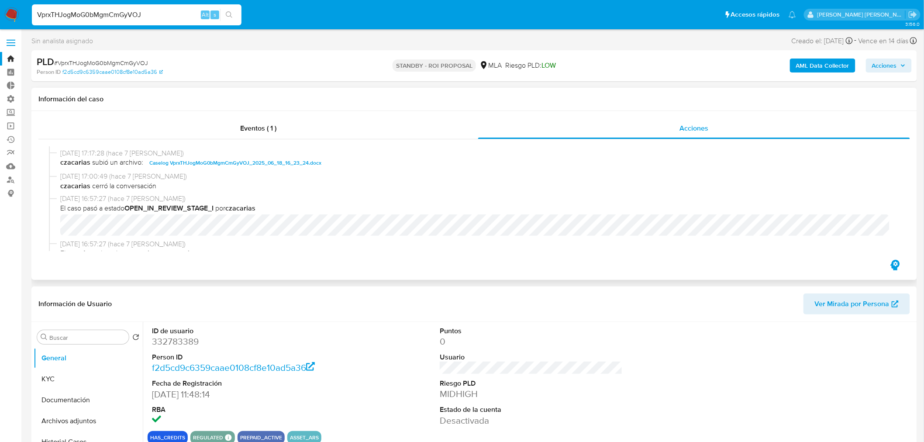
scroll to position [48, 0]
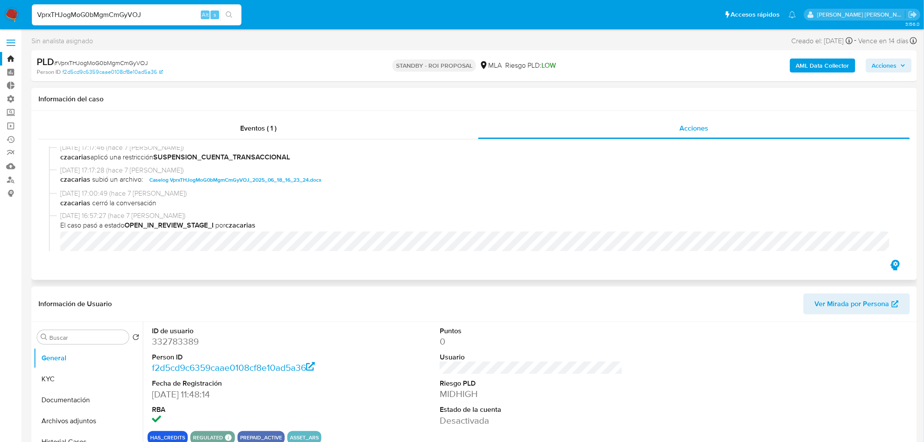
click at [290, 179] on span "Caselog VprxTHJogMoG0bMgmCmGyVOJ_2025_06_18_16_23_24.docx" at bounding box center [235, 180] width 172 height 10
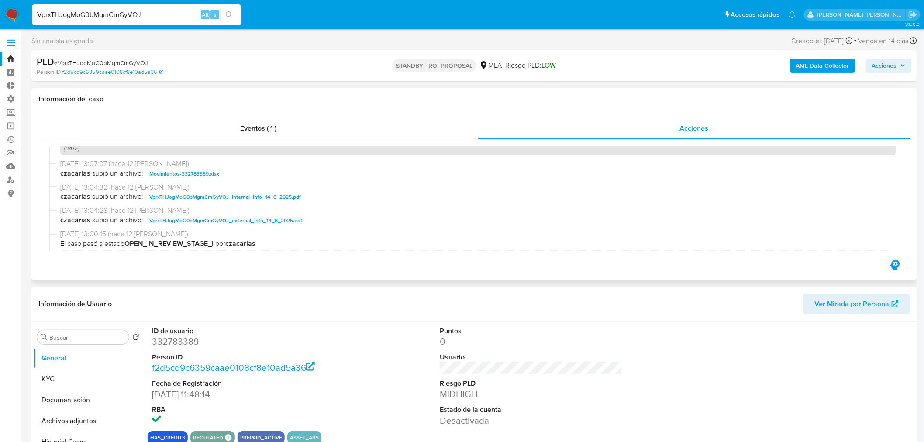
scroll to position [437, 0]
click at [94, 9] on input "VprxTHJogMoG0bMgmCmGyVOJ" at bounding box center [137, 14] width 210 height 11
paste input "ewAjrA1HGyuMieLFdoZIj3B3"
type input "ewAjrA1HGyuMieLFdoZIj3B3"
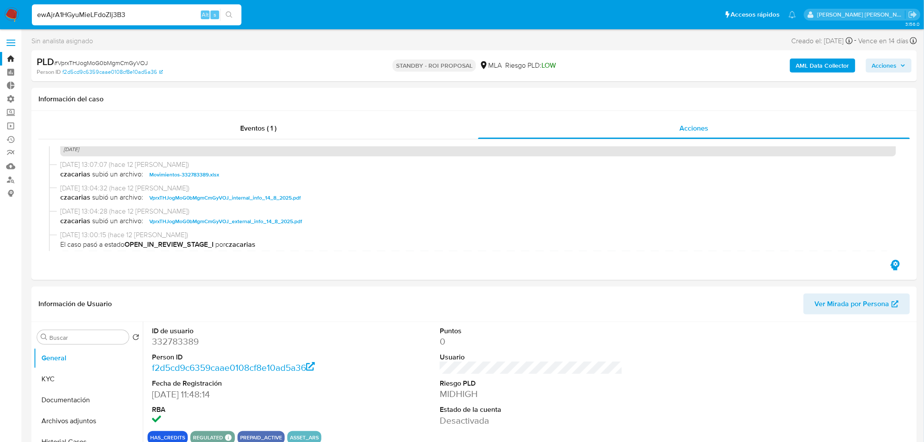
click at [230, 16] on icon "search-icon" at bounding box center [229, 14] width 7 height 7
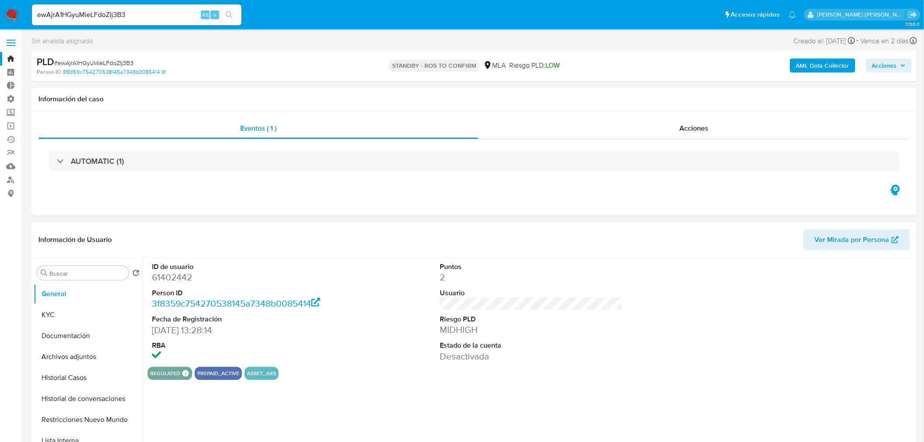
select select "10"
click at [712, 129] on div "Acciones" at bounding box center [694, 128] width 432 height 21
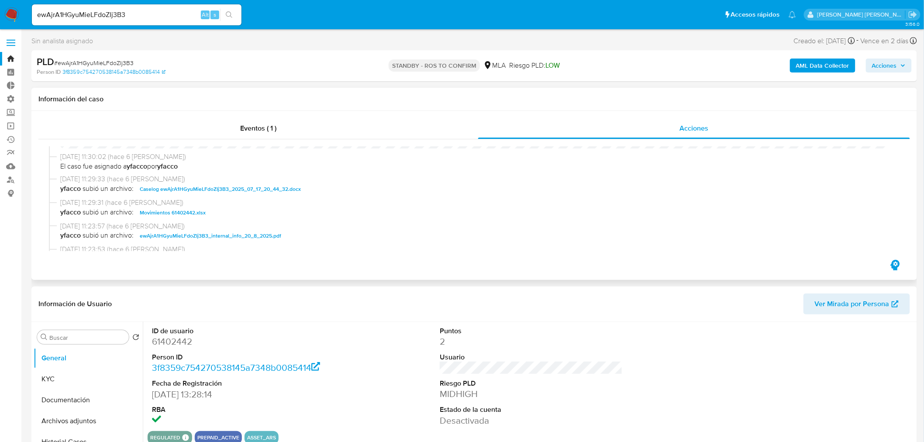
scroll to position [145, 0]
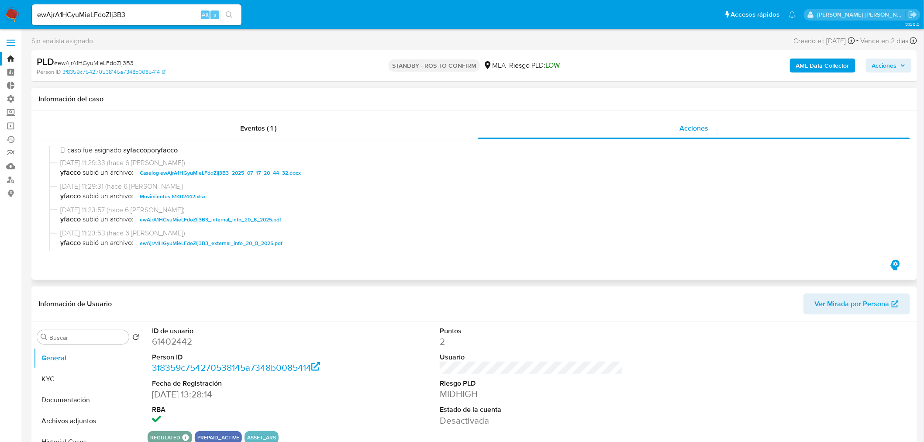
click at [282, 170] on span "Caselog ewAjrA1HGyuMieLFdoZIj3B3_2025_07_17_20_44_32.docx" at bounding box center [220, 173] width 161 height 10
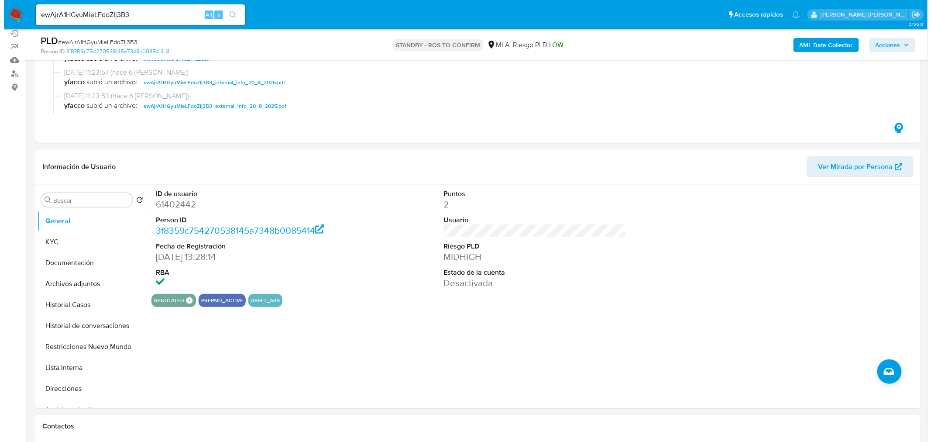
scroll to position [194, 0]
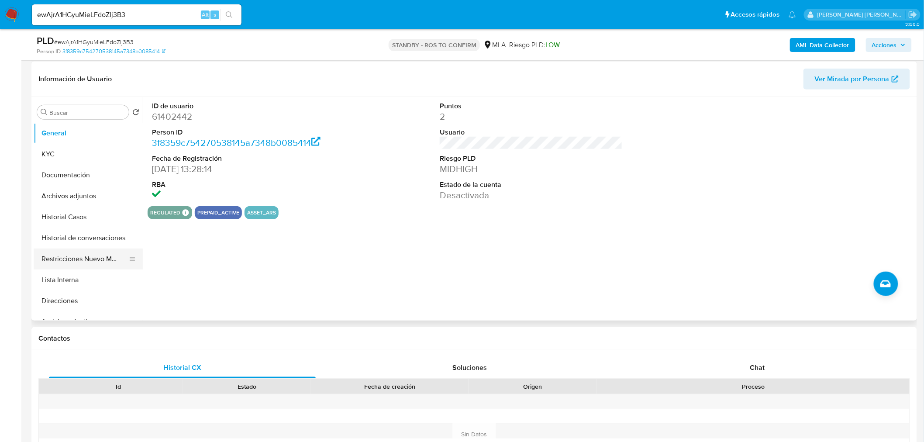
click at [72, 250] on button "Restricciones Nuevo Mundo" at bounding box center [85, 258] width 102 height 21
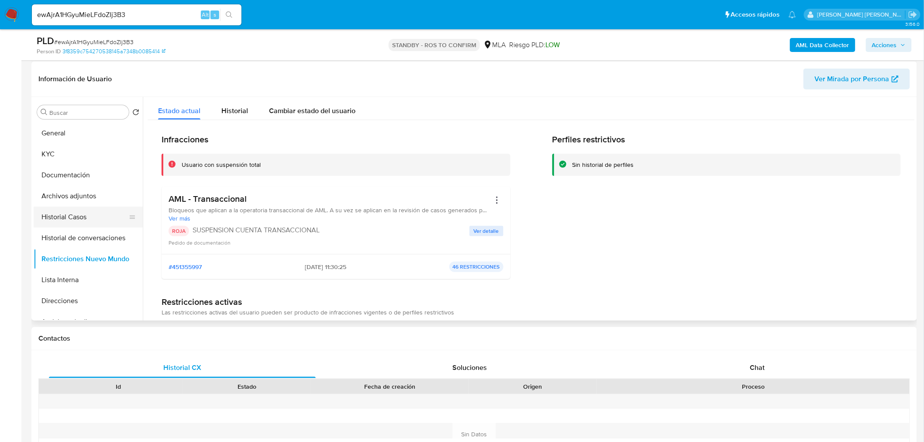
click at [103, 214] on button "Historial Casos" at bounding box center [85, 217] width 102 height 21
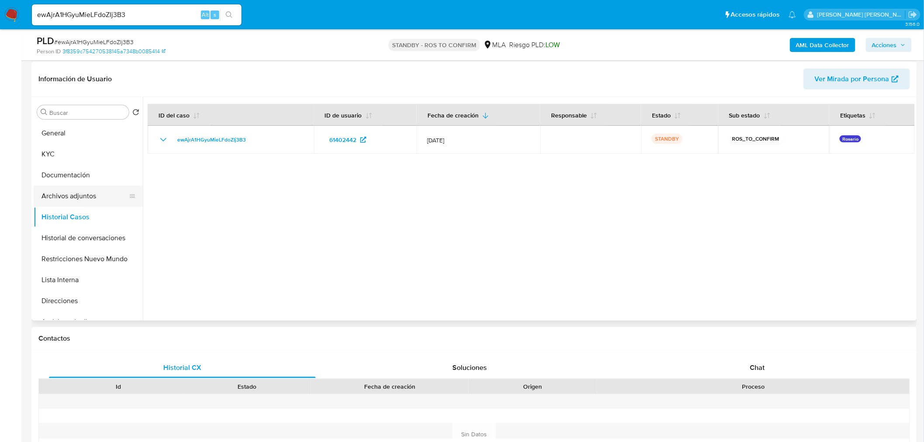
click at [75, 197] on button "Archivos adjuntos" at bounding box center [85, 196] width 102 height 21
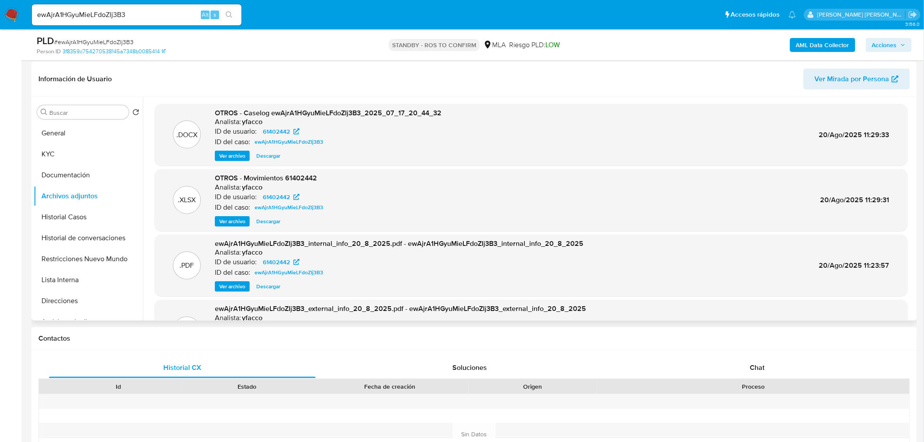
click at [237, 155] on span "Ver archivo" at bounding box center [232, 156] width 26 height 9
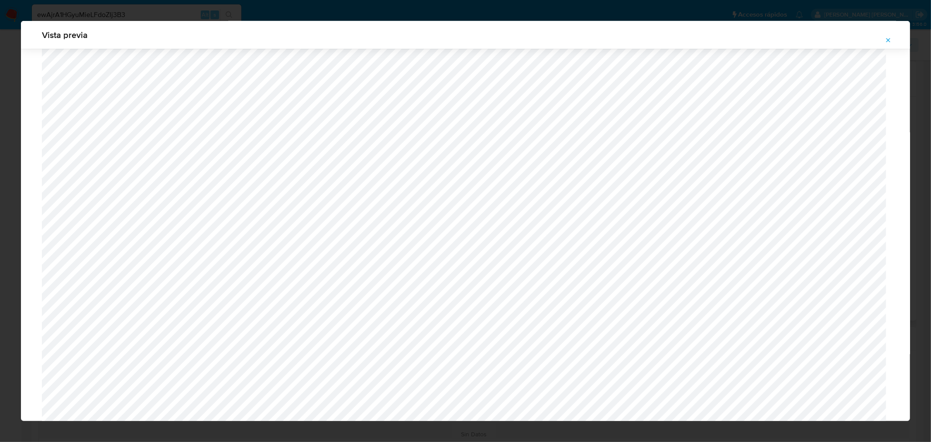
scroll to position [498, 0]
click at [887, 38] on icon "Attachment preview" at bounding box center [888, 40] width 7 height 7
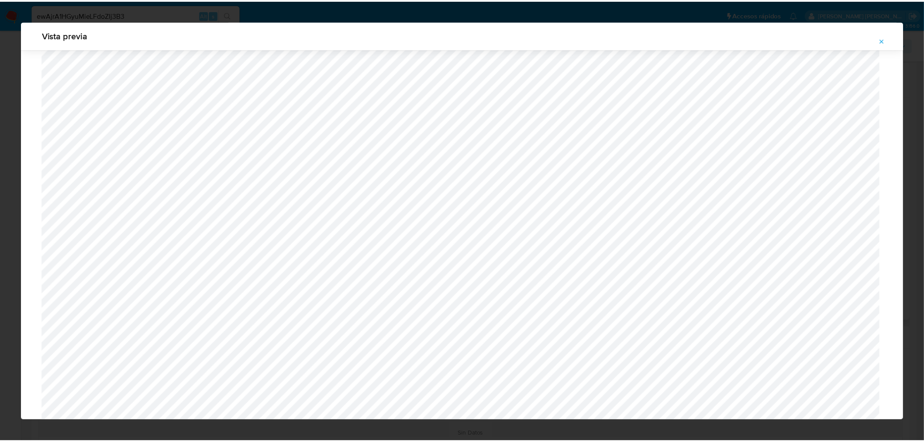
scroll to position [0, 0]
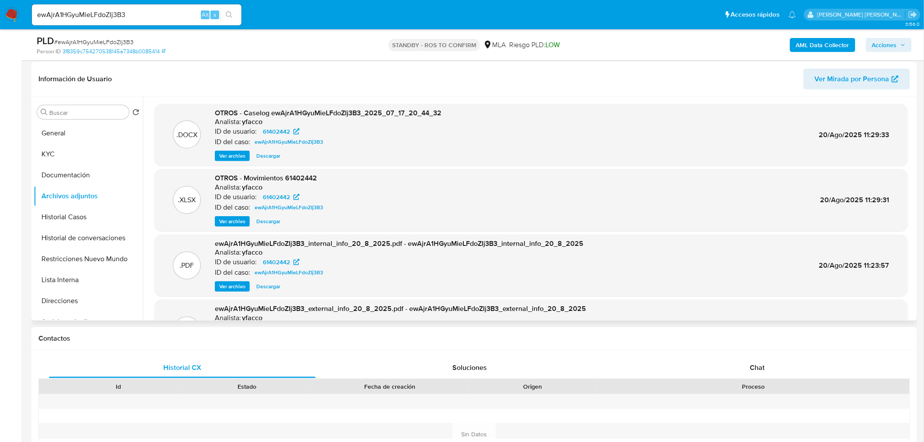
click at [641, 79] on header "Información de Usuario Ver Mirada por Persona" at bounding box center [474, 79] width 872 height 21
click at [145, 11] on input "ewAjrA1HGyuMieLFdoZIj3B3" at bounding box center [137, 14] width 210 height 11
paste input "xWENmwfw9VDYrTGDvcU0u7pz"
type input "xWENmwfw9VDYrTGDvcU0u7pz"
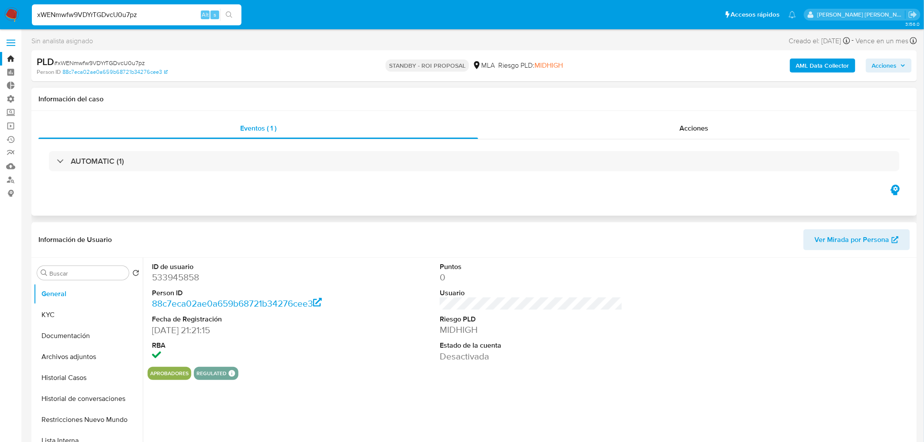
select select "10"
click at [713, 124] on div "Acciones" at bounding box center [694, 128] width 432 height 21
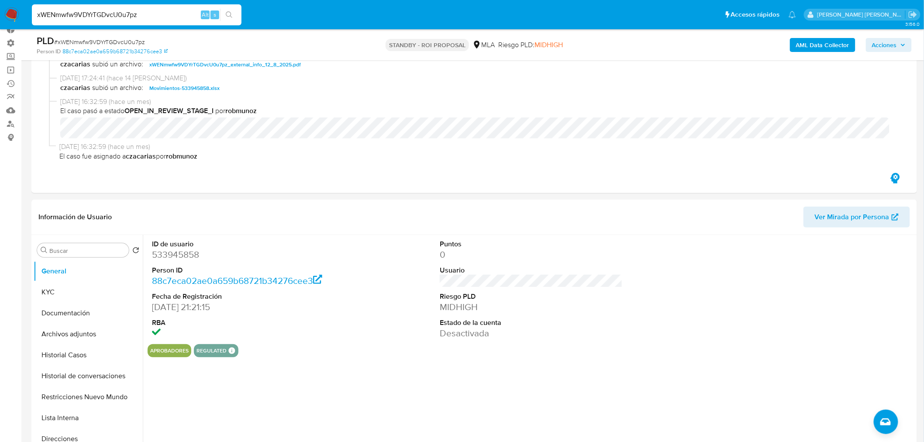
scroll to position [145, 0]
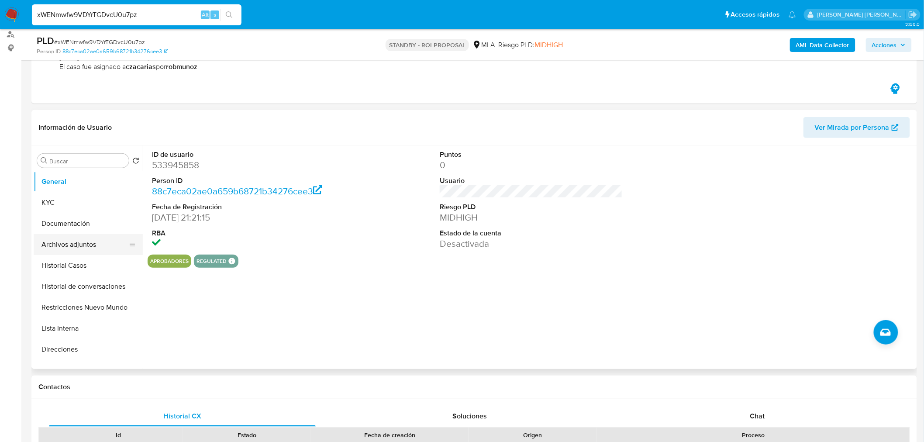
drag, startPoint x: 64, startPoint y: 242, endPoint x: 54, endPoint y: 249, distance: 12.0
click at [65, 242] on button "Archivos adjuntos" at bounding box center [85, 244] width 102 height 21
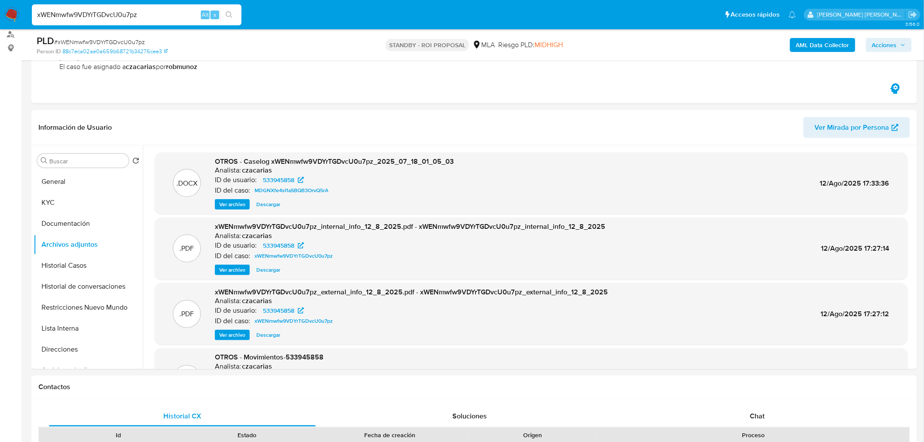
click at [179, 14] on input "xWENmwfw9VDYrTGDvcU0u7pz" at bounding box center [137, 14] width 210 height 11
paste input "4wRxU7lp5MSM0xfWj2Ow9Dho"
type input "4wRxU7lp5MSM0xfWj2Ow9Dho"
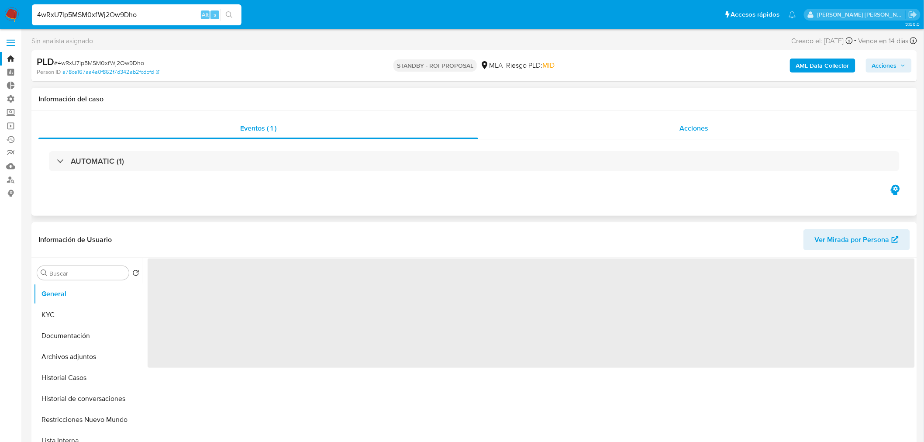
click at [683, 125] on span "Acciones" at bounding box center [693, 128] width 29 height 10
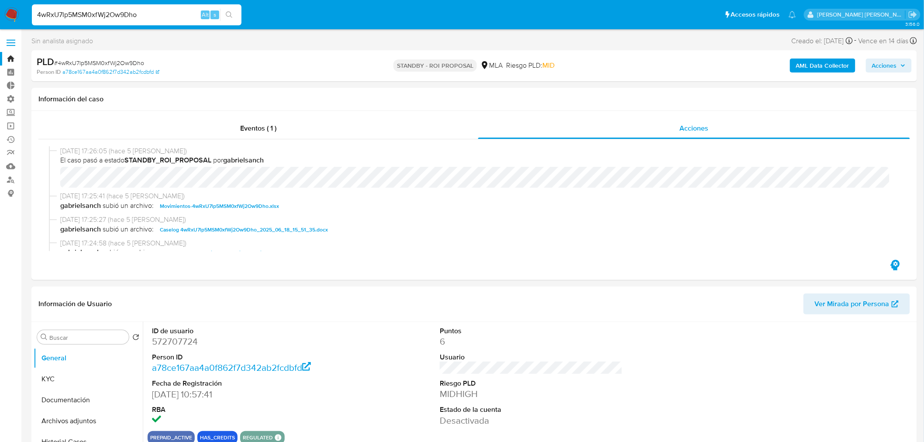
select select "10"
click at [241, 229] on span "Caselog 4wRxU7lp5MSM0xfWj2Ow9Dho_2025_06_18_15_51_35.docx" at bounding box center [244, 229] width 168 height 10
click at [255, 226] on span "Caselog 4wRxU7lp5MSM0xfWj2Ow9Dho_2025_06_18_15_51_35.docx" at bounding box center [244, 229] width 168 height 10
click at [300, 224] on span "Caselog 4wRxU7lp5MSM0xfWj2Ow9Dho_2025_06_18_15_51_35.docx" at bounding box center [244, 229] width 168 height 10
click at [100, 10] on input "4wRxU7lp5MSM0xfWj2Ow9Dho" at bounding box center [137, 14] width 210 height 11
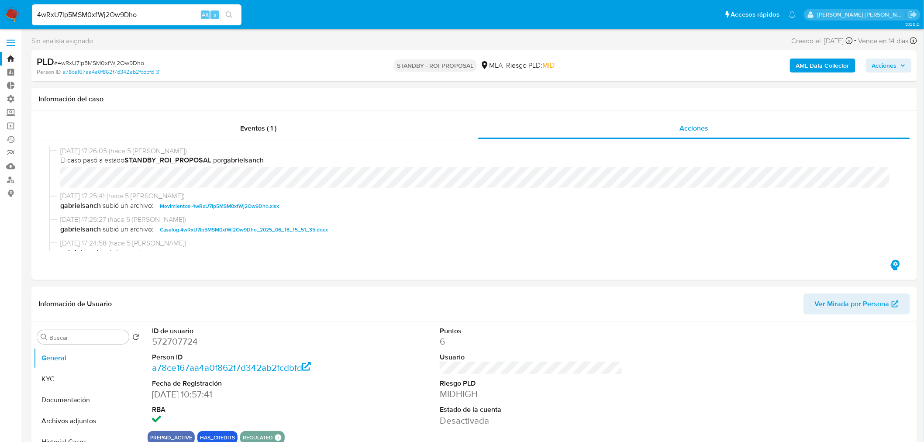
click at [100, 10] on input "4wRxU7lp5MSM0xfWj2Ow9Dho" at bounding box center [137, 14] width 210 height 11
paste input "xWENmwfw9VDYrTGDvcU0u7pz"
type input "xWENmwfw9VDYrTGDvcU0u7pz"
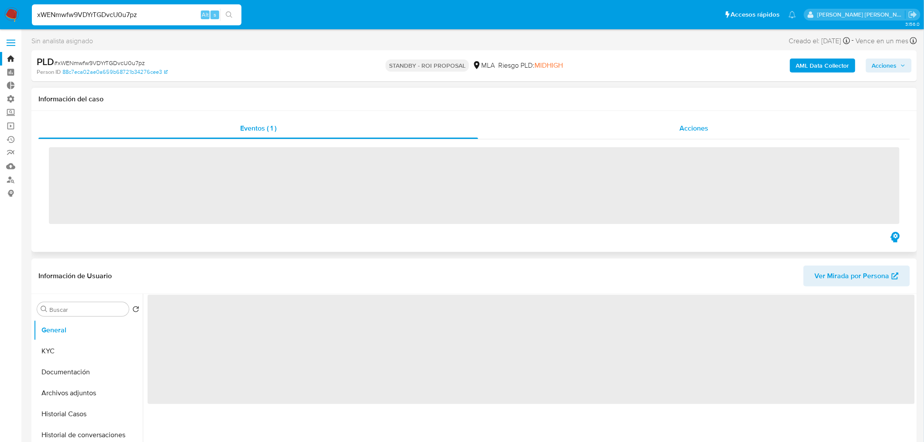
click at [699, 127] on span "Acciones" at bounding box center [693, 128] width 29 height 10
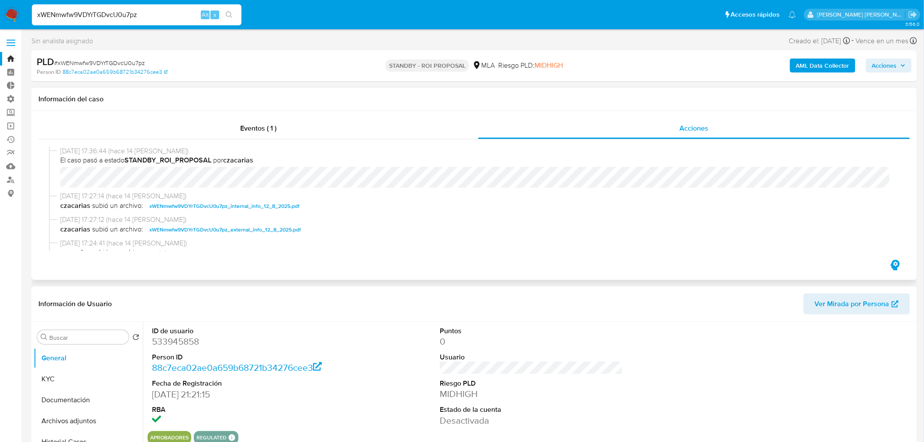
select select "10"
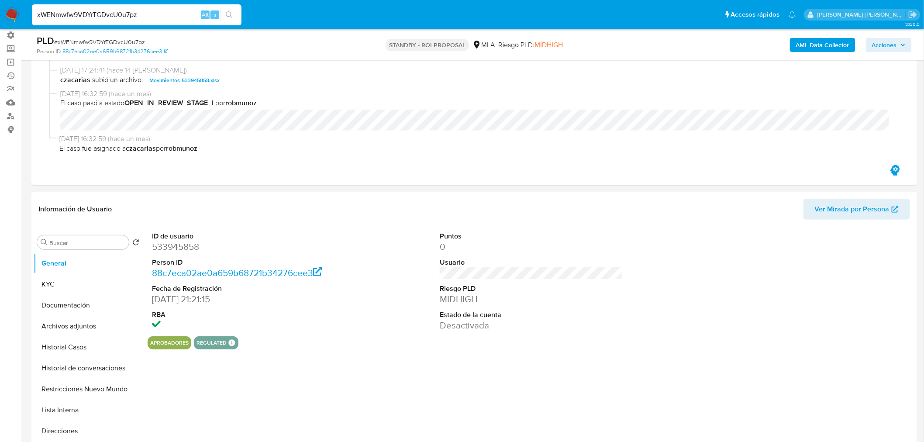
scroll to position [97, 0]
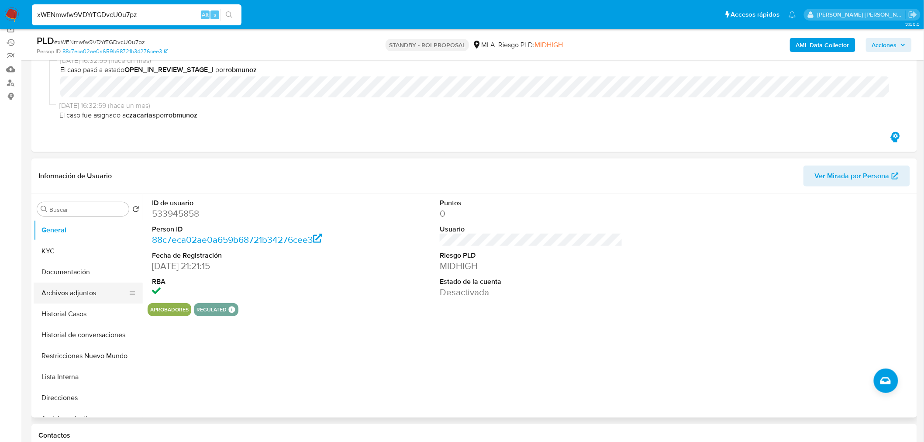
click at [64, 290] on button "Archivos adjuntos" at bounding box center [85, 293] width 102 height 21
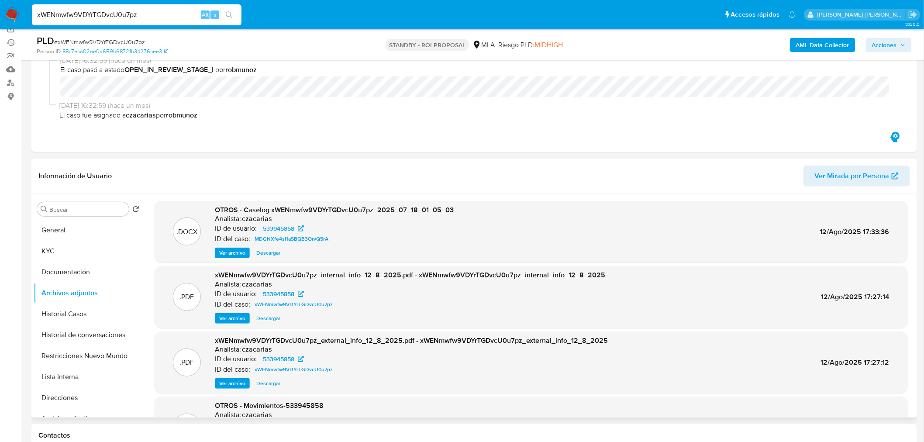
click at [267, 257] on span "Descargar" at bounding box center [268, 252] width 24 height 9
click at [119, 15] on input "xWENmwfw9VDYrTGDvcU0u7pz" at bounding box center [137, 14] width 210 height 11
paste input "SUSPENSION_CUENTA_TRANSACCIONAL [PERSON_NAME][EMAIL_ADDRESS][PERSON_NAME][DOMAI…"
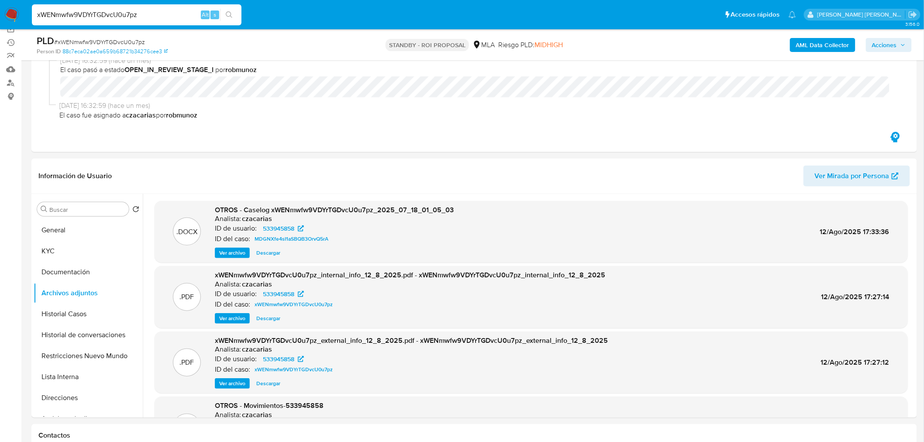
click at [179, 14] on input "xWENmwfw9VDYrTGDvcU0u7pz" at bounding box center [137, 14] width 210 height 11
paste input "hSBuZKK2omBMSi91tTe6YUFt"
click at [240, 10] on input "hSBuZKK2omBMSi91tTe6YUFt" at bounding box center [137, 14] width 210 height 11
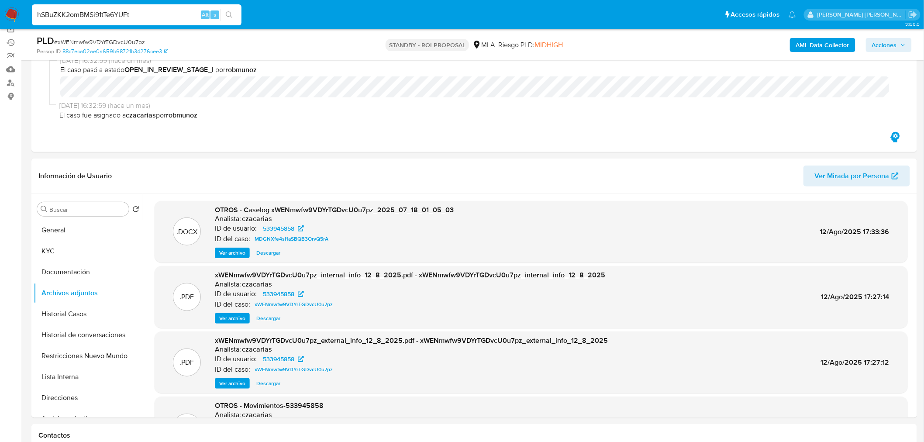
type input "hSBuZKK2omBMSi91tTe6YUFt"
click at [235, 11] on button "search-icon" at bounding box center [229, 15] width 18 height 12
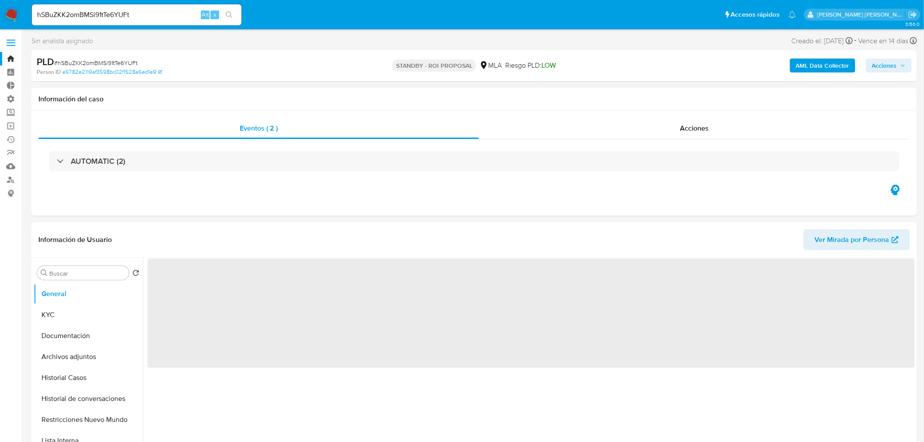
select select "10"
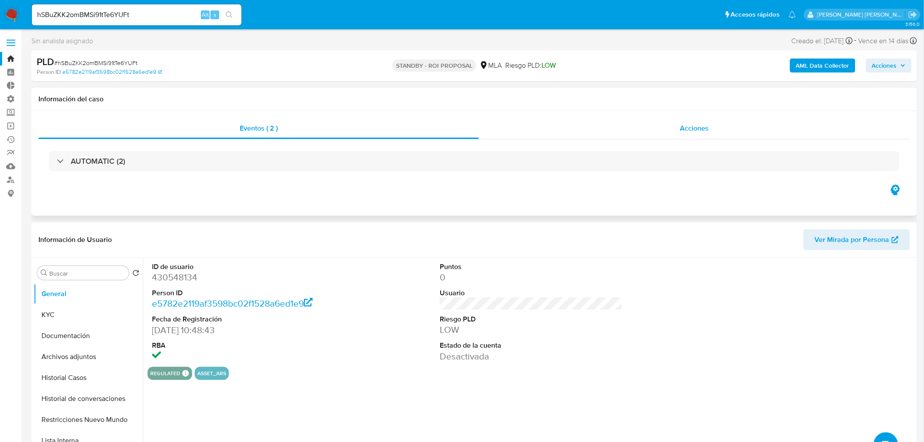
click at [661, 131] on div "Acciones" at bounding box center [694, 128] width 431 height 21
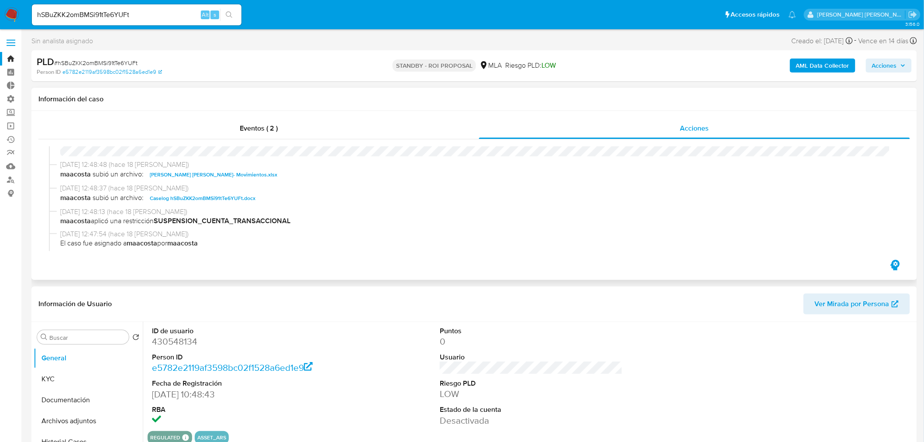
scroll to position [48, 0]
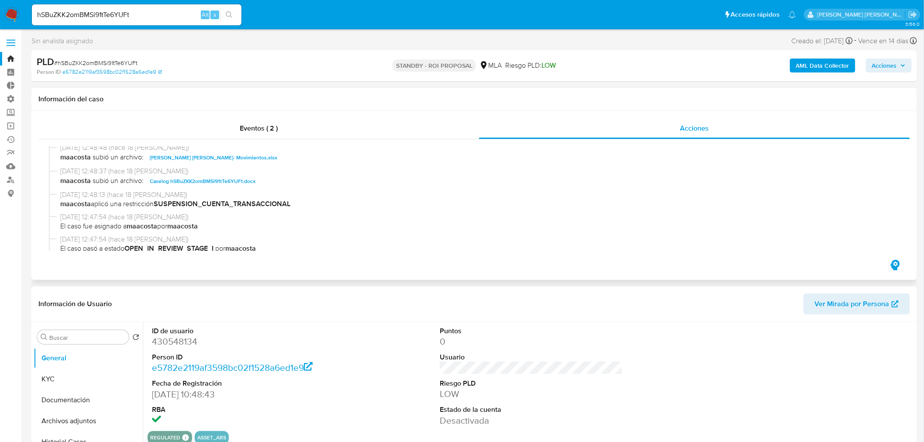
click at [250, 184] on span "Caselog hSBuZKK2omBMSi91tTe6YUFt.docx" at bounding box center [203, 181] width 106 height 10
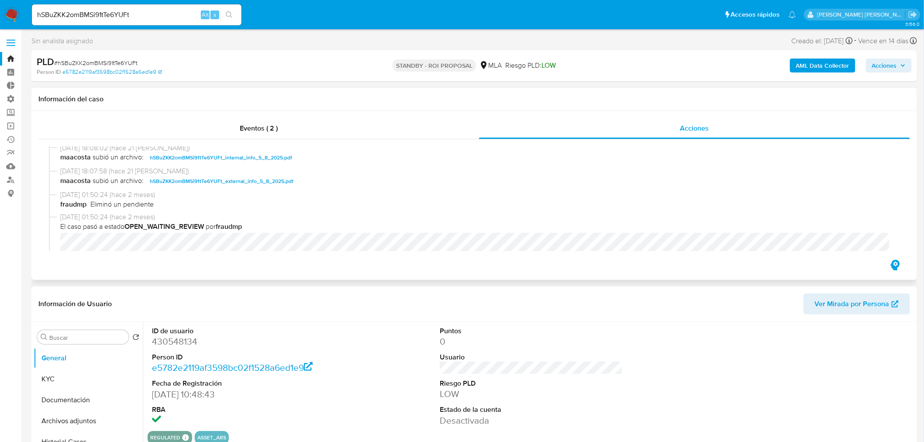
scroll to position [582, 0]
